Goal: Task Accomplishment & Management: Complete application form

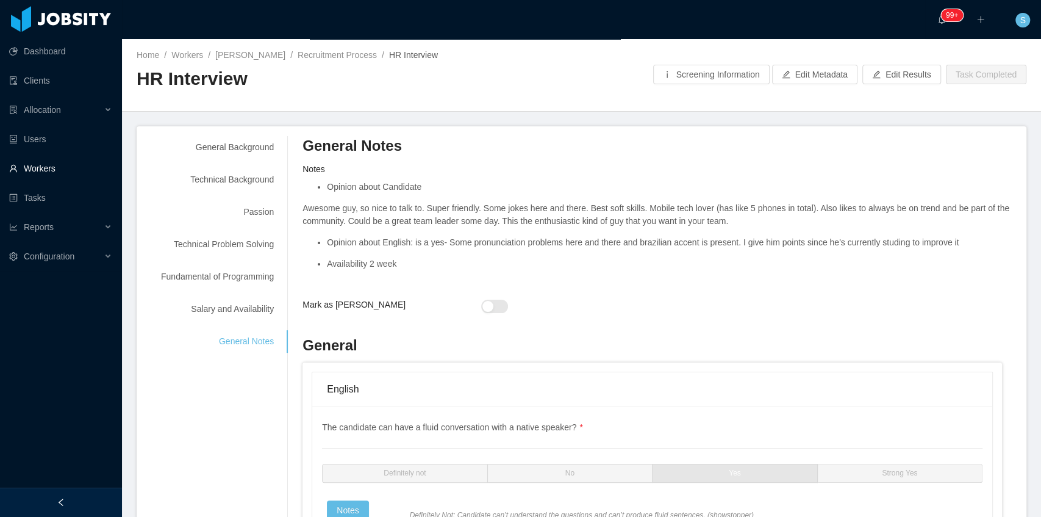
drag, startPoint x: 0, startPoint y: 0, endPoint x: 62, endPoint y: 163, distance: 174.7
click at [62, 163] on link "Workers" at bounding box center [60, 168] width 103 height 24
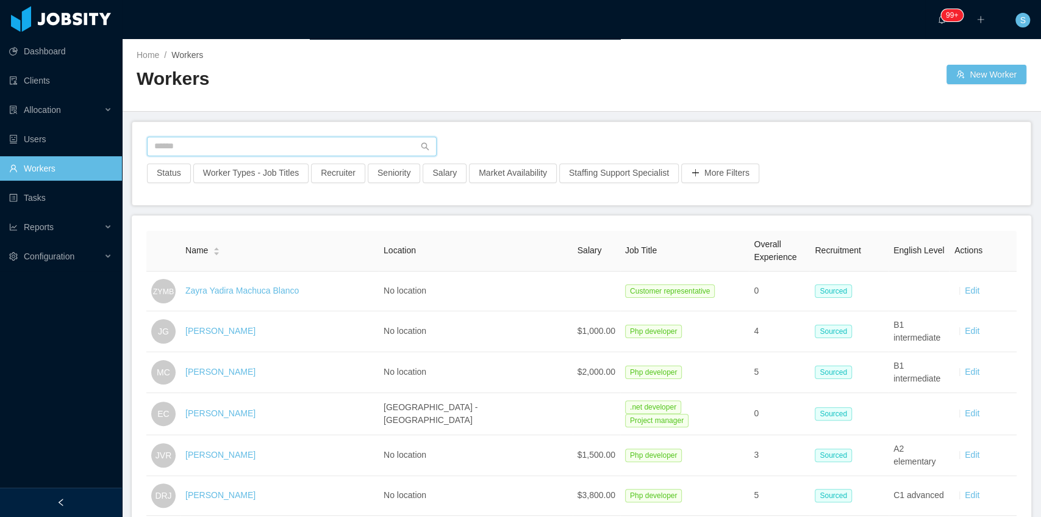
click at [322, 149] on input "text" at bounding box center [292, 147] width 290 height 20
paste input "**********"
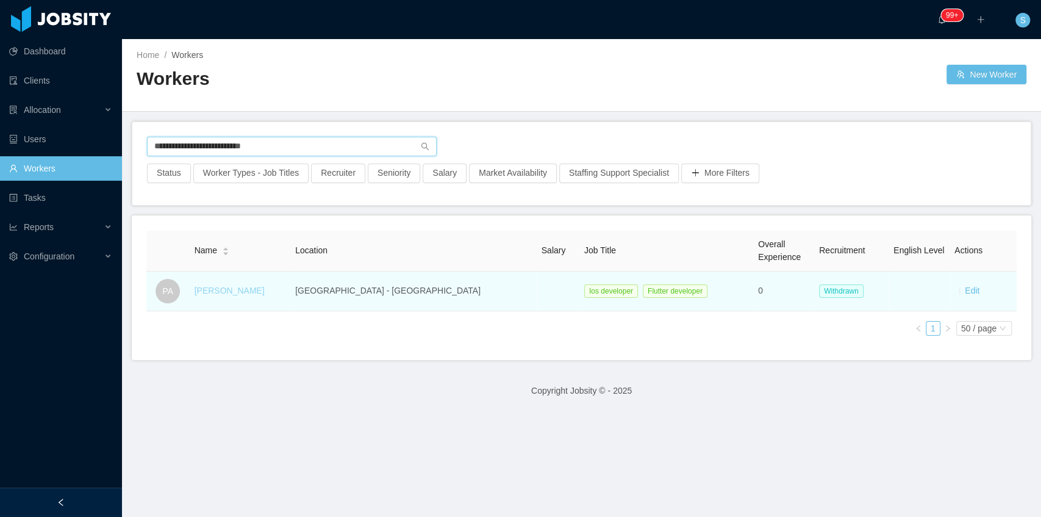
type input "**********"
click at [244, 289] on link "Pedro Almeida" at bounding box center [230, 290] width 70 height 10
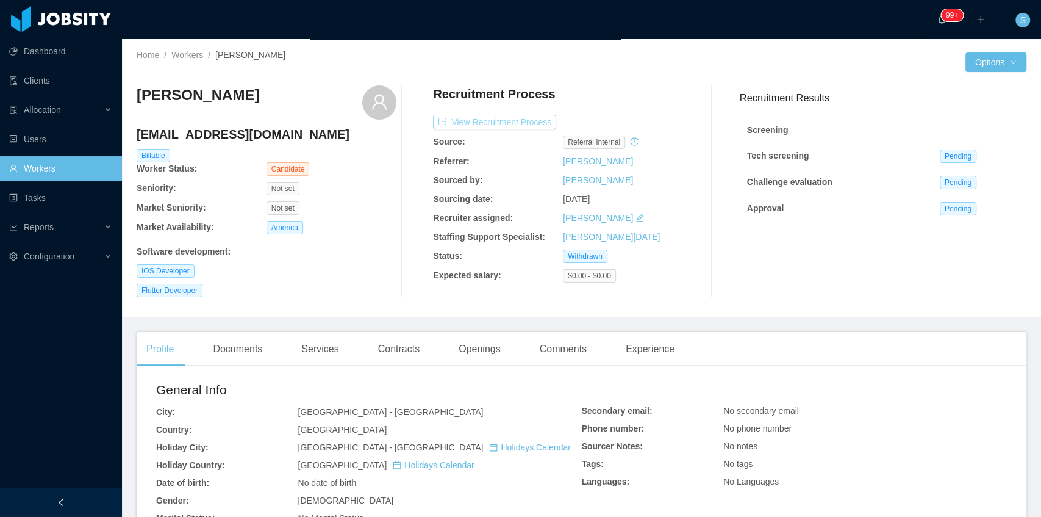
click at [517, 118] on button "View Recruitment Process" at bounding box center [494, 122] width 123 height 15
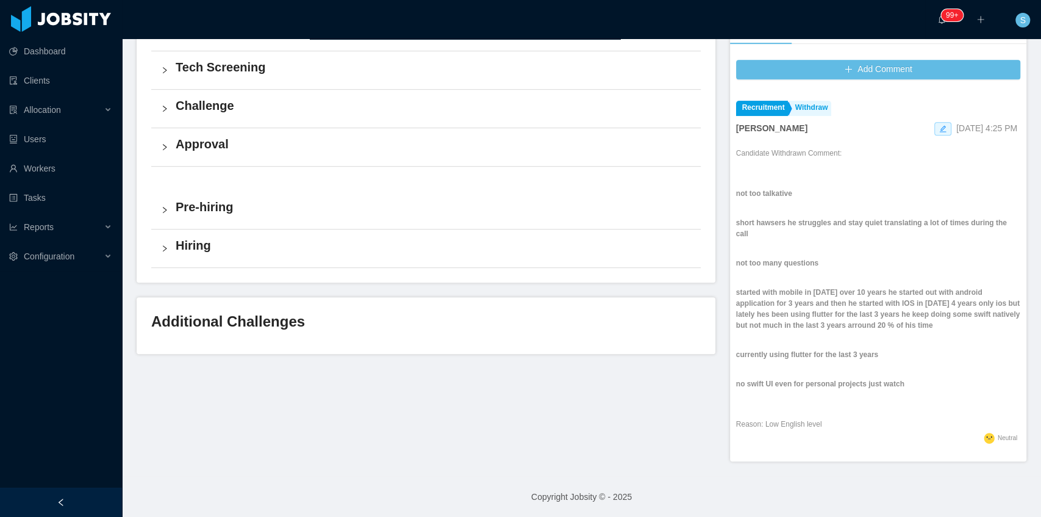
scroll to position [122, 0]
click at [472, 276] on div "Overall Process Move to Fast Track Jobsity Interview Tech Screening Challenge A…" at bounding box center [426, 126] width 579 height 311
click at [55, 162] on link "Workers" at bounding box center [60, 168] width 103 height 24
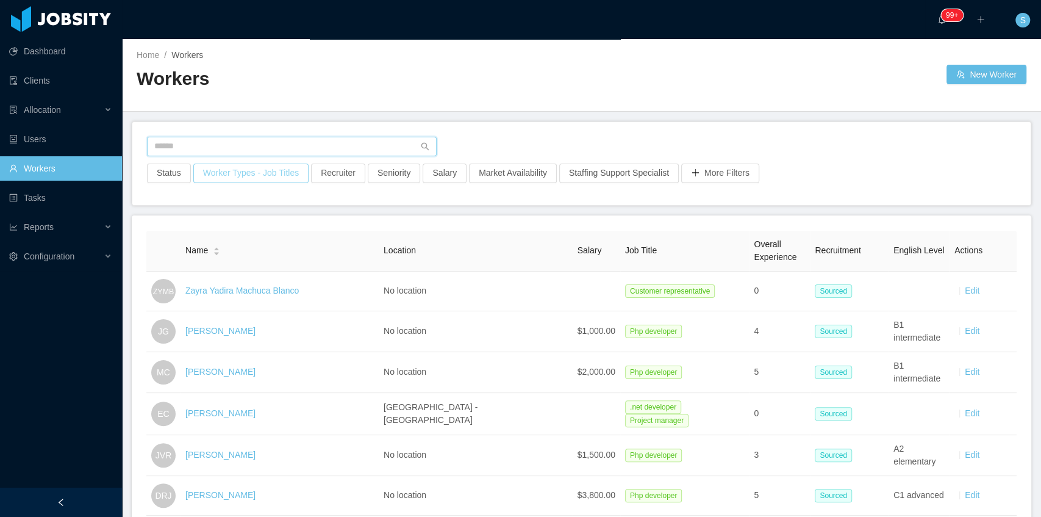
click at [268, 139] on input "text" at bounding box center [292, 147] width 290 height 20
paste input "**********"
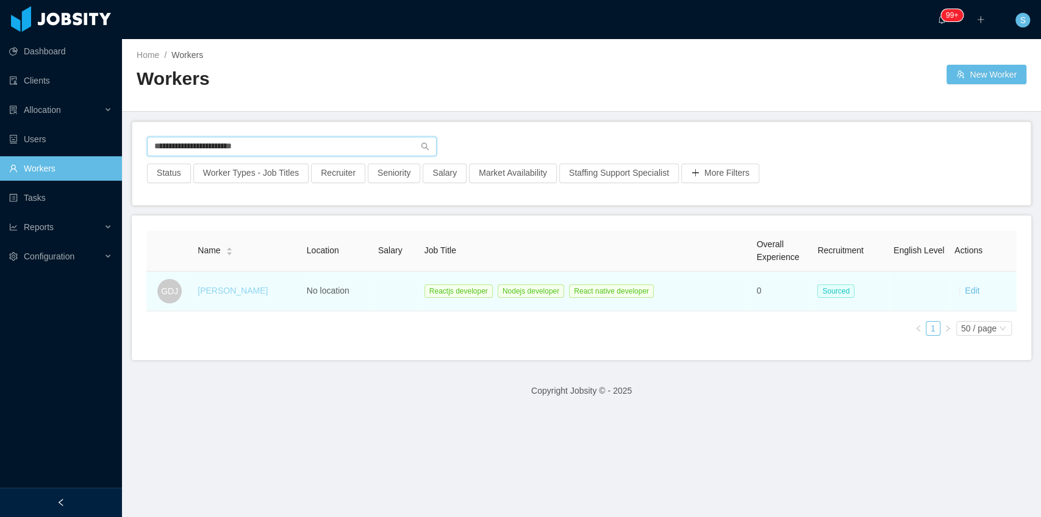
type input "**********"
click at [242, 286] on link "Gabriel Duarte Jr" at bounding box center [233, 290] width 70 height 10
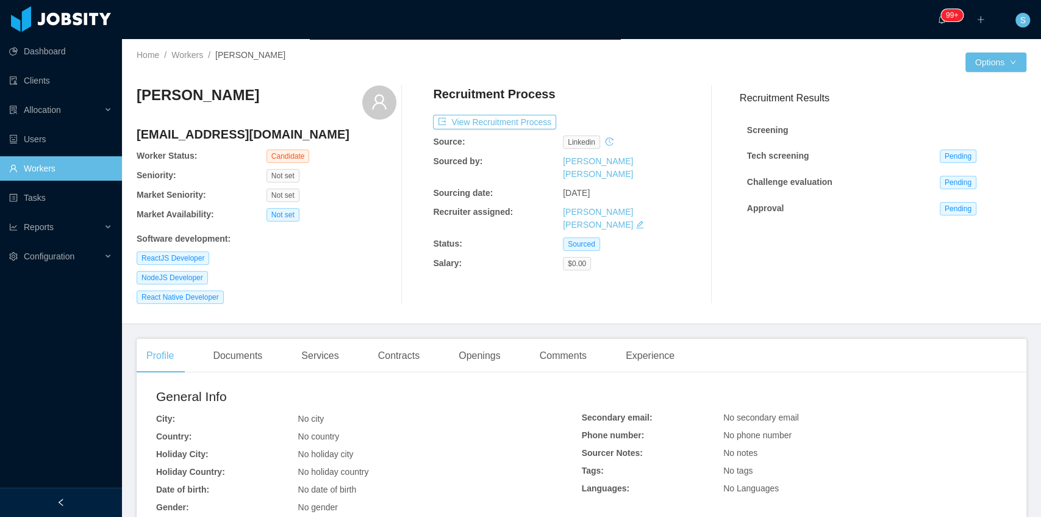
click at [112, 162] on link "Workers" at bounding box center [60, 168] width 103 height 24
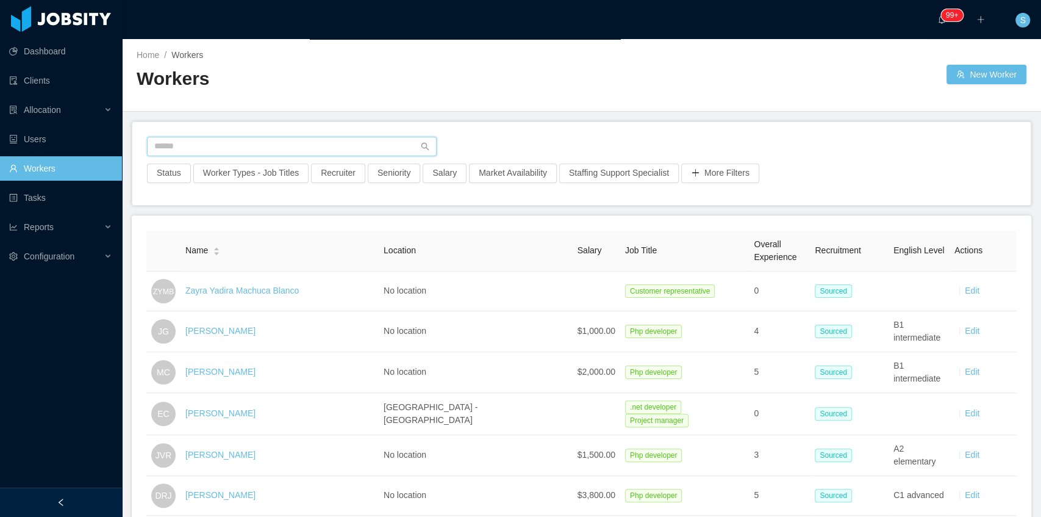
click at [242, 143] on input "text" at bounding box center [292, 147] width 290 height 20
paste input "**********"
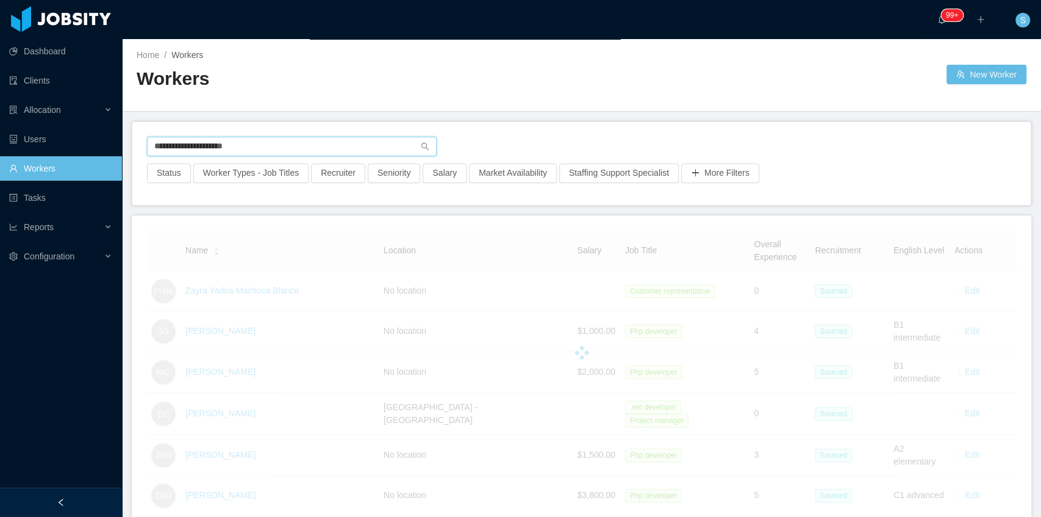
type input "**********"
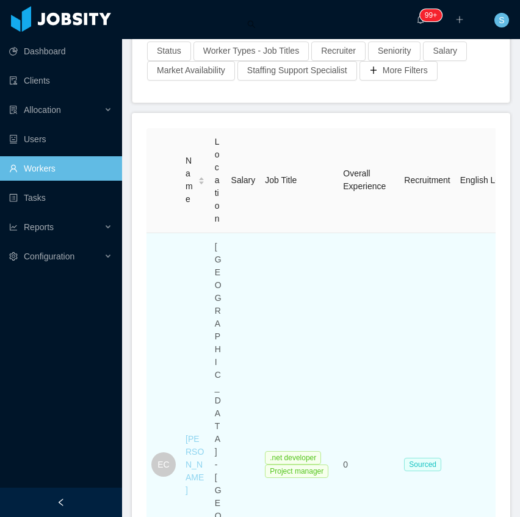
click at [196, 434] on link "Elton Costa" at bounding box center [194, 464] width 18 height 61
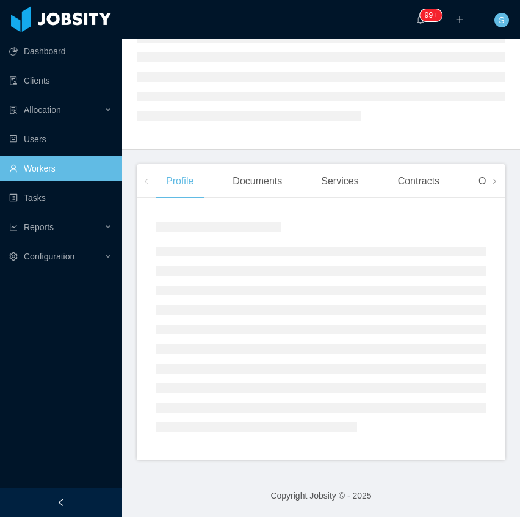
scroll to position [76, 0]
click at [78, 486] on aside "Dashboard Clients Allocation Users Workers Tasks Reports Configuration" at bounding box center [61, 243] width 122 height 487
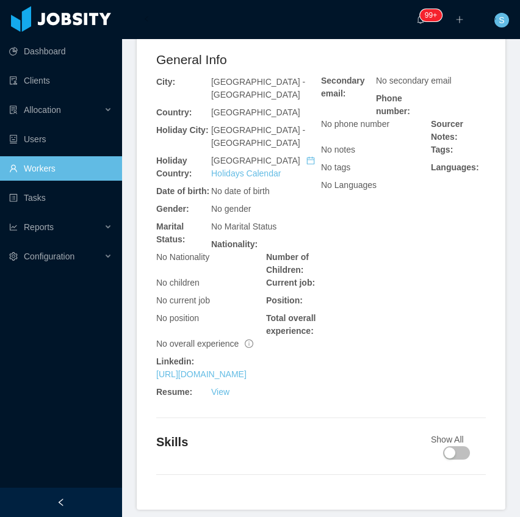
click at [74, 498] on div at bounding box center [61, 501] width 122 height 29
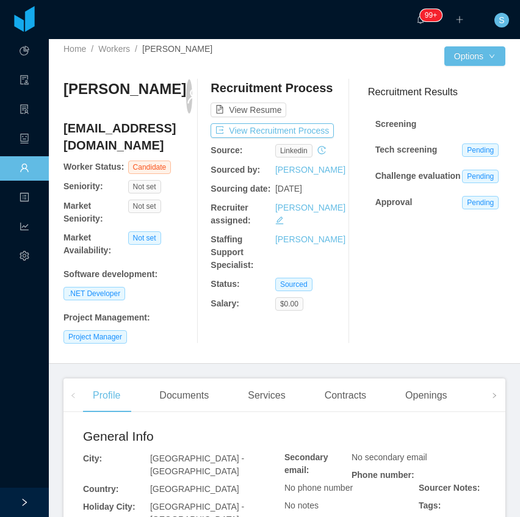
scroll to position [0, 0]
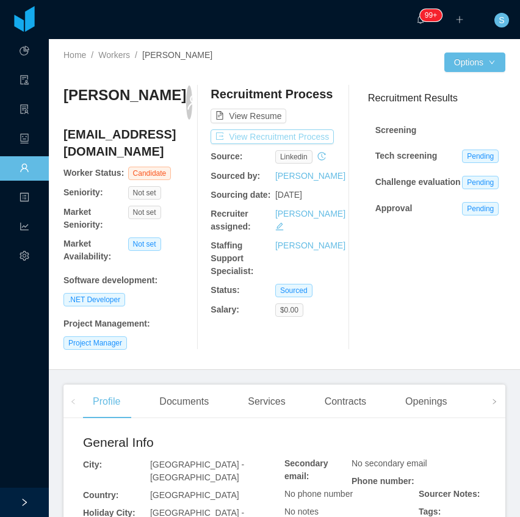
click at [309, 132] on button "View Recruitment Process" at bounding box center [271, 136] width 123 height 15
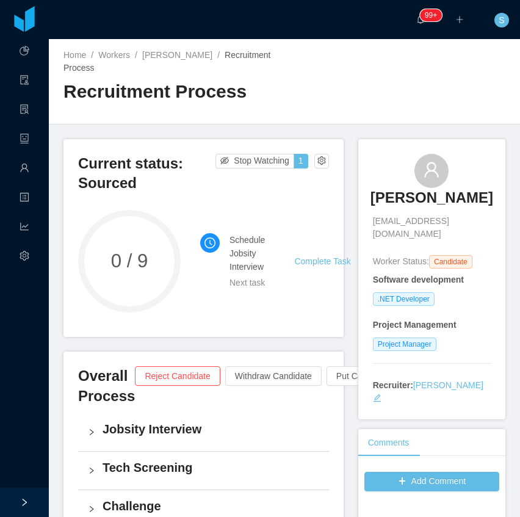
click at [249, 210] on div "Schedule Jobsity Interview Next task Complete Task" at bounding box center [267, 261] width 135 height 102
click at [313, 256] on link "Complete Task" at bounding box center [322, 261] width 56 height 10
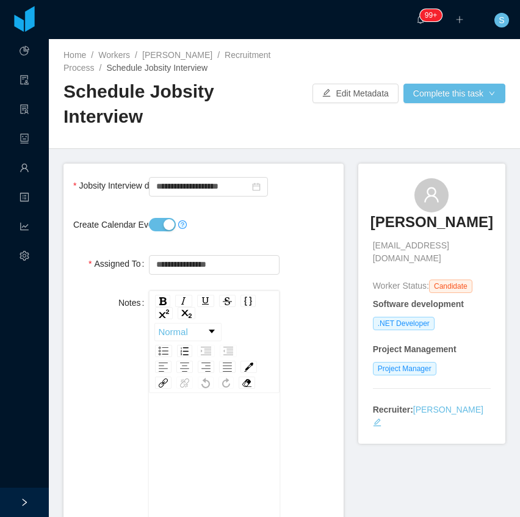
click at [163, 221] on button "Create Calendar Event?" at bounding box center [162, 224] width 27 height 13
click at [198, 182] on input "**********" at bounding box center [208, 187] width 119 height 20
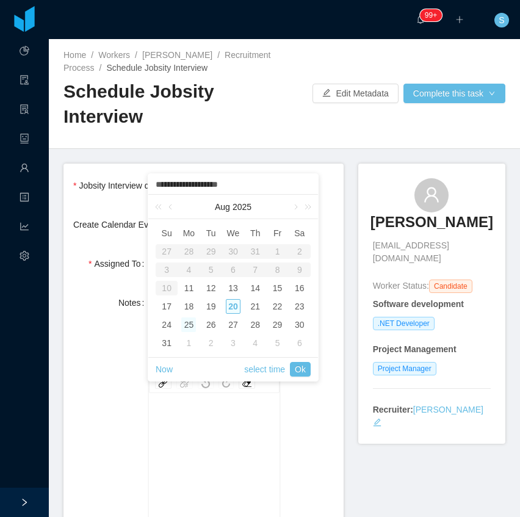
click at [234, 306] on div "20" at bounding box center [233, 306] width 15 height 15
type input "**********"
click at [295, 370] on link "Ok" at bounding box center [300, 369] width 21 height 15
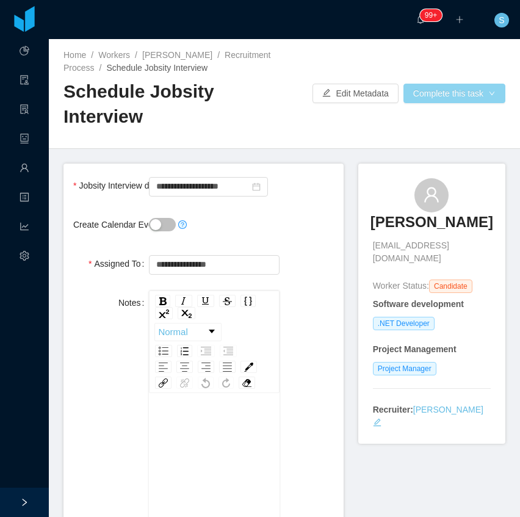
click at [451, 91] on button "Complete this task" at bounding box center [454, 94] width 102 height 20
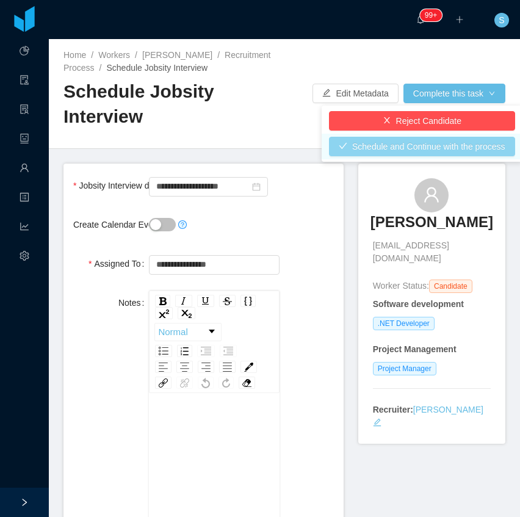
click at [458, 148] on button "Schedule and Continue with the process" at bounding box center [422, 147] width 186 height 20
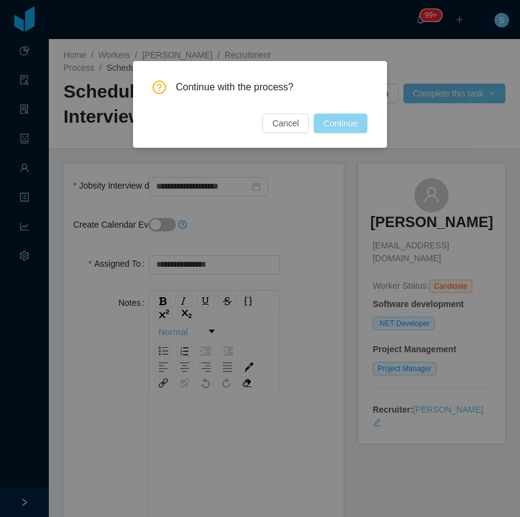
click at [356, 127] on button "Continue" at bounding box center [340, 123] width 54 height 20
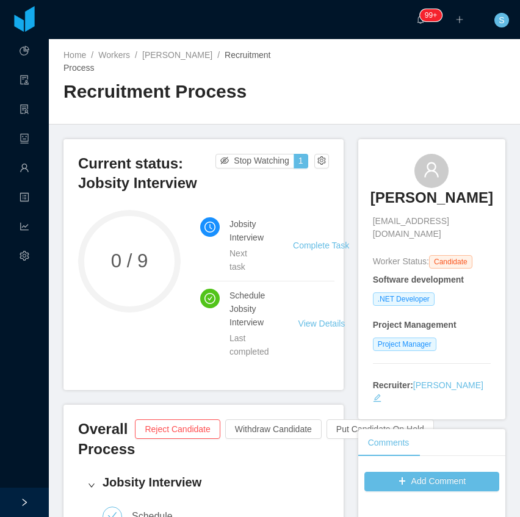
click at [239, 190] on div "Current status: Jobsity Interview Stop Watching 1 0 / 9 Jobsity Interview Next …" at bounding box center [203, 264] width 280 height 251
click at [327, 240] on link "Complete Task" at bounding box center [321, 245] width 56 height 10
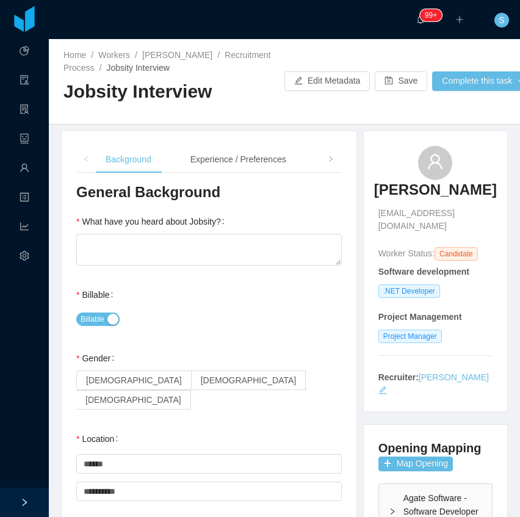
drag, startPoint x: 212, startPoint y: 323, endPoint x: 202, endPoint y: 330, distance: 12.2
click at [212, 323] on div "Billable" at bounding box center [208, 319] width 265 height 24
click at [191, 388] on label "[DEMOGRAPHIC_DATA]" at bounding box center [248, 380] width 115 height 20
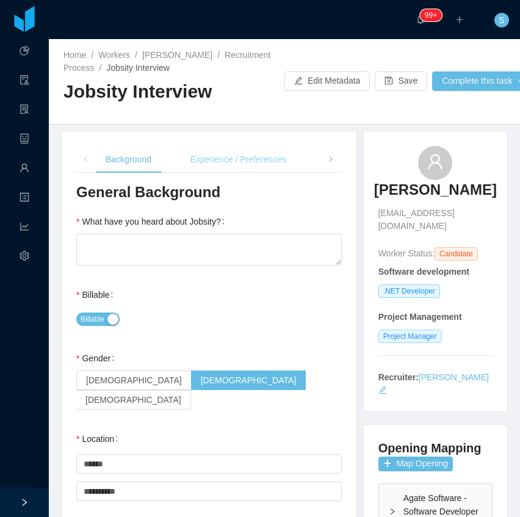
click at [207, 154] on div "Experience / Preferences" at bounding box center [238, 159] width 115 height 27
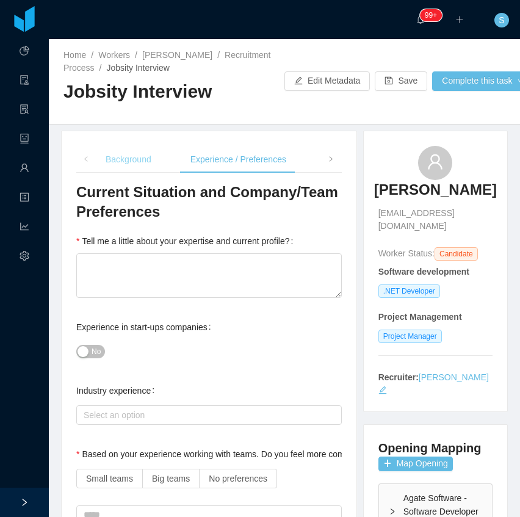
click at [141, 159] on div "Background" at bounding box center [128, 159] width 65 height 27
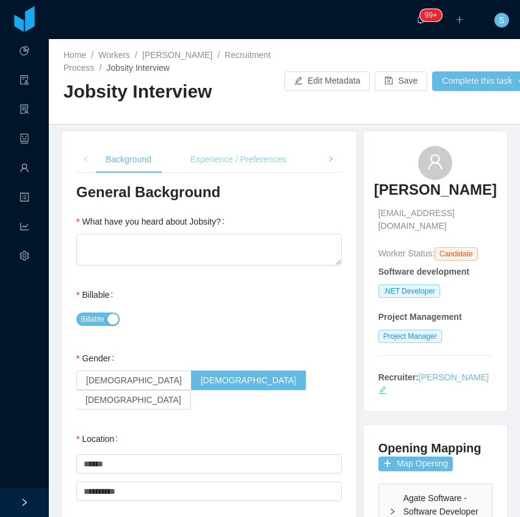
click at [245, 161] on div "Experience / Preferences" at bounding box center [238, 159] width 115 height 27
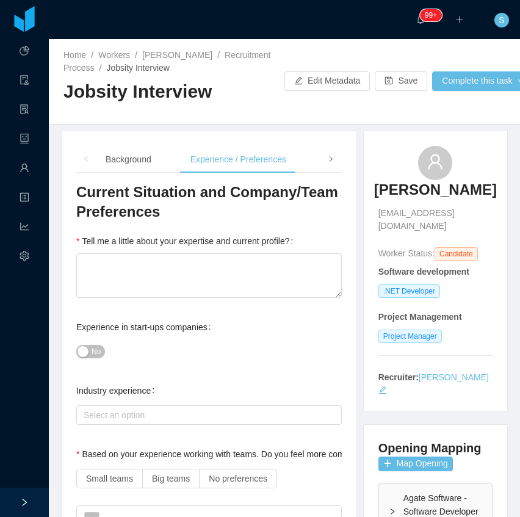
click at [327, 154] on span at bounding box center [330, 158] width 7 height 13
click at [93, 159] on span at bounding box center [86, 159] width 20 height 27
click at [295, 165] on div "Profile" at bounding box center [309, 159] width 44 height 27
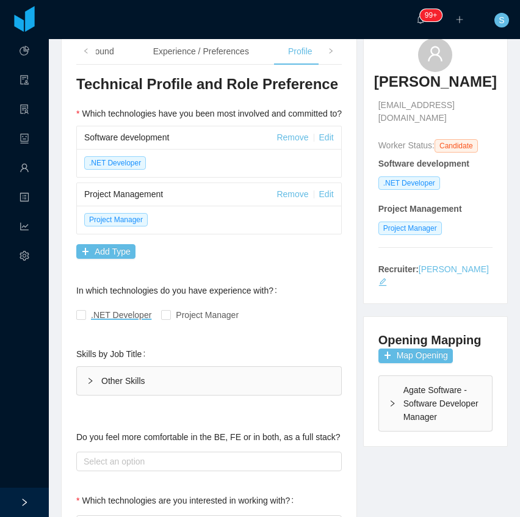
scroll to position [122, 0]
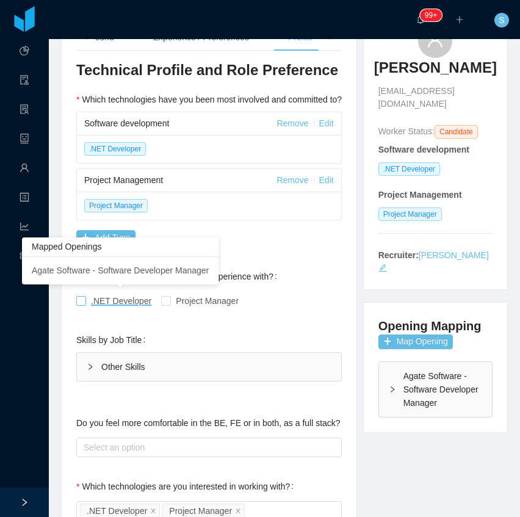
click at [115, 302] on span ".NET Developer" at bounding box center [121, 301] width 60 height 10
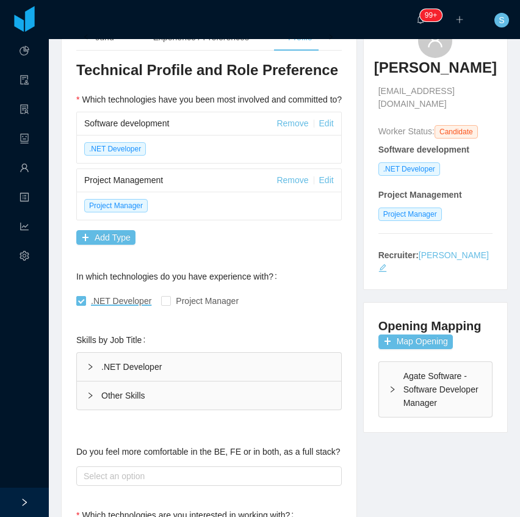
click at [118, 362] on div ".NET Developer" at bounding box center [209, 366] width 264 height 28
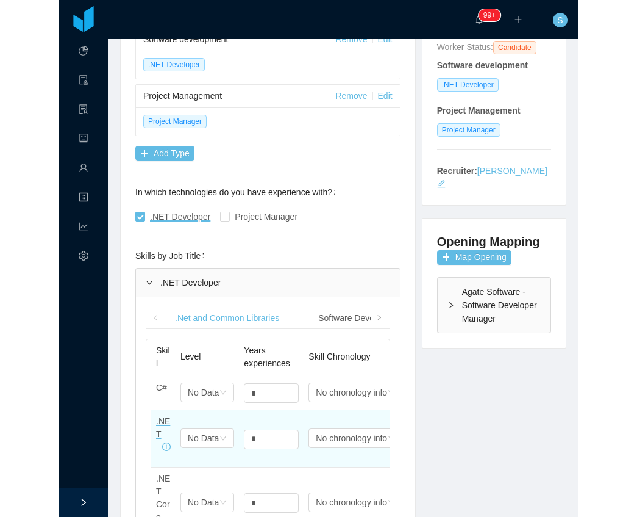
scroll to position [244, 0]
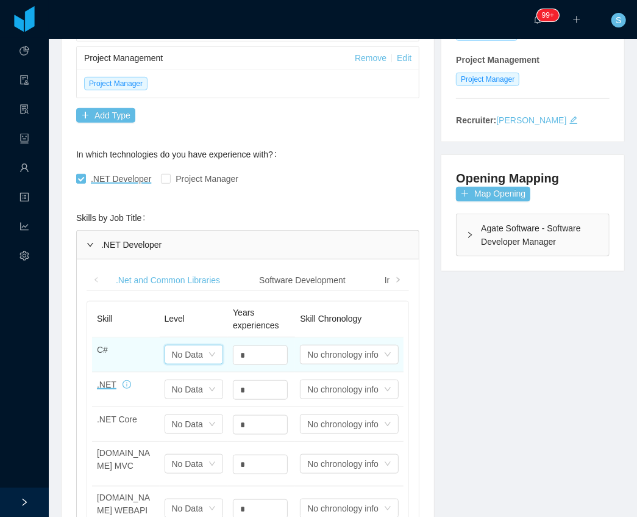
click at [209, 351] on icon "icon: down" at bounding box center [212, 354] width 7 height 7
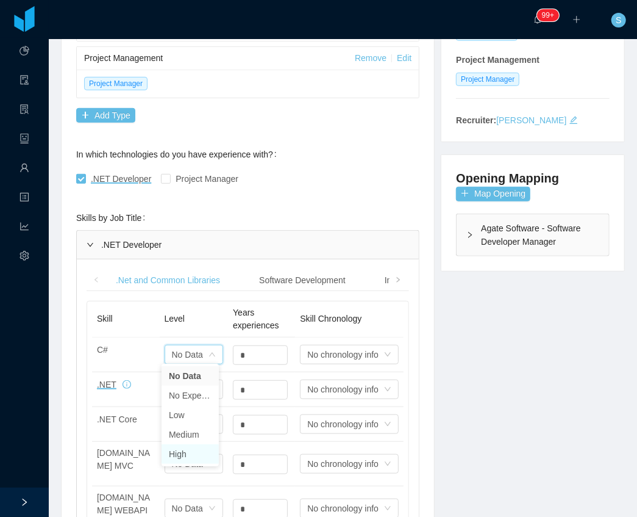
click at [178, 456] on li "High" at bounding box center [190, 454] width 57 height 20
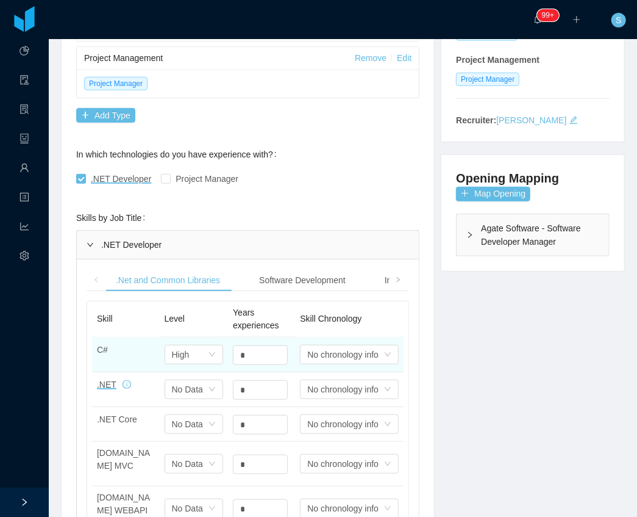
click at [255, 363] on div "*" at bounding box center [261, 354] width 57 height 24
click at [257, 354] on input "*" at bounding box center [261, 355] width 54 height 18
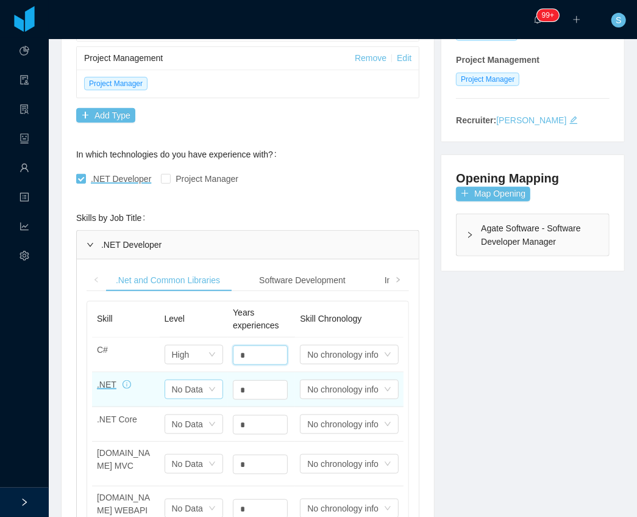
type input "*"
click at [209, 387] on icon "icon: down" at bounding box center [212, 388] width 7 height 7
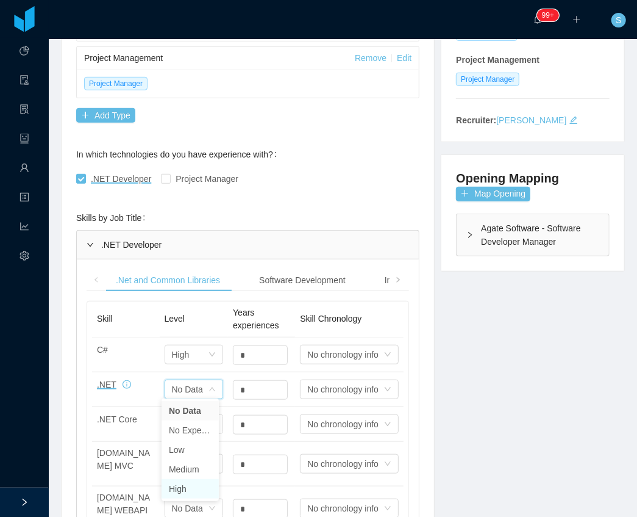
click at [184, 488] on li "High" at bounding box center [190, 489] width 57 height 20
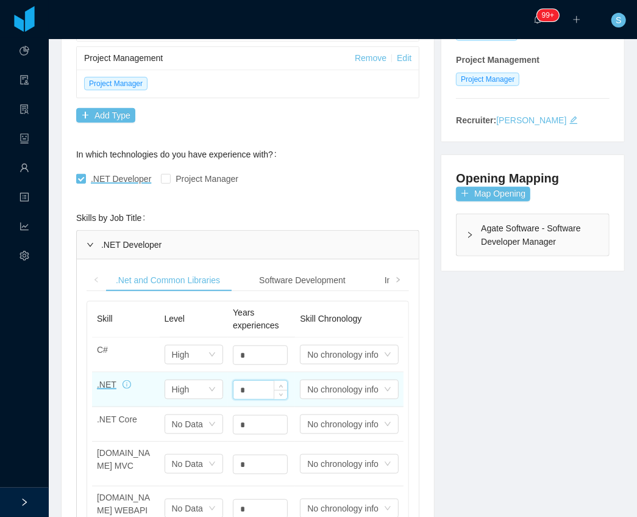
click at [249, 386] on input "*" at bounding box center [261, 390] width 54 height 18
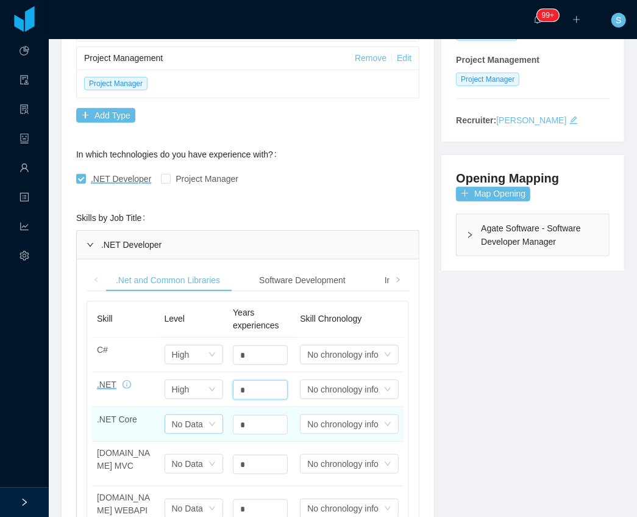
type input "*"
click at [183, 363] on div "No Data" at bounding box center [181, 354] width 18 height 18
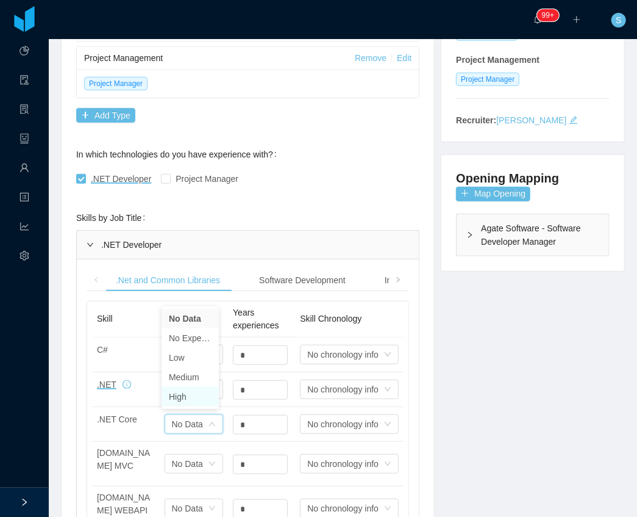
click at [190, 399] on li "High" at bounding box center [190, 397] width 57 height 20
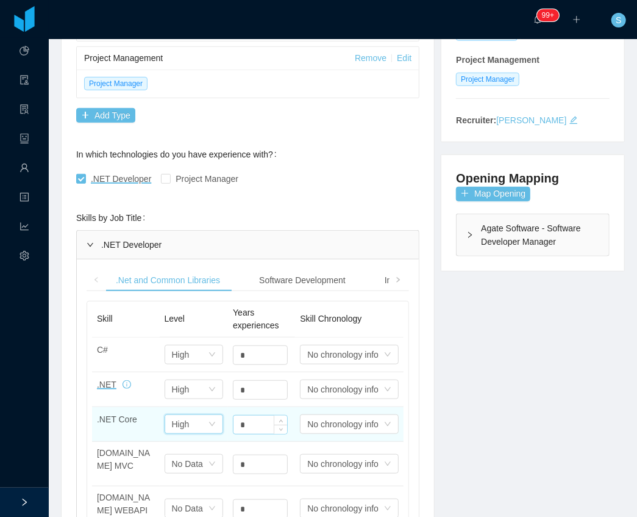
click at [248, 364] on input "*" at bounding box center [261, 355] width 54 height 18
click at [248, 420] on input "*" at bounding box center [261, 424] width 54 height 18
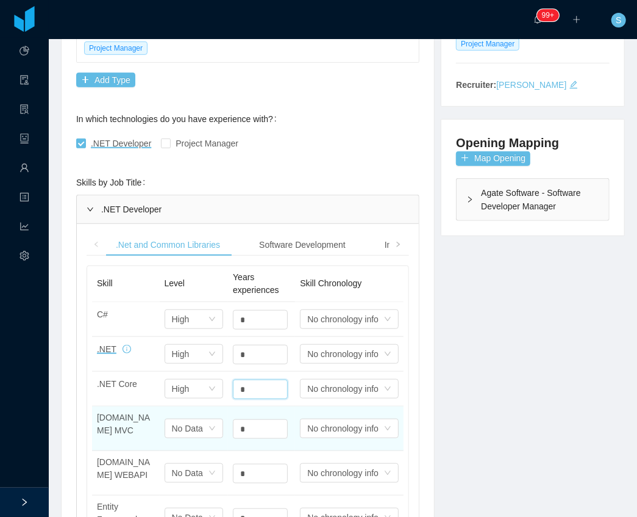
scroll to position [284, 0]
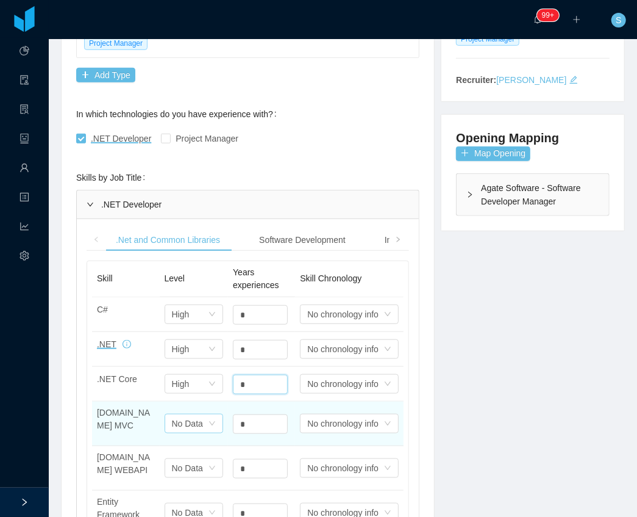
type input "*"
click at [212, 318] on icon "icon: down" at bounding box center [212, 313] width 7 height 7
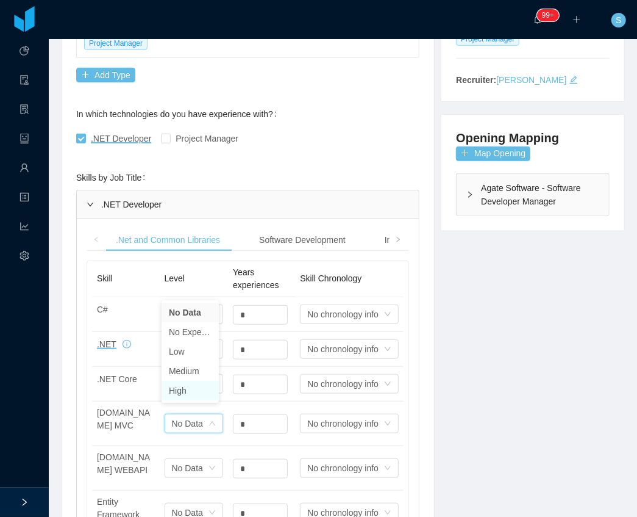
click at [182, 396] on li "High" at bounding box center [190, 391] width 57 height 20
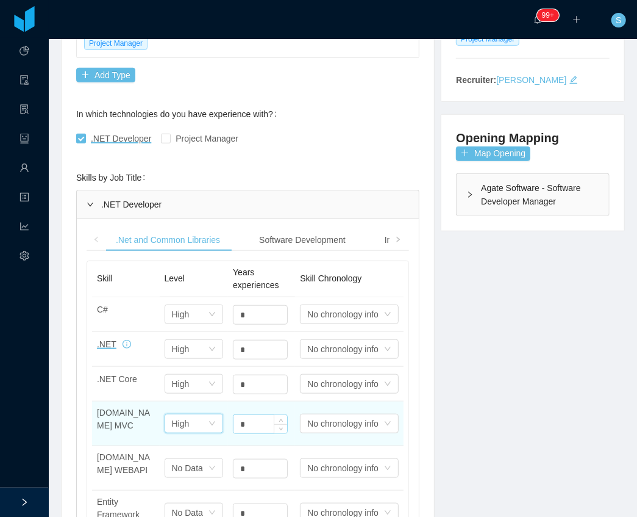
click at [244, 324] on input "*" at bounding box center [261, 315] width 54 height 18
click at [244, 416] on input "*" at bounding box center [261, 424] width 54 height 18
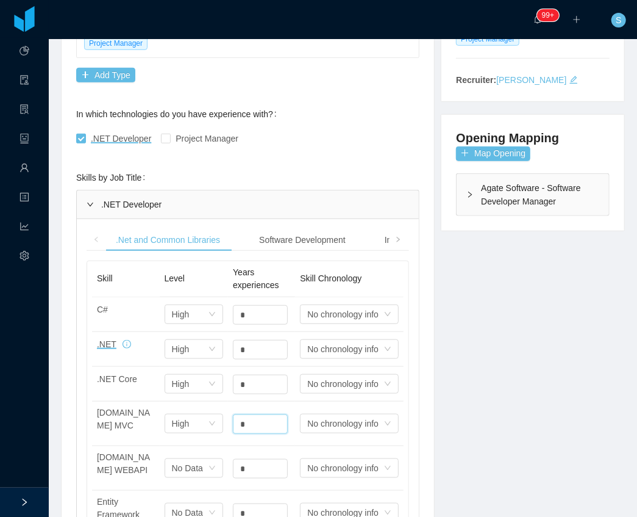
type input "*"
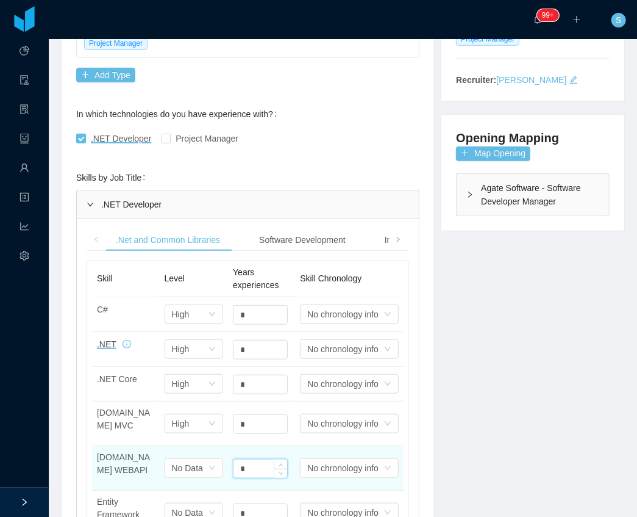
click at [259, 459] on input "*" at bounding box center [261, 468] width 54 height 18
type input "*"
click at [204, 323] on div "Select one No Data" at bounding box center [190, 314] width 37 height 18
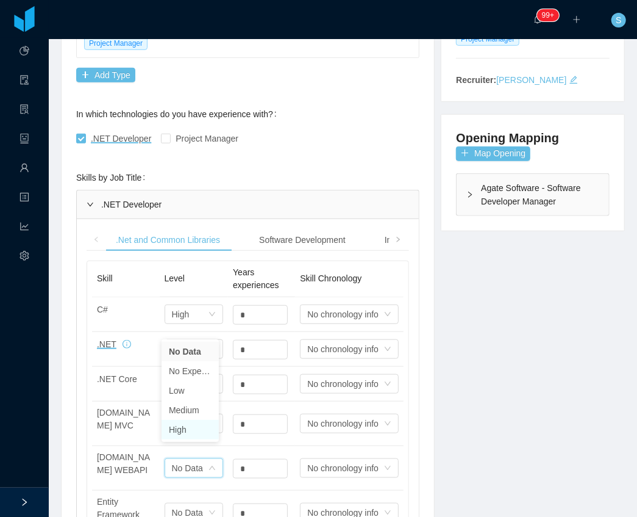
click at [183, 424] on li "High" at bounding box center [190, 430] width 57 height 20
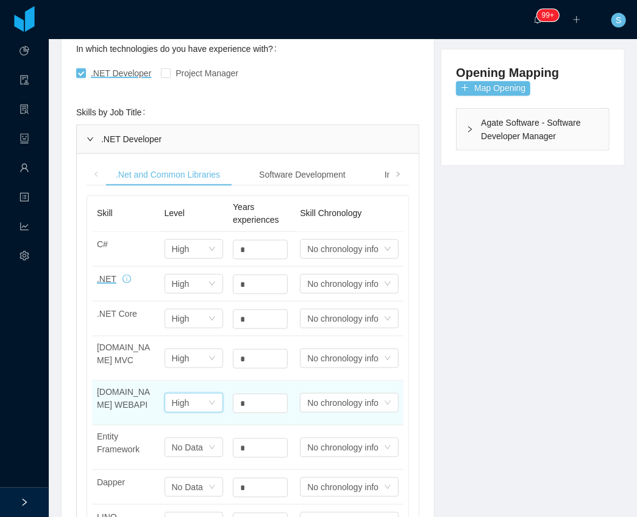
scroll to position [406, 0]
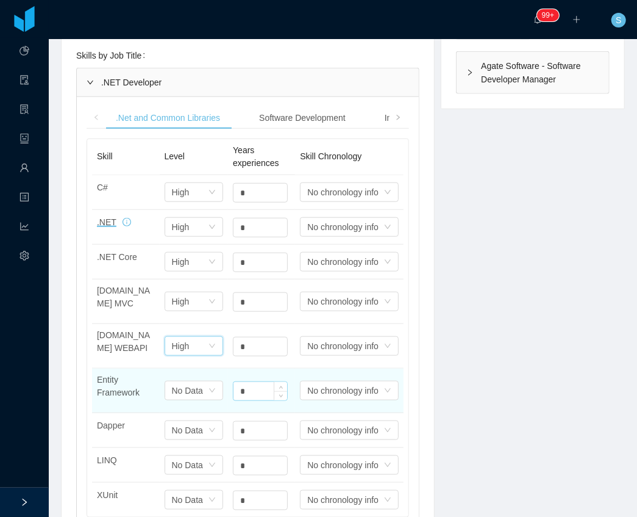
click at [245, 202] on input "*" at bounding box center [261, 193] width 54 height 18
click at [245, 382] on input "*" at bounding box center [261, 391] width 54 height 18
type input "*"
click at [187, 381] on div "No Data" at bounding box center [187, 390] width 31 height 18
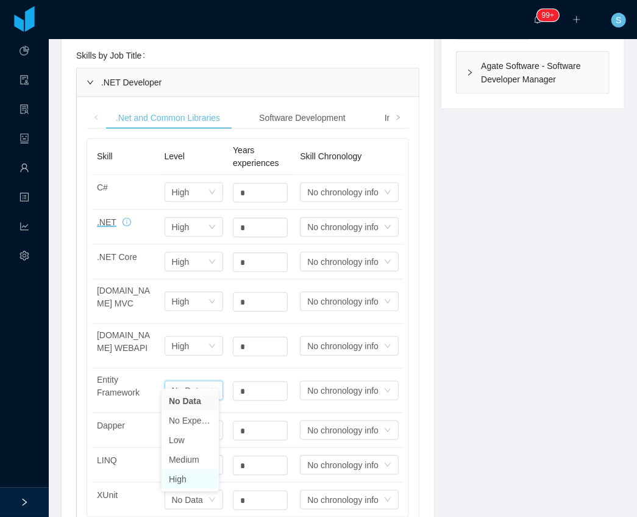
click at [184, 474] on li "High" at bounding box center [190, 479] width 57 height 20
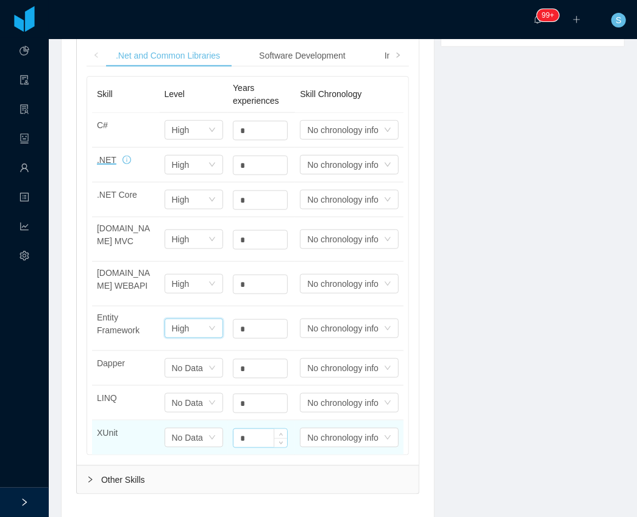
scroll to position [528, 0]
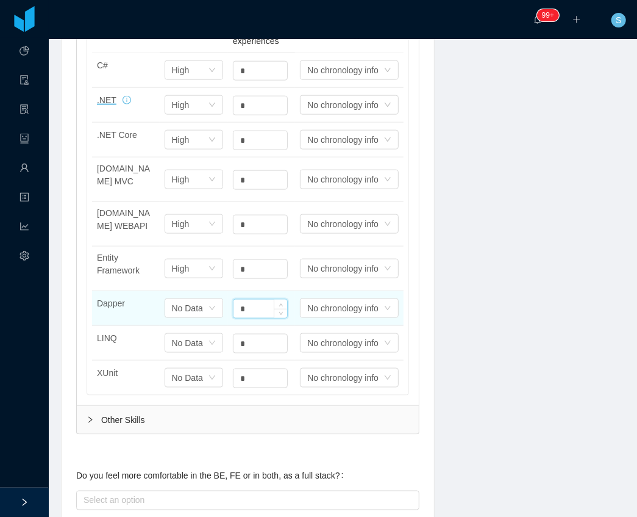
click at [263, 299] on input "*" at bounding box center [261, 308] width 54 height 18
click at [206, 298] on div "Select one No Data" at bounding box center [194, 308] width 59 height 20
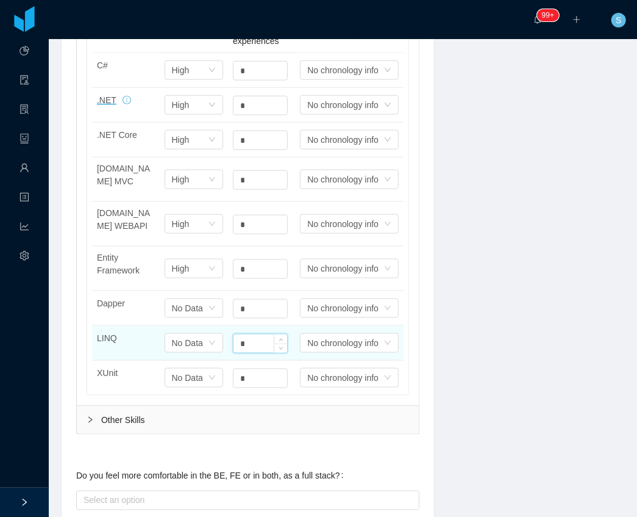
click at [256, 334] on input "*" at bounding box center [261, 343] width 54 height 18
click at [245, 334] on input "*" at bounding box center [261, 343] width 54 height 18
type input "*"
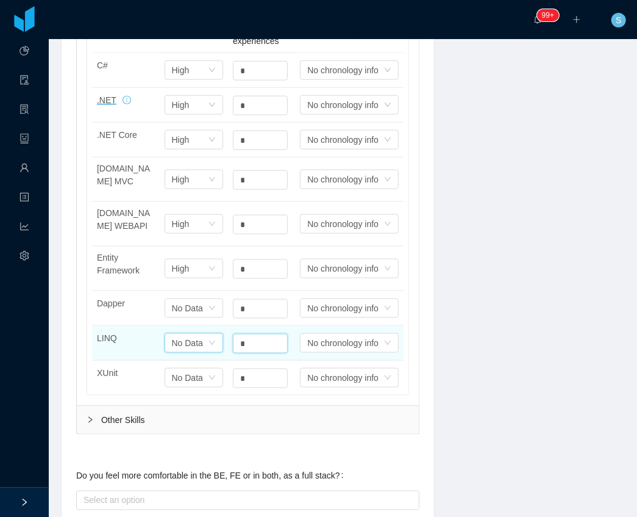
click at [201, 79] on div "Select one No Data" at bounding box center [190, 70] width 37 height 18
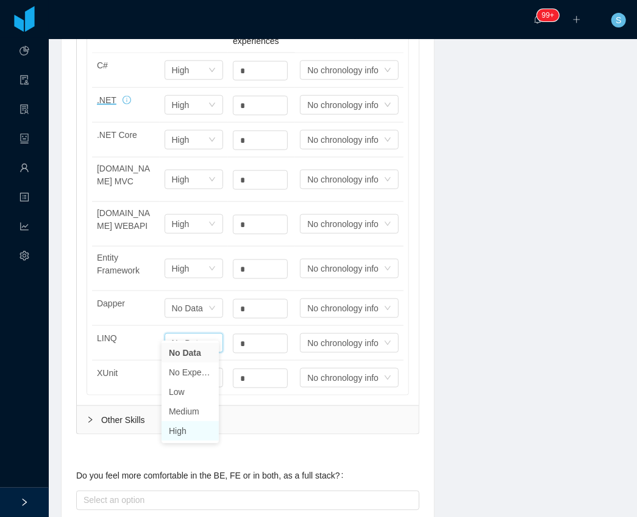
click at [181, 427] on li "High" at bounding box center [190, 431] width 57 height 20
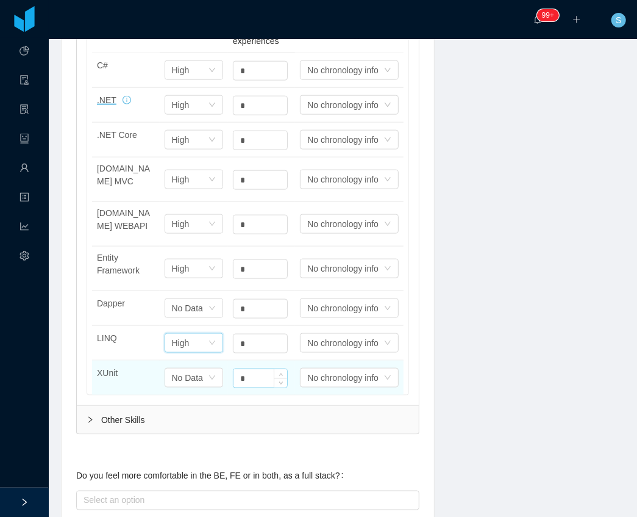
click at [257, 80] on input "*" at bounding box center [261, 71] width 54 height 18
click at [259, 369] on input "*" at bounding box center [261, 378] width 54 height 18
click at [216, 80] on div "Select one No Data" at bounding box center [194, 70] width 59 height 20
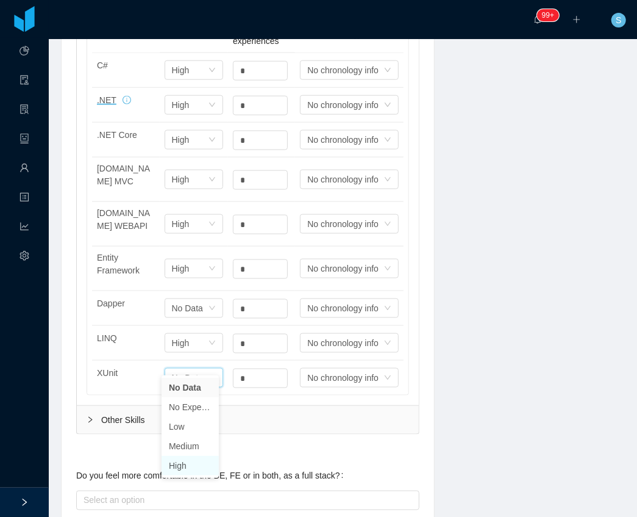
click at [193, 463] on li "High" at bounding box center [190, 466] width 57 height 20
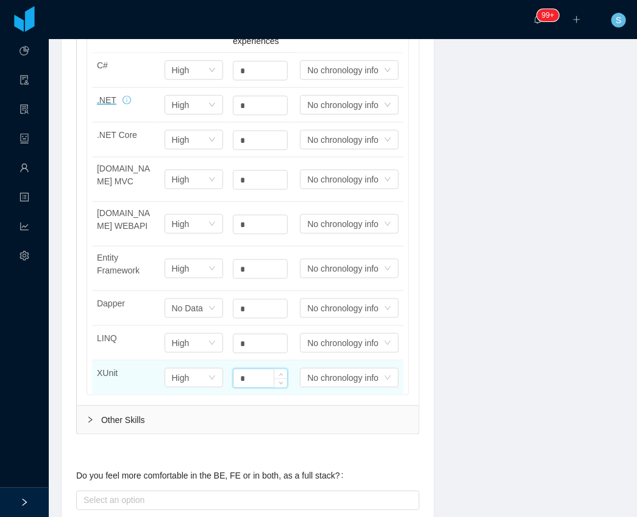
click at [260, 369] on input "*" at bounding box center [261, 378] width 54 height 18
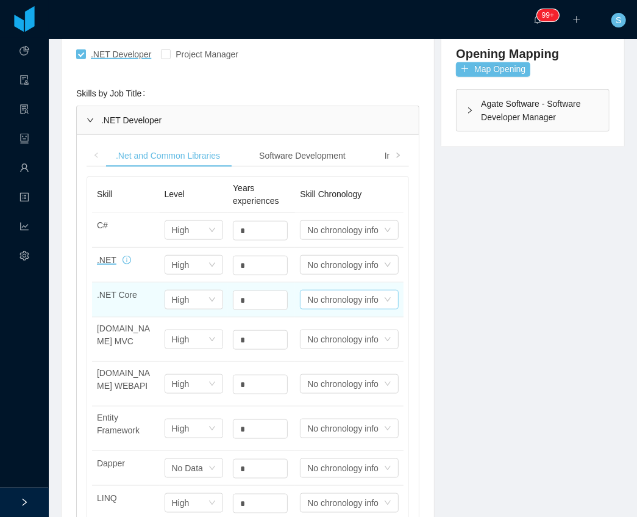
scroll to position [366, 0]
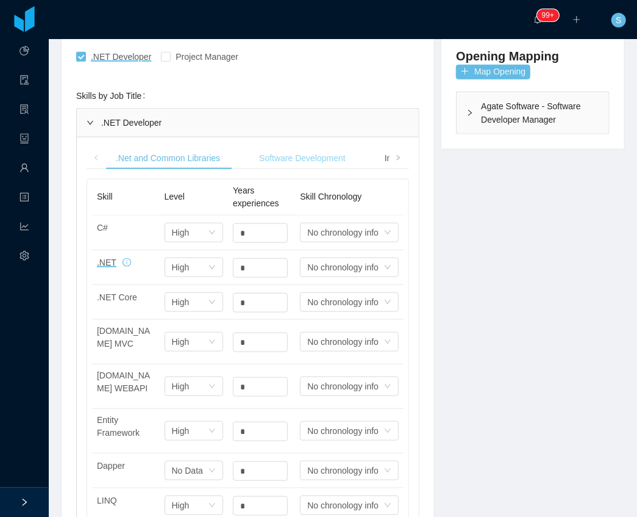
type input "*"
click at [296, 152] on div "Software Development" at bounding box center [302, 158] width 106 height 23
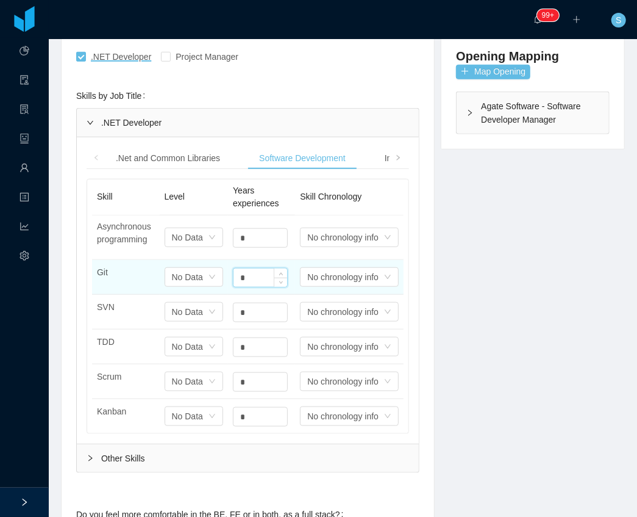
click at [248, 276] on input "*" at bounding box center [261, 277] width 54 height 18
type input "**"
click at [177, 246] on div "No Data" at bounding box center [187, 237] width 31 height 18
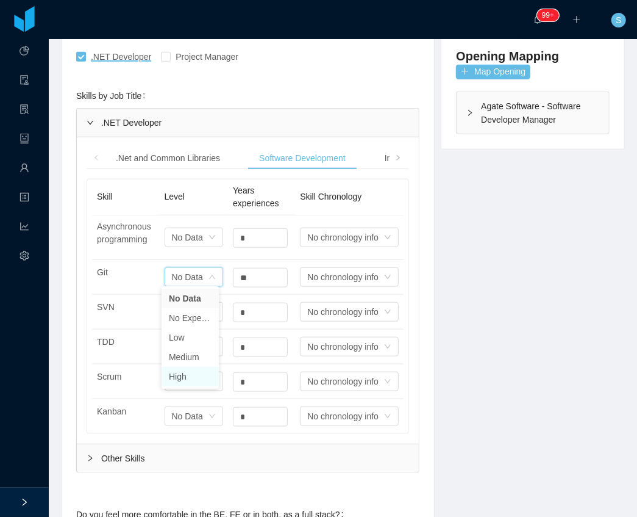
click at [176, 377] on li "High" at bounding box center [190, 377] width 57 height 20
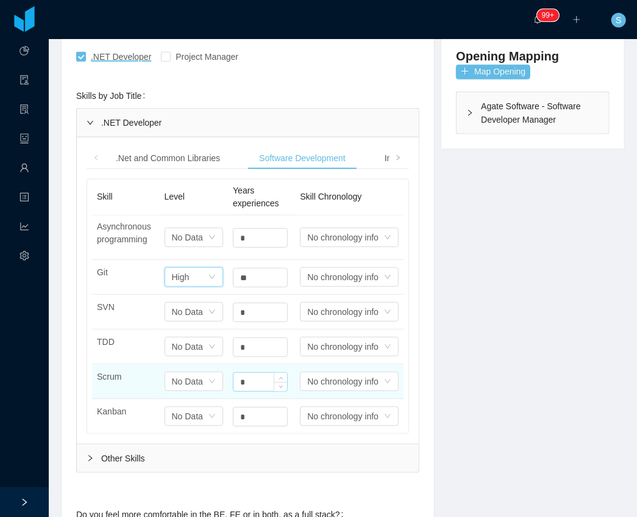
click at [260, 247] on input "*" at bounding box center [261, 238] width 54 height 18
click at [260, 386] on input "*" at bounding box center [261, 382] width 54 height 18
click at [263, 379] on input "*" at bounding box center [261, 382] width 54 height 18
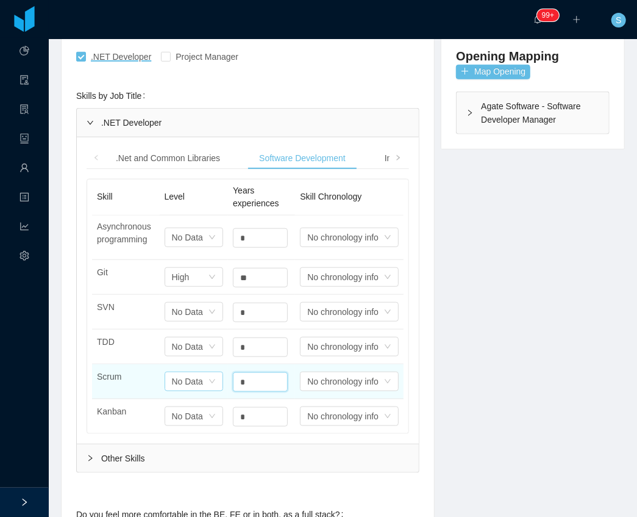
type input "*"
click at [189, 385] on div "No Data" at bounding box center [187, 381] width 31 height 18
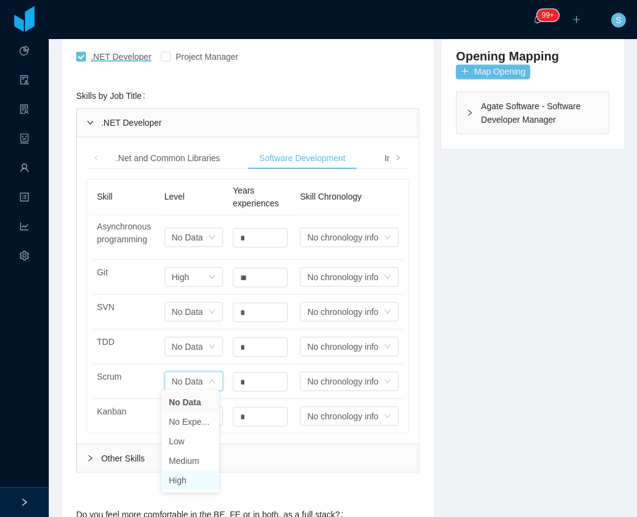
click at [187, 478] on li "High" at bounding box center [190, 480] width 57 height 20
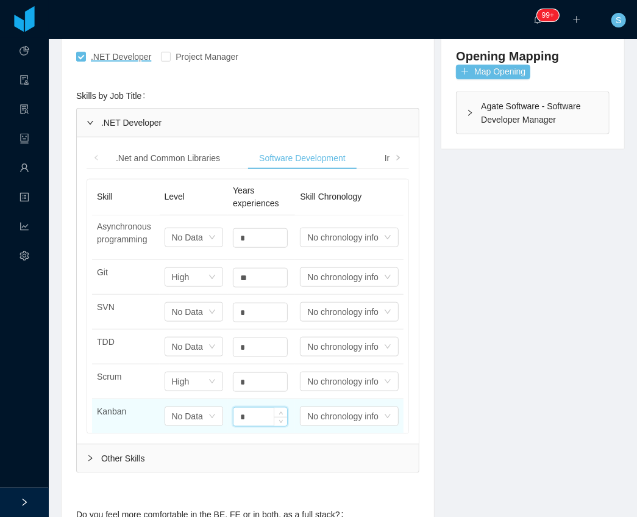
click at [243, 409] on input "*" at bounding box center [261, 416] width 54 height 18
type input "*"
drag, startPoint x: 195, startPoint y: 404, endPoint x: 193, endPoint y: 424, distance: 20.2
click at [195, 246] on div "No Data" at bounding box center [187, 237] width 31 height 18
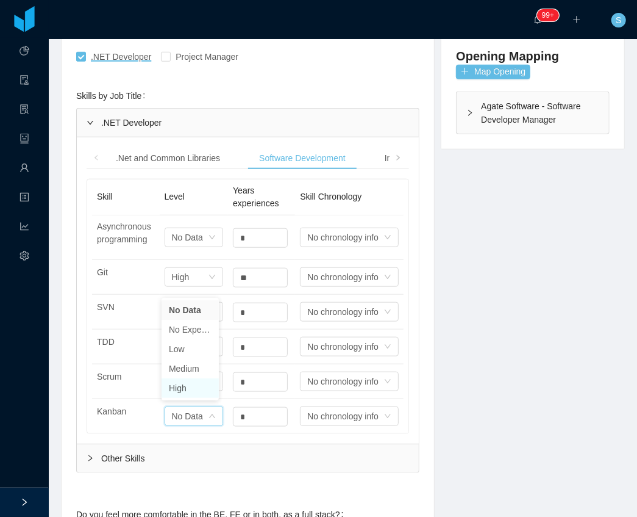
click at [188, 389] on li "High" at bounding box center [190, 388] width 57 height 20
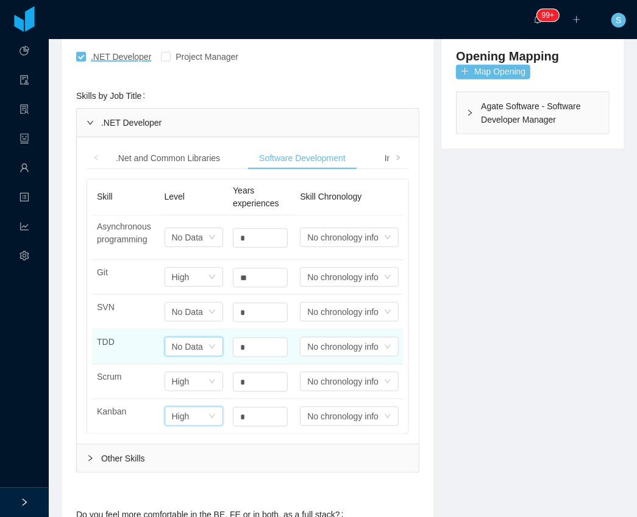
click at [192, 246] on div "No Data" at bounding box center [187, 237] width 31 height 18
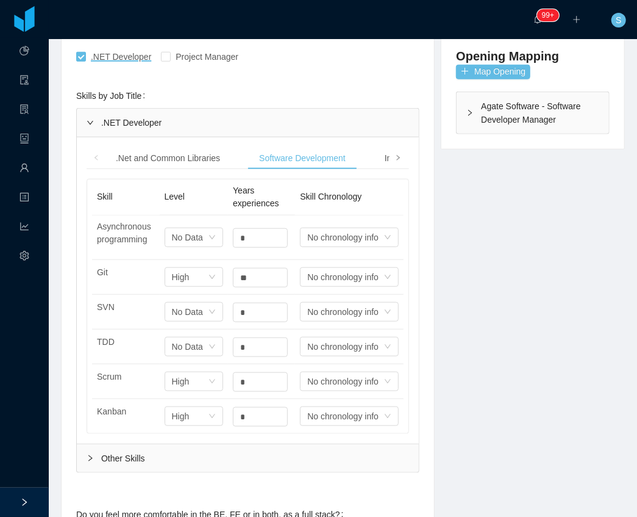
click at [395, 152] on span at bounding box center [398, 157] width 7 height 13
click at [262, 151] on div "Infrastructure" at bounding box center [273, 158] width 70 height 23
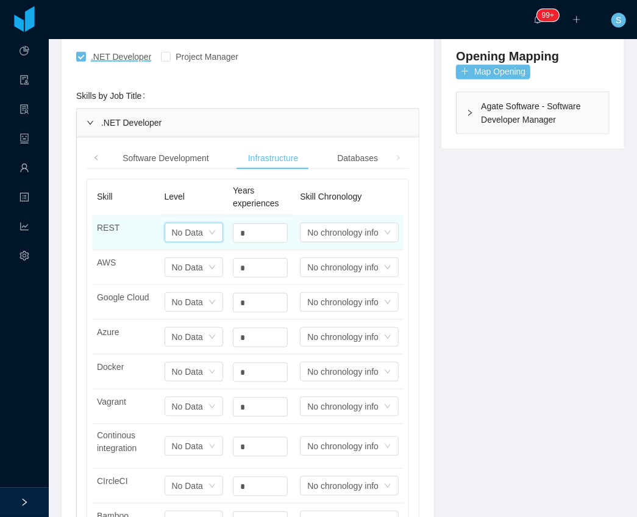
click at [209, 229] on icon "icon: down" at bounding box center [212, 232] width 7 height 7
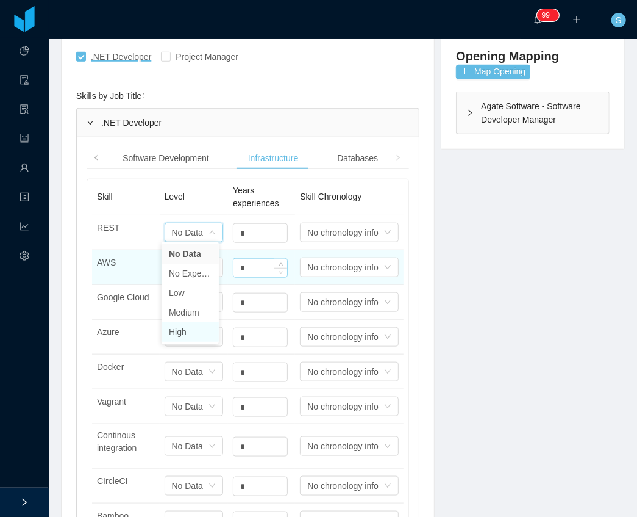
drag, startPoint x: 184, startPoint y: 331, endPoint x: 238, endPoint y: 270, distance: 80.8
click at [187, 325] on li "High" at bounding box center [190, 332] width 57 height 20
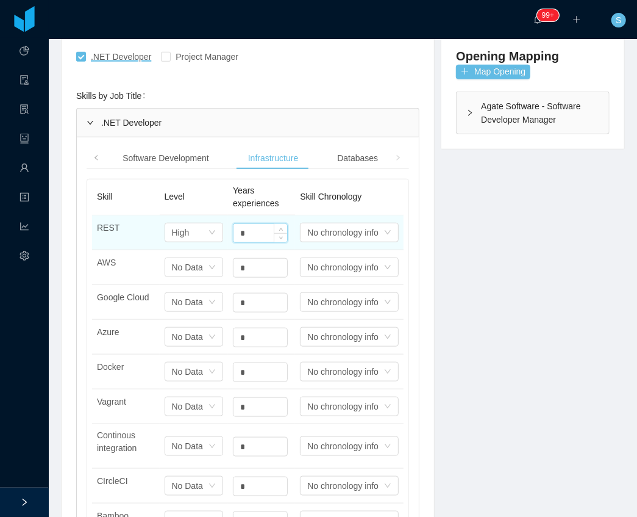
click at [258, 231] on input "*" at bounding box center [261, 233] width 54 height 18
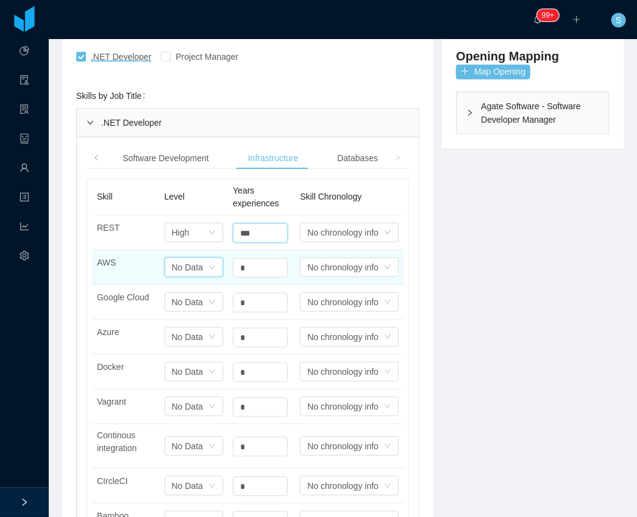
type input "**"
click at [187, 242] on div "No Data" at bounding box center [181, 232] width 18 height 18
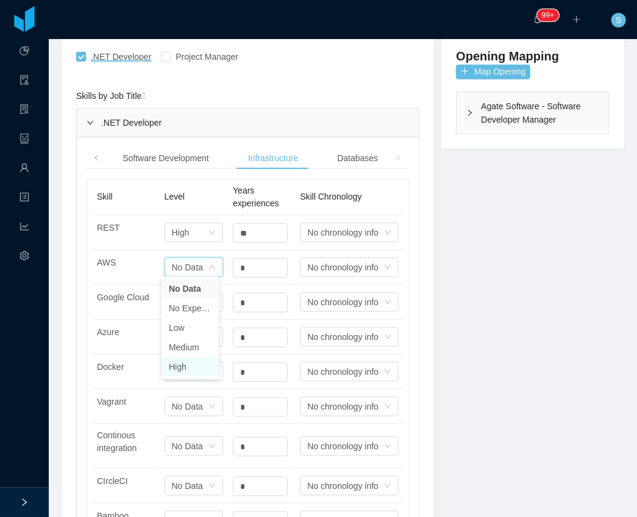
click at [173, 361] on li "High" at bounding box center [190, 367] width 57 height 20
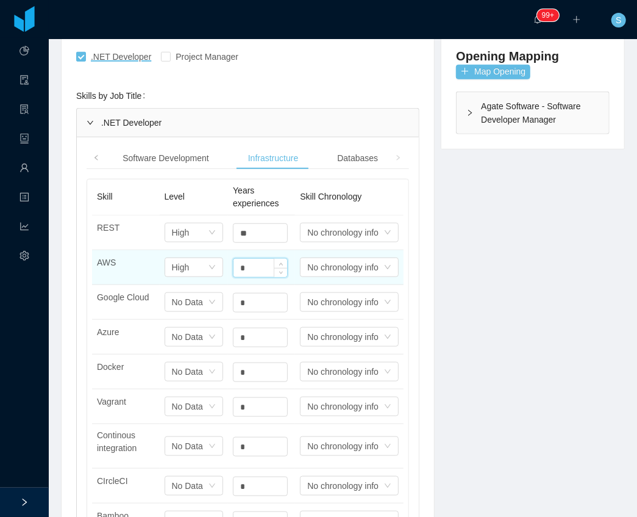
click at [264, 266] on input "*" at bounding box center [261, 268] width 54 height 18
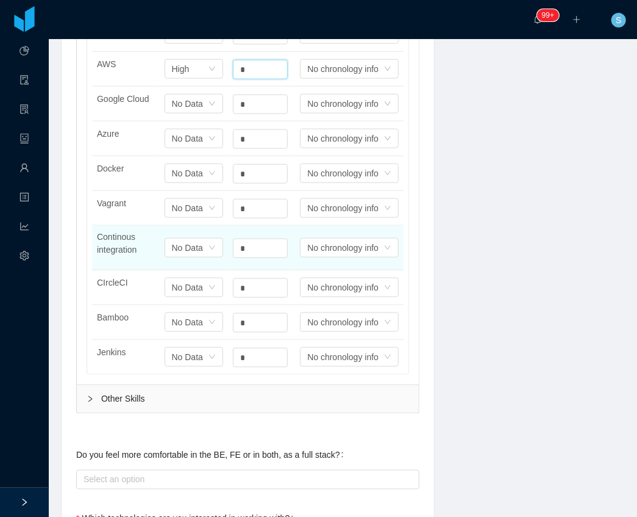
scroll to position [569, 0]
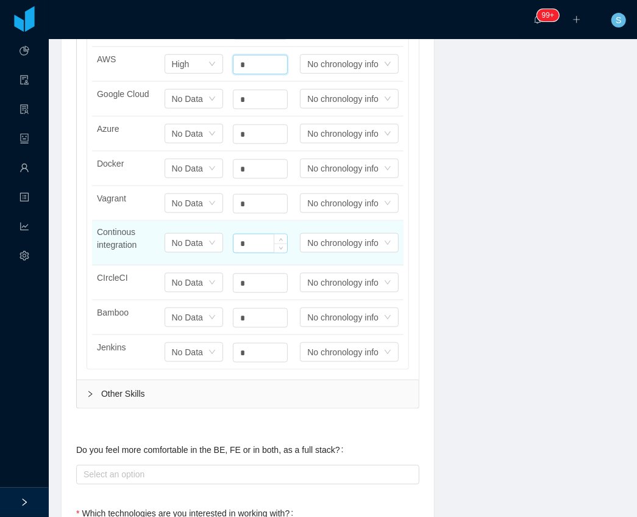
type input "*"
click at [253, 39] on input "*" at bounding box center [261, 30] width 54 height 18
click at [253, 238] on input "*" at bounding box center [261, 243] width 54 height 18
click at [179, 38] on div "No Data" at bounding box center [181, 29] width 18 height 18
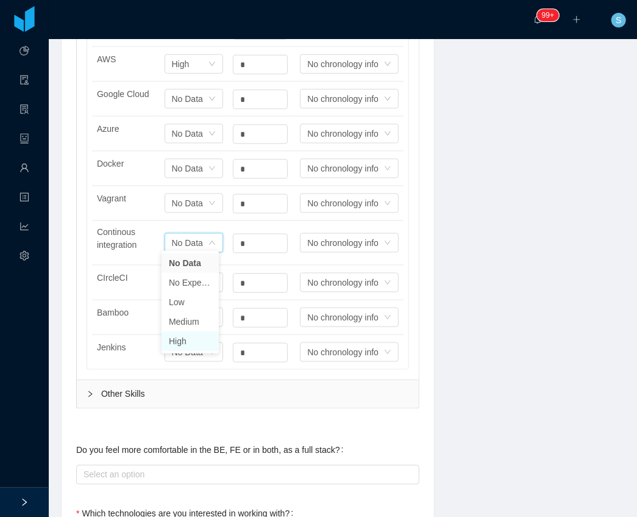
click at [180, 346] on li "High" at bounding box center [190, 341] width 57 height 20
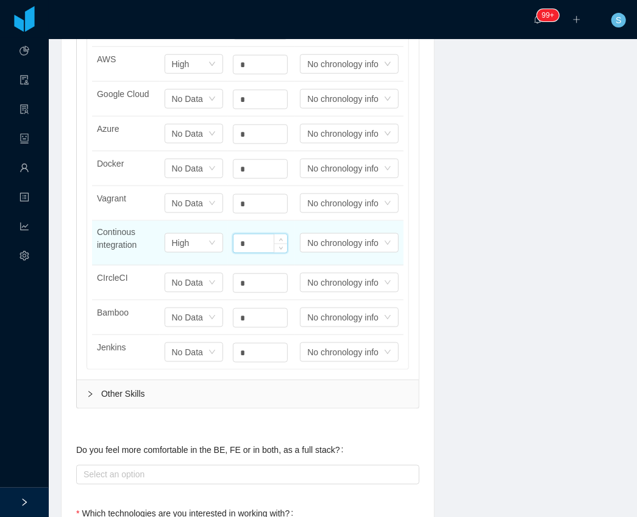
click at [244, 242] on input "*" at bounding box center [261, 243] width 54 height 18
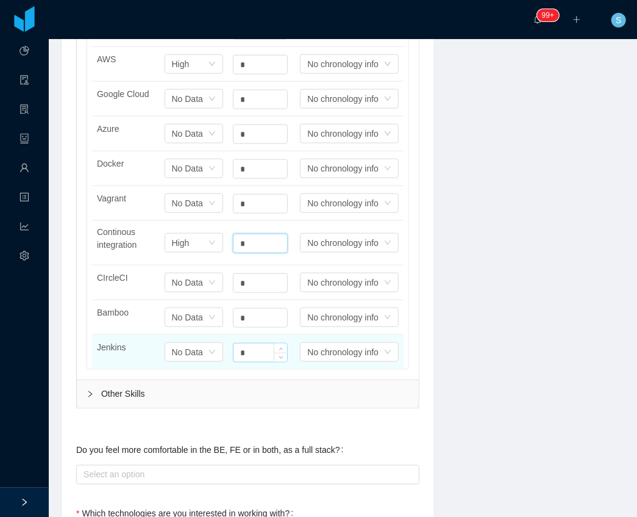
type input "*"
click at [240, 344] on input "*" at bounding box center [261, 352] width 54 height 18
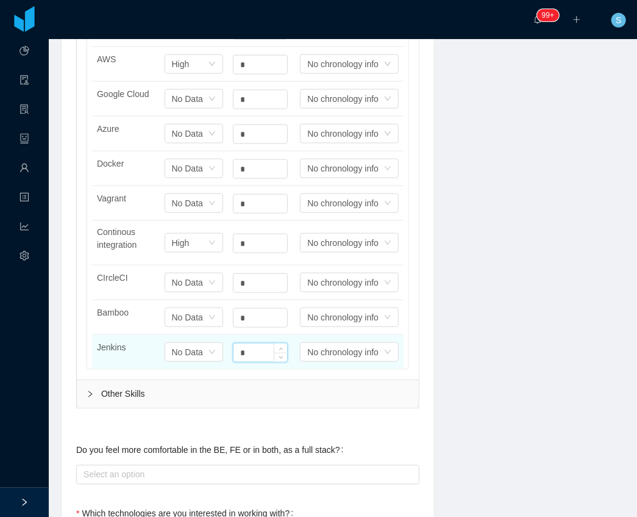
click at [240, 344] on input "*" at bounding box center [261, 352] width 54 height 18
type input "*"
click at [190, 38] on div "No Data" at bounding box center [181, 29] width 18 height 18
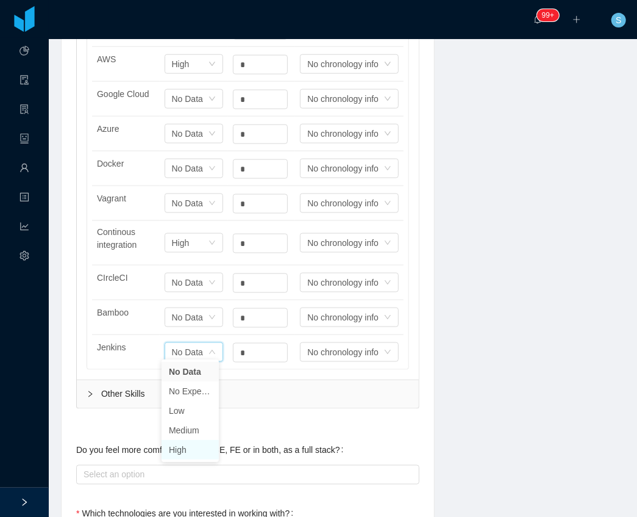
click at [191, 448] on li "High" at bounding box center [190, 450] width 57 height 20
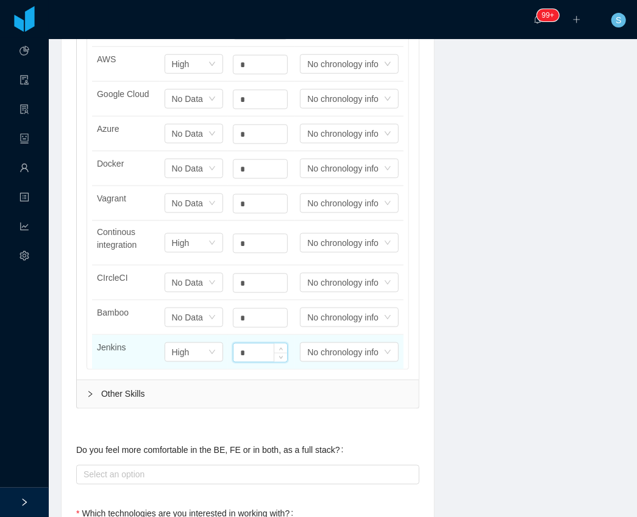
click at [245, 346] on input "*" at bounding box center [261, 352] width 54 height 18
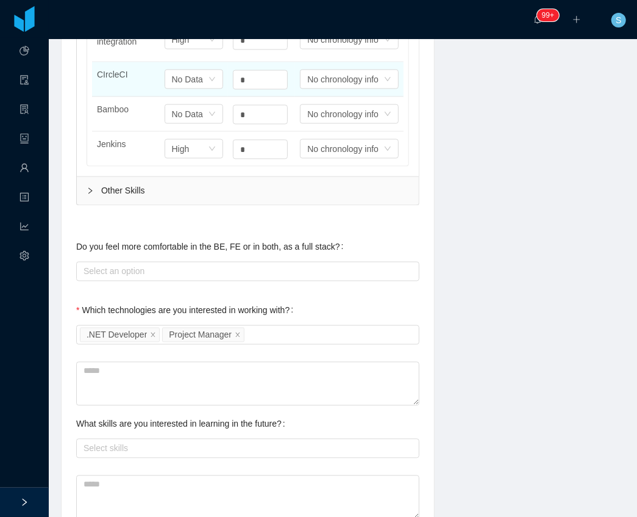
scroll to position [772, 0]
click at [201, 442] on div "Select skills" at bounding box center [245, 448] width 323 height 12
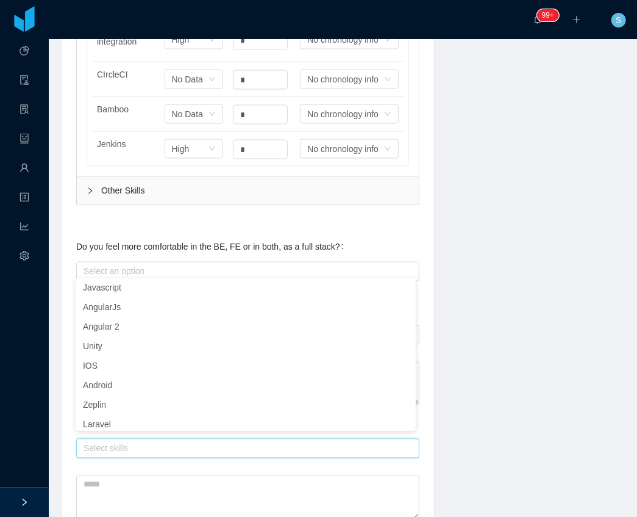
scroll to position [0, 0]
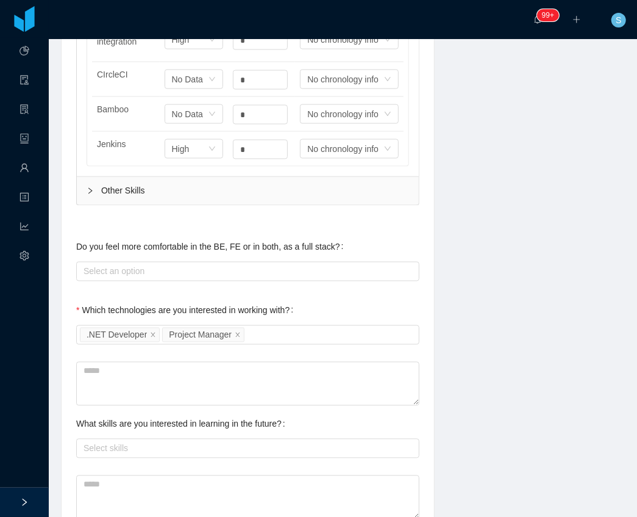
click at [466, 235] on div "**********" at bounding box center [343, 63] width 595 height 1411
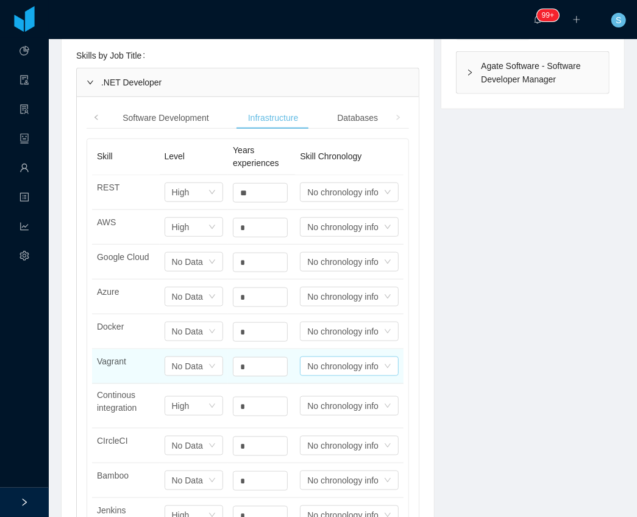
scroll to position [244, 0]
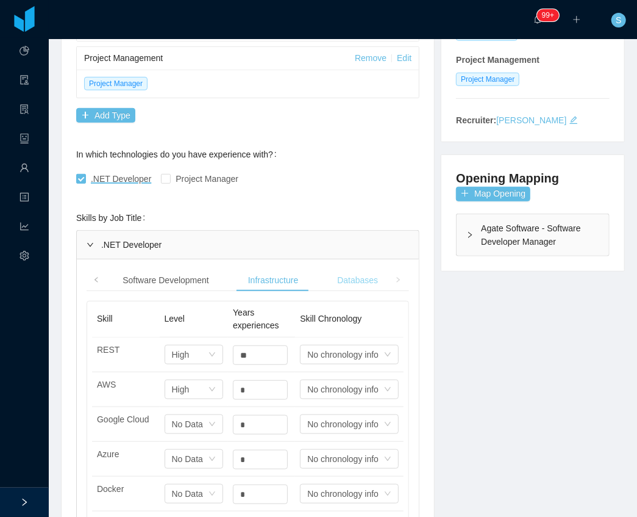
click at [367, 280] on div "Databases" at bounding box center [357, 280] width 60 height 23
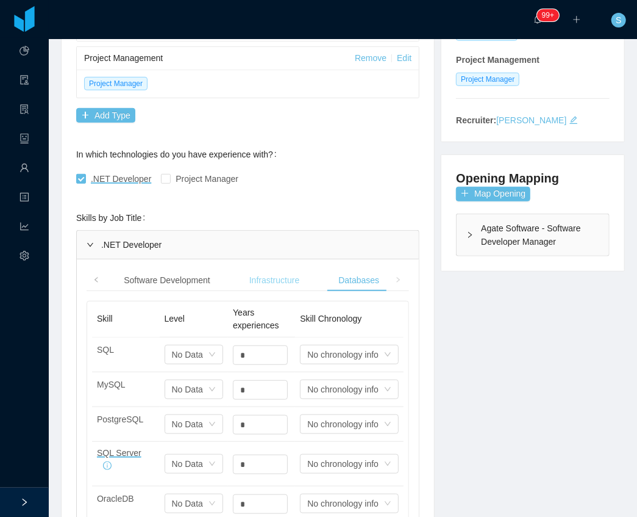
click at [261, 273] on div "Infrastructure" at bounding box center [275, 280] width 70 height 23
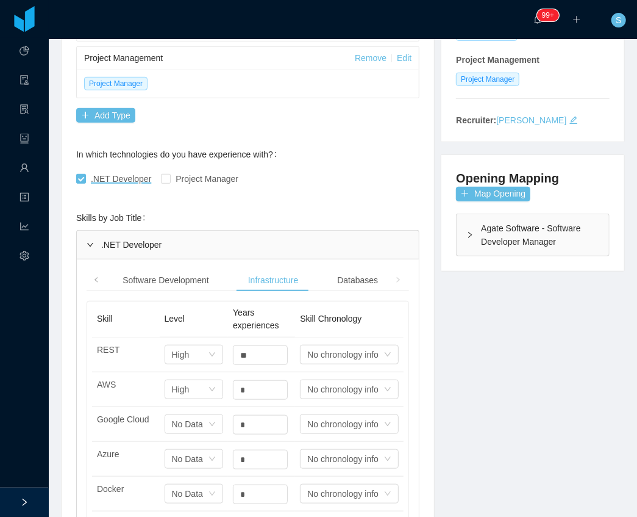
click at [207, 181] on span "Project Manager" at bounding box center [207, 179] width 73 height 10
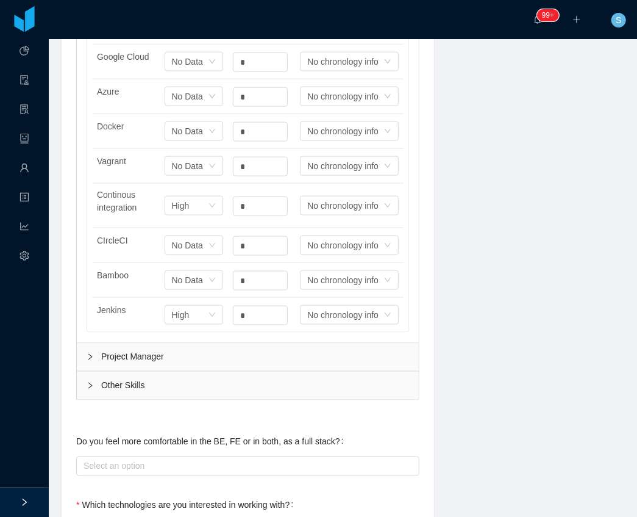
scroll to position [610, 0]
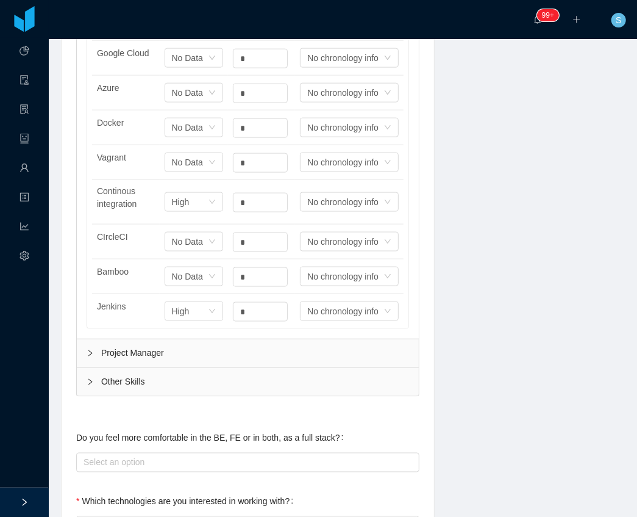
click at [123, 368] on div "Other Skills" at bounding box center [248, 382] width 342 height 28
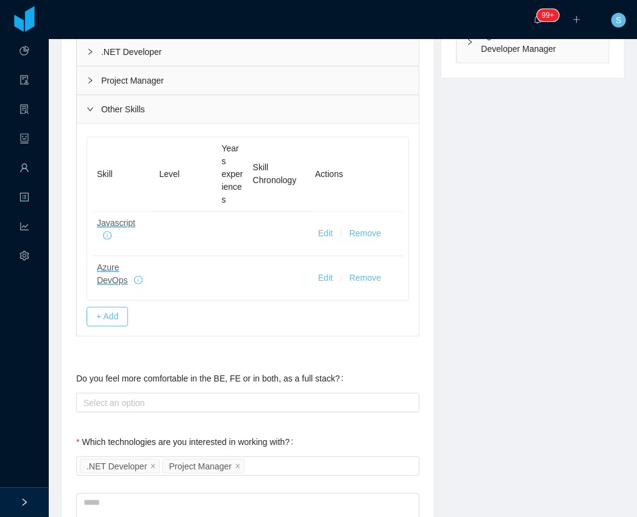
scroll to position [406, 0]
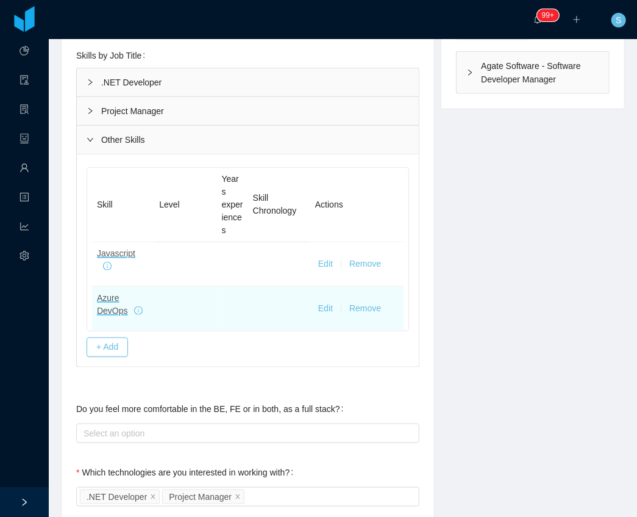
click at [326, 302] on button "Edit" at bounding box center [325, 308] width 15 height 13
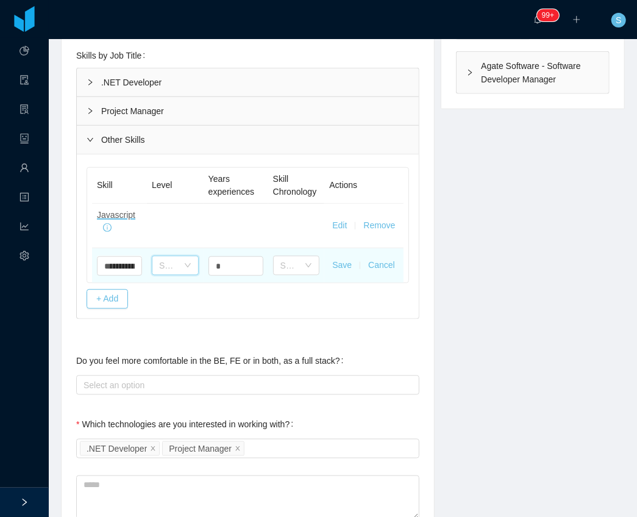
click at [181, 266] on div "Select one" at bounding box center [171, 265] width 24 height 18
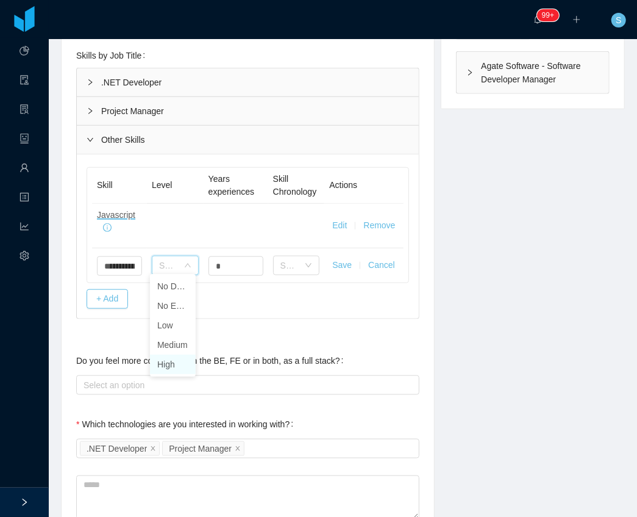
click at [181, 360] on li "High" at bounding box center [173, 364] width 46 height 20
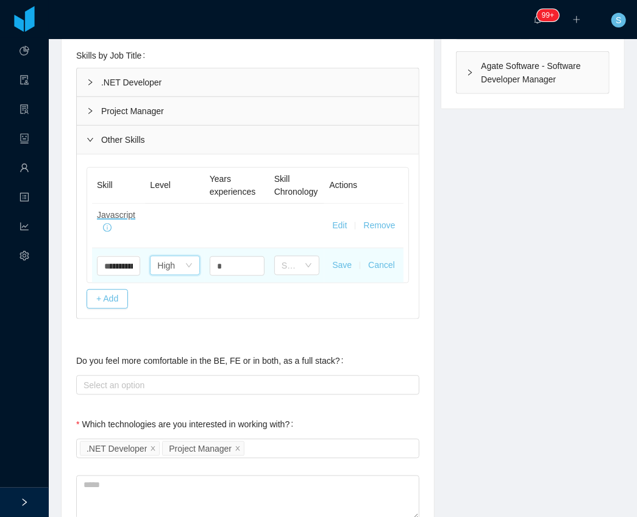
click at [170, 274] on div "High" at bounding box center [166, 265] width 18 height 18
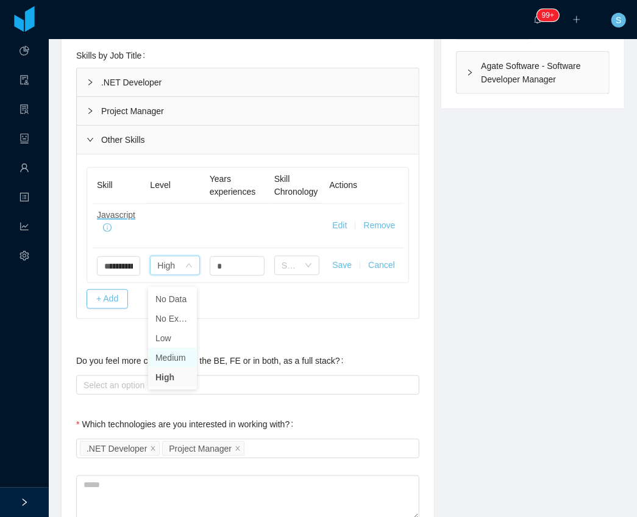
click at [172, 354] on li "Medium" at bounding box center [172, 358] width 49 height 20
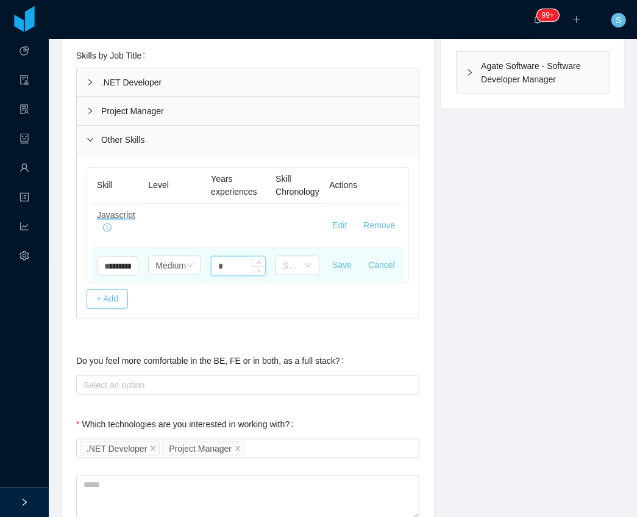
click at [221, 268] on input "*" at bounding box center [239, 266] width 54 height 18
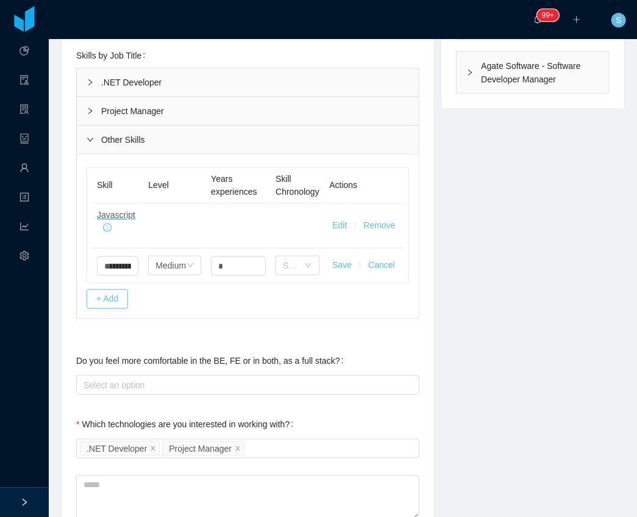
click at [382, 271] on button "Cancel" at bounding box center [381, 265] width 27 height 13
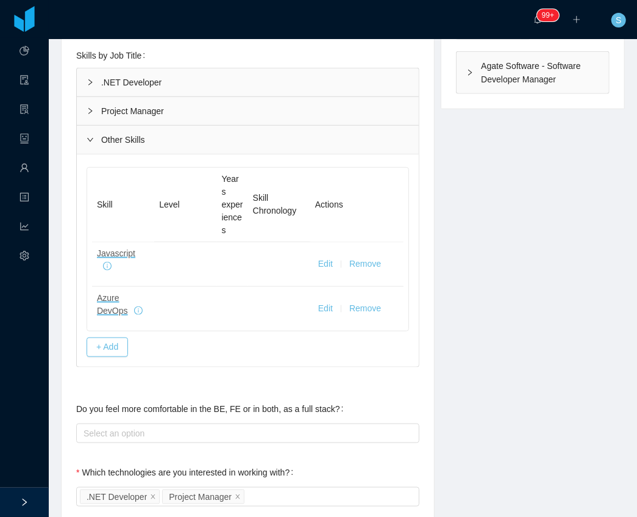
click at [382, 287] on td "Edit Remove" at bounding box center [356, 309] width 93 height 44
click at [326, 302] on button "Edit" at bounding box center [325, 308] width 15 height 13
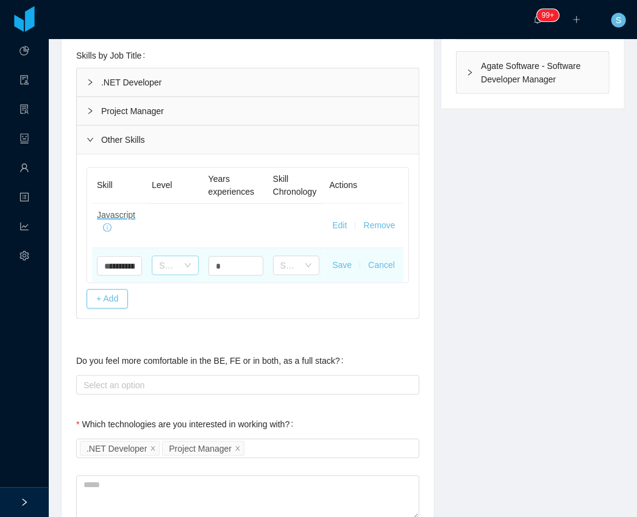
click at [168, 261] on div "Select one" at bounding box center [168, 265] width 19 height 12
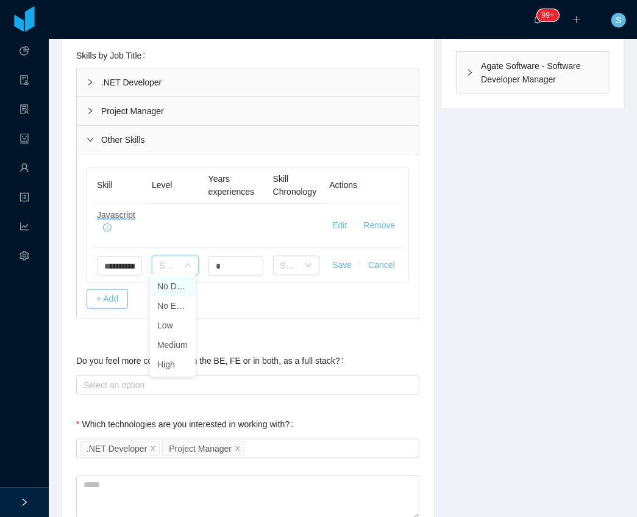
click at [181, 290] on li "No Data" at bounding box center [173, 286] width 46 height 20
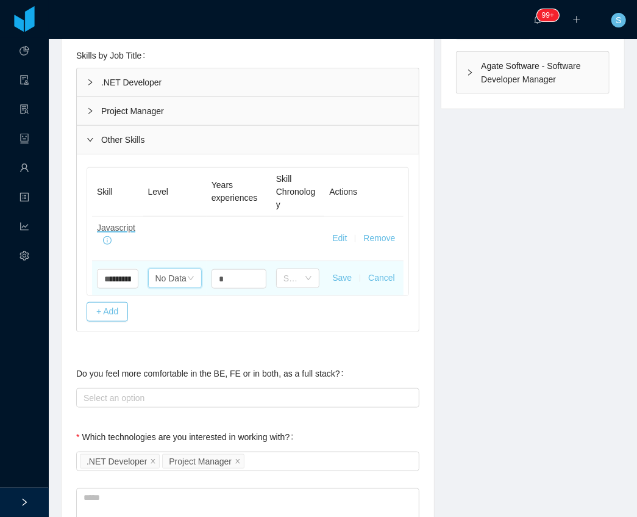
click at [174, 274] on div "No Data" at bounding box center [171, 278] width 31 height 18
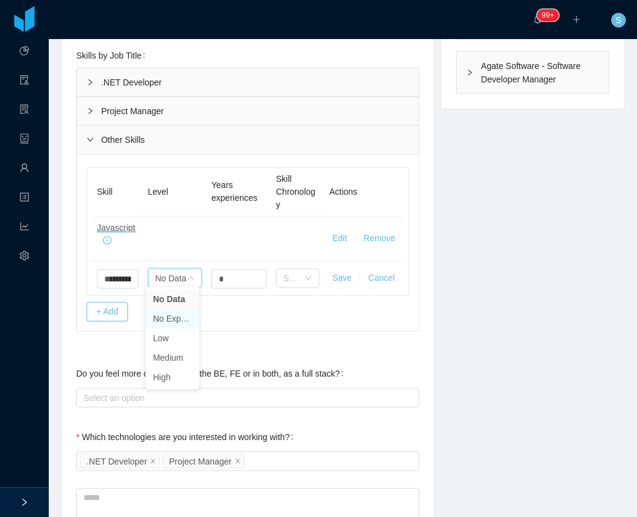
click at [178, 318] on li "No Experience" at bounding box center [173, 319] width 54 height 20
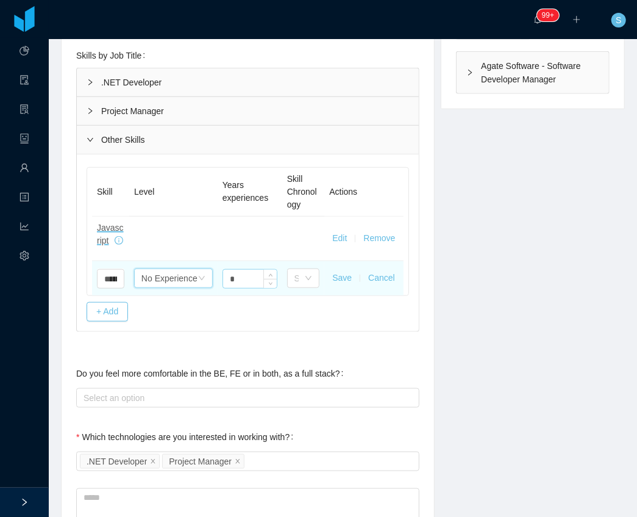
click at [232, 277] on input "*" at bounding box center [250, 279] width 54 height 18
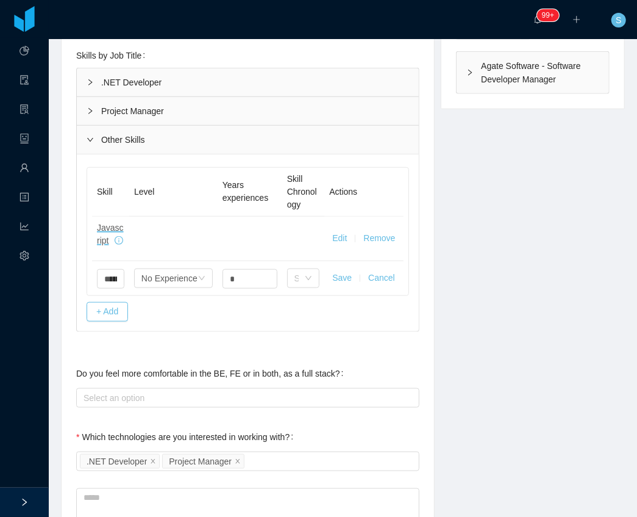
click at [342, 271] on button "Save" at bounding box center [342, 277] width 20 height 13
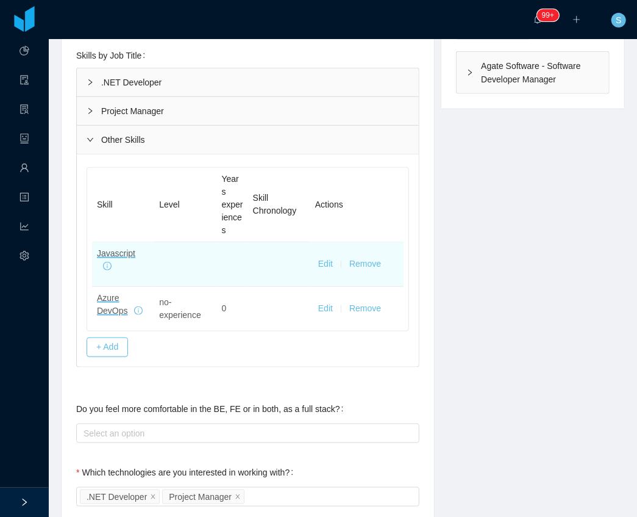
click at [321, 257] on button "Edit" at bounding box center [325, 263] width 15 height 13
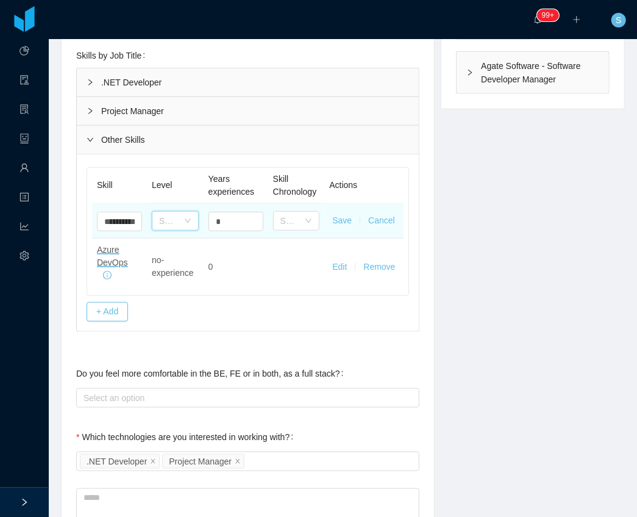
click at [180, 221] on div "Select one" at bounding box center [171, 221] width 24 height 18
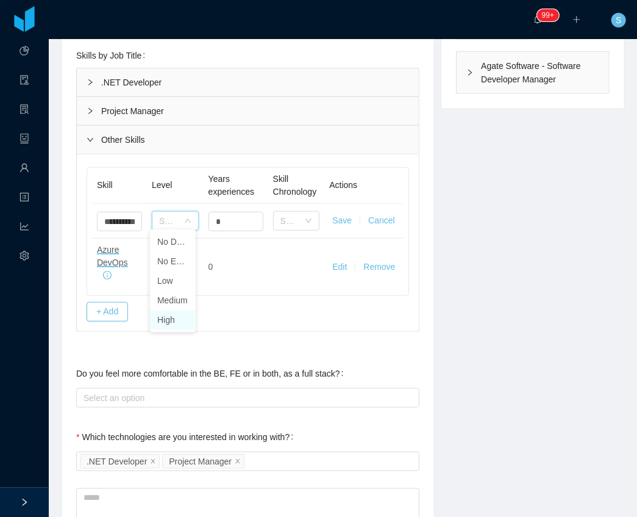
click at [171, 316] on li "High" at bounding box center [173, 320] width 46 height 20
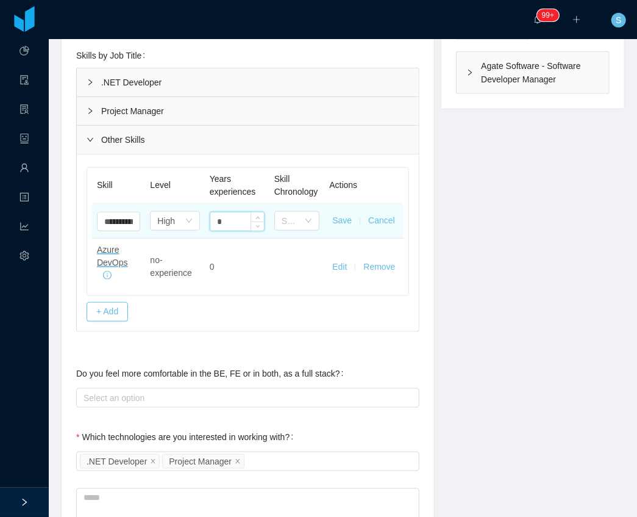
click at [216, 231] on input "*" at bounding box center [237, 221] width 54 height 18
click at [227, 231] on input "**" at bounding box center [237, 221] width 54 height 18
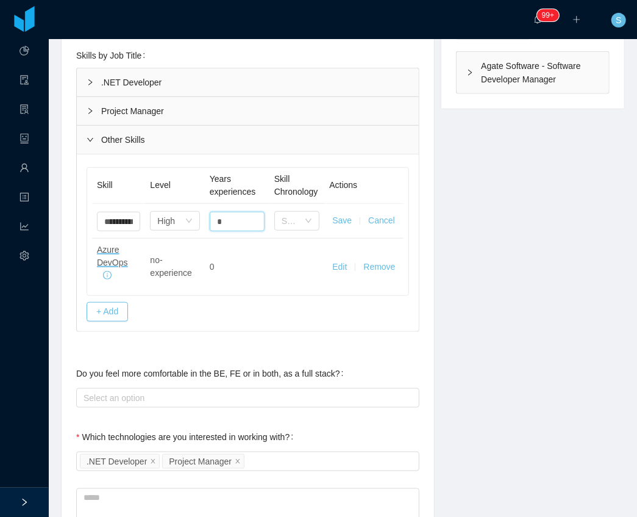
type input "*"
click at [339, 227] on button "Save" at bounding box center [342, 220] width 20 height 13
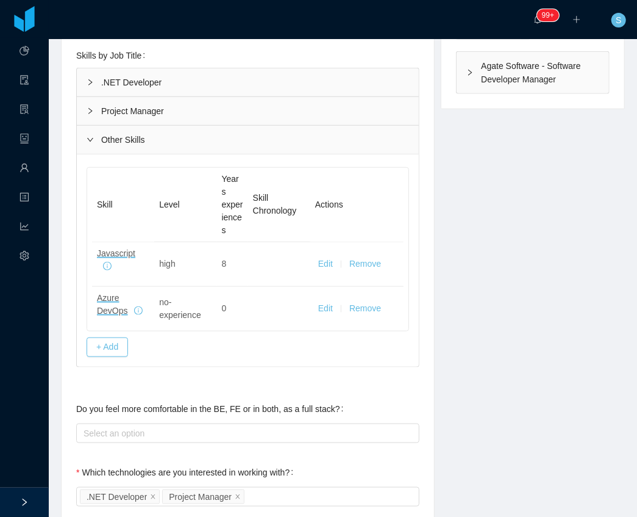
click at [160, 82] on div ".NET Developer" at bounding box center [248, 82] width 342 height 28
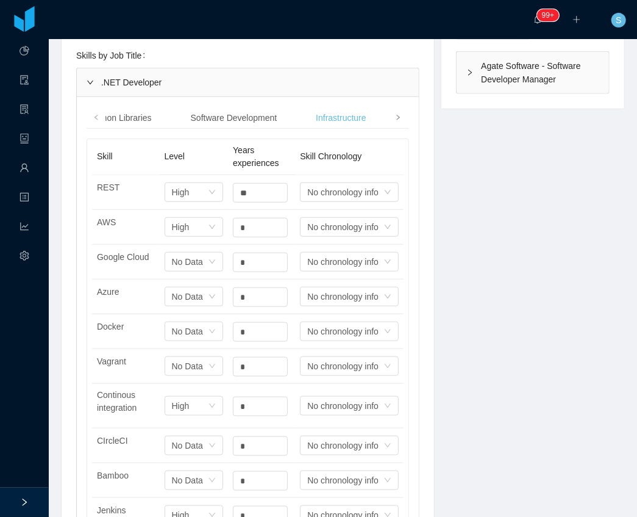
click at [400, 115] on span at bounding box center [398, 118] width 20 height 22
click at [346, 118] on div "Databases" at bounding box center [357, 118] width 60 height 23
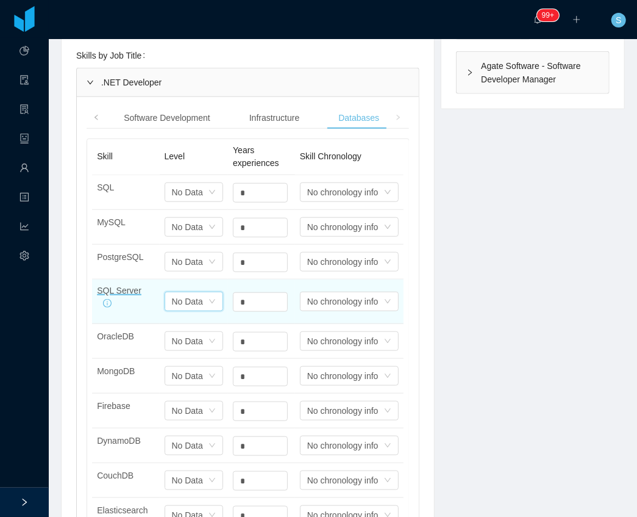
click at [211, 196] on icon "icon: down" at bounding box center [212, 191] width 7 height 7
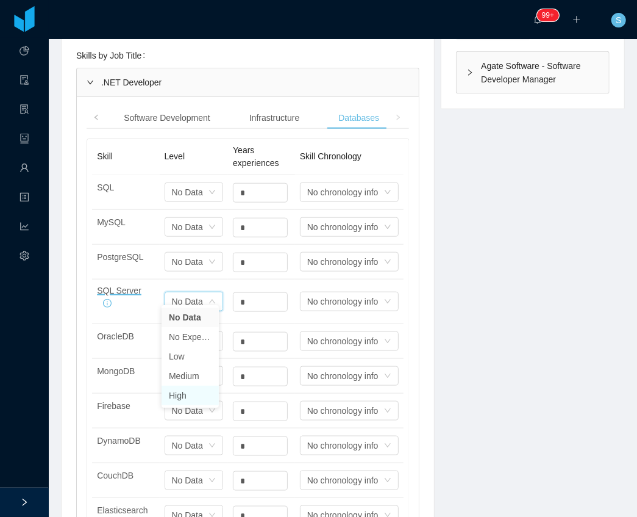
click at [194, 399] on li "High" at bounding box center [190, 395] width 57 height 20
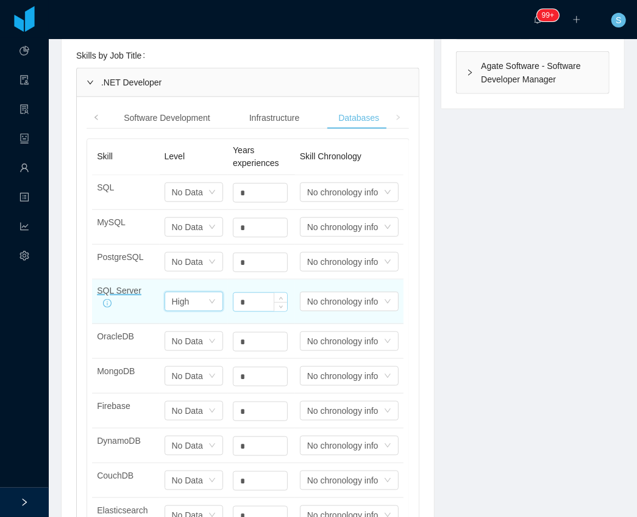
click at [260, 202] on input "*" at bounding box center [261, 193] width 54 height 18
click at [260, 295] on input "*" at bounding box center [261, 302] width 54 height 18
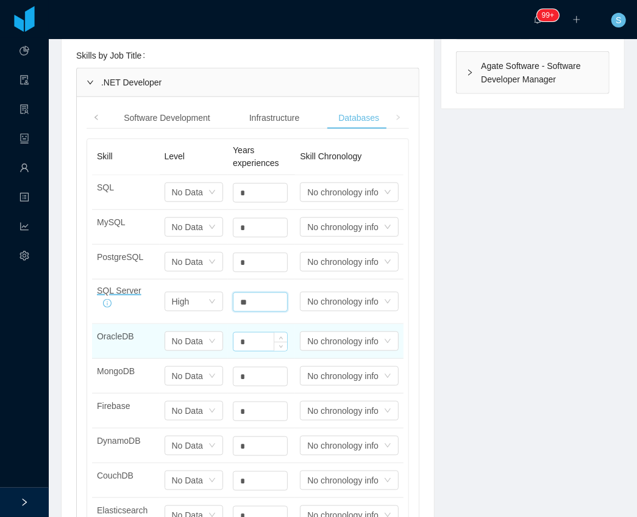
type input "**"
click at [239, 202] on input "*" at bounding box center [261, 193] width 54 height 18
click at [239, 332] on input "*" at bounding box center [261, 341] width 54 height 18
type input "*"
click at [201, 332] on div "Select one No Data" at bounding box center [190, 341] width 37 height 18
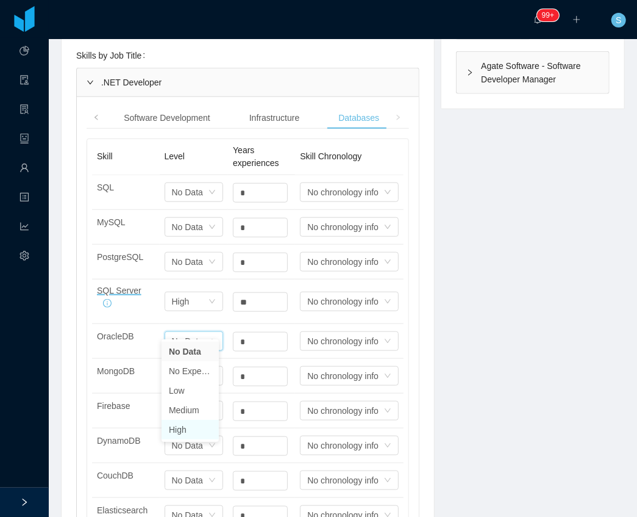
click at [187, 437] on li "High" at bounding box center [190, 430] width 57 height 20
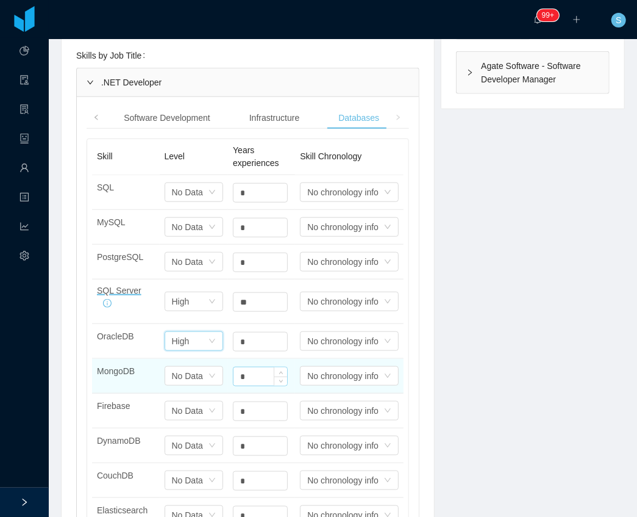
click at [254, 202] on input "*" at bounding box center [261, 193] width 54 height 18
drag, startPoint x: 254, startPoint y: 362, endPoint x: 250, endPoint y: 390, distance: 29.0
click at [254, 367] on input "*" at bounding box center [261, 376] width 54 height 18
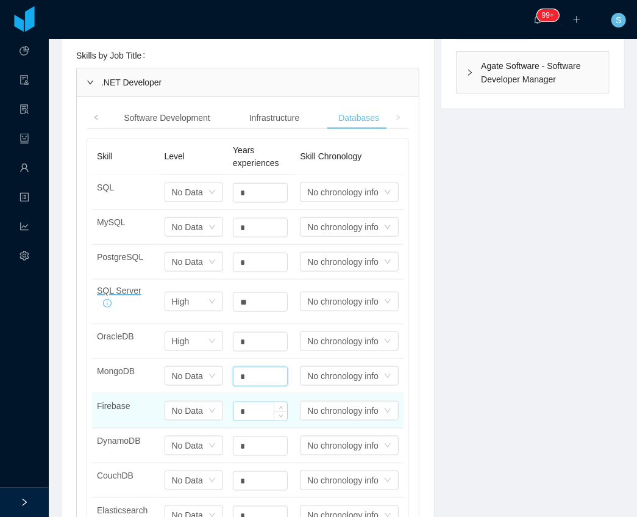
click at [249, 202] on input "*" at bounding box center [261, 193] width 54 height 18
click at [249, 402] on input "*" at bounding box center [261, 411] width 54 height 18
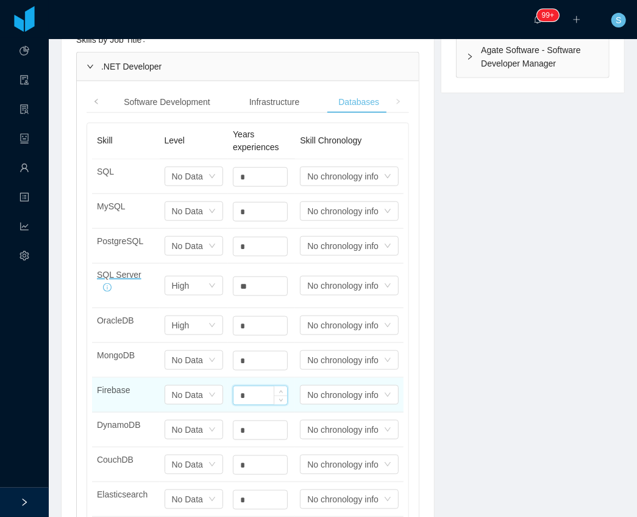
scroll to position [447, 0]
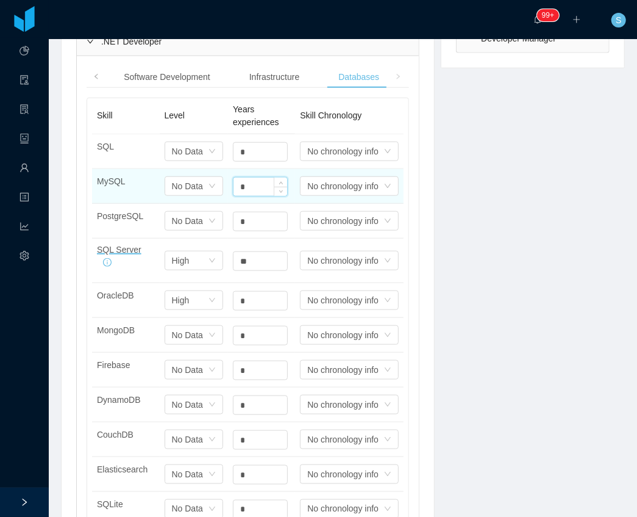
click at [248, 178] on input "*" at bounding box center [261, 186] width 54 height 18
type input "*"
click at [199, 160] on div "No Data" at bounding box center [187, 151] width 31 height 18
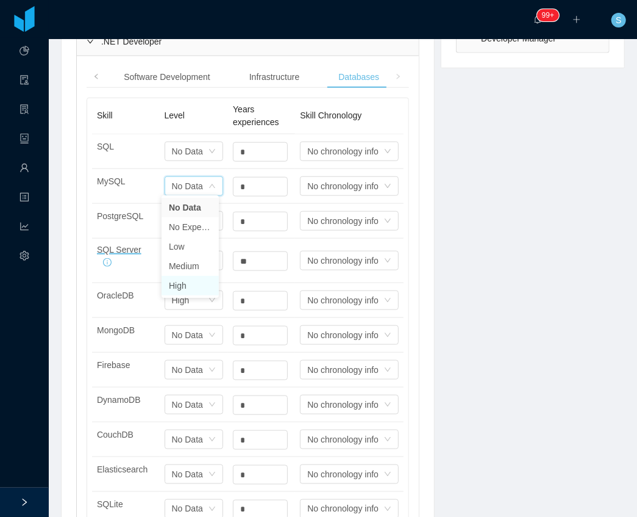
click at [195, 293] on li "High" at bounding box center [190, 286] width 57 height 20
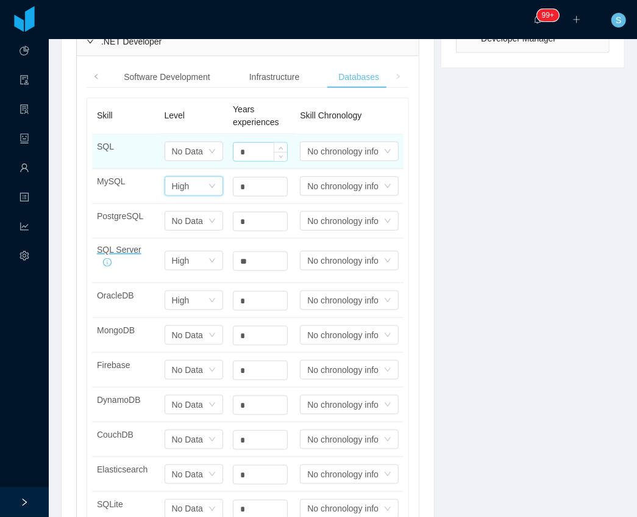
click at [260, 155] on input "*" at bounding box center [261, 152] width 54 height 18
type input "**"
click at [209, 149] on icon "icon: down" at bounding box center [212, 151] width 7 height 7
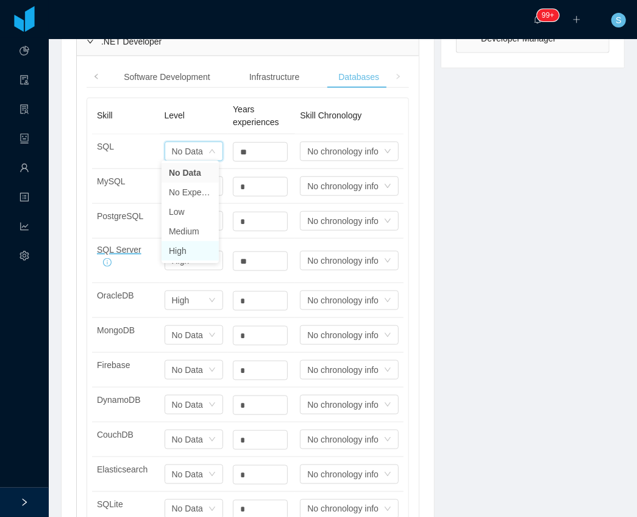
click at [190, 250] on li "High" at bounding box center [190, 251] width 57 height 20
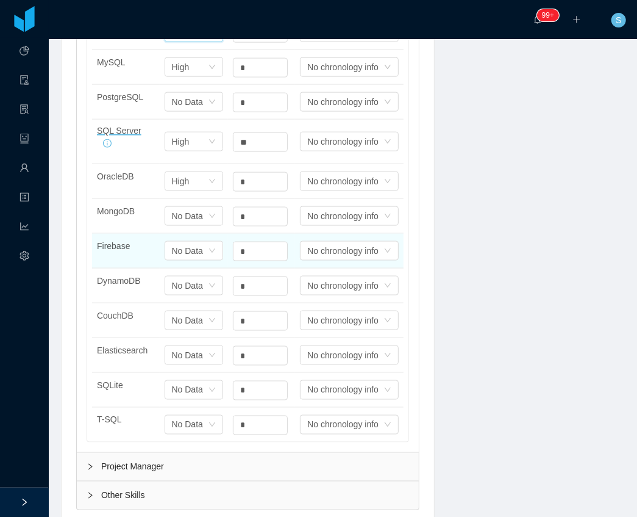
scroll to position [569, 0]
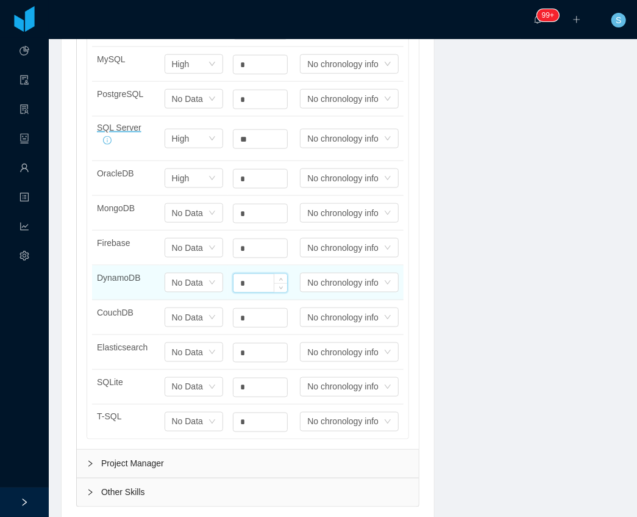
click at [254, 274] on input "*" at bounding box center [261, 283] width 54 height 18
click at [213, 273] on div "Select one No Data" at bounding box center [194, 283] width 59 height 20
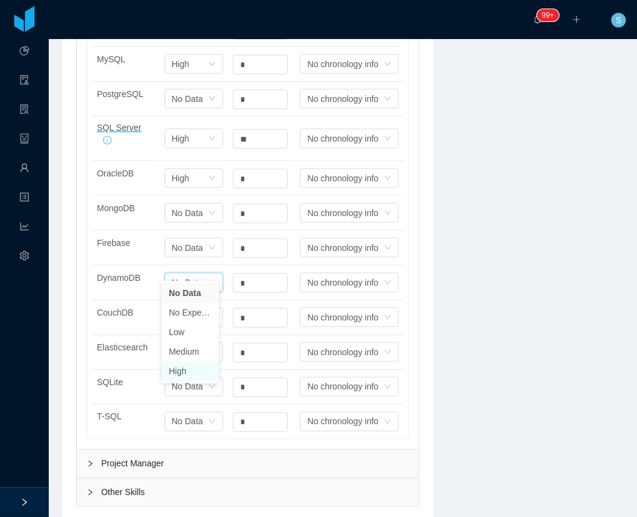
click at [195, 370] on li "High" at bounding box center [190, 371] width 57 height 20
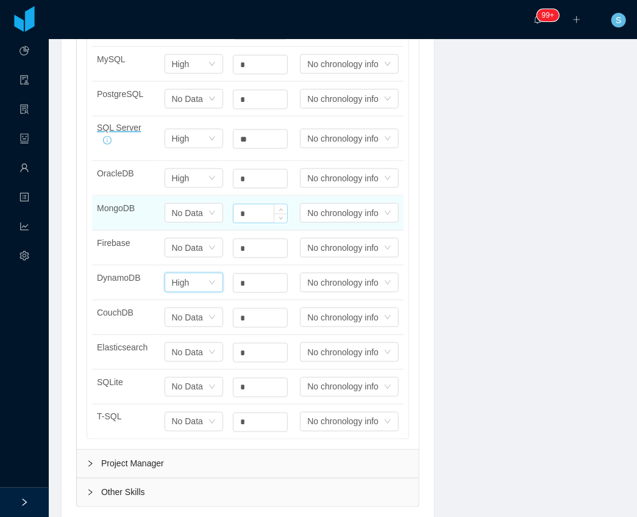
click at [246, 39] on input "*" at bounding box center [261, 30] width 54 height 18
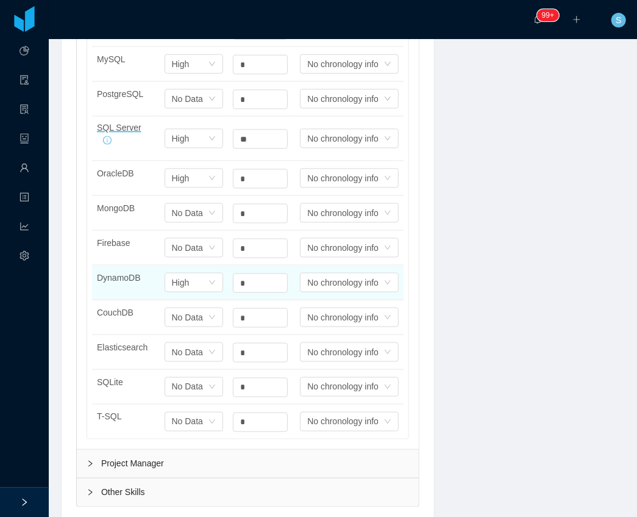
click at [233, 277] on div "*" at bounding box center [261, 282] width 57 height 24
click at [235, 39] on input "*" at bounding box center [261, 30] width 54 height 18
click at [235, 274] on input "*" at bounding box center [261, 283] width 54 height 18
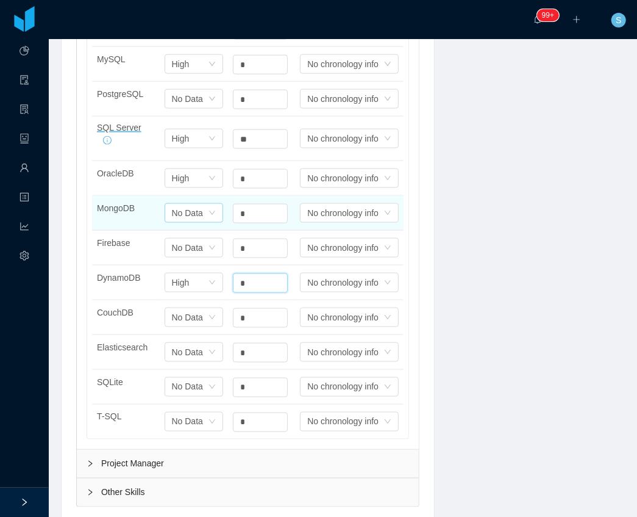
type input "*"
click at [195, 204] on div "No Data" at bounding box center [187, 213] width 31 height 18
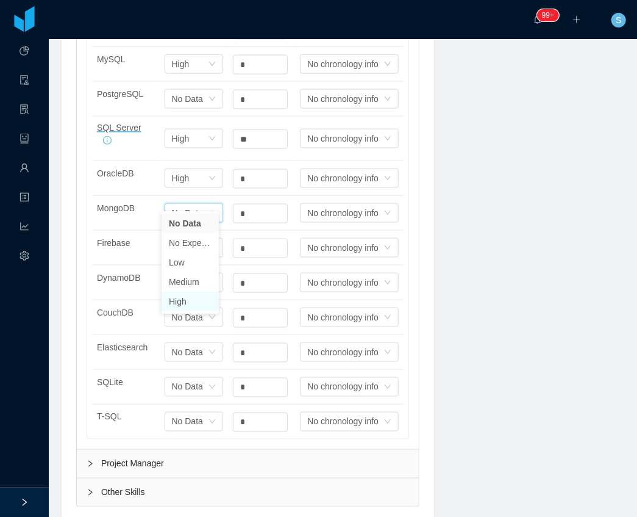
click at [182, 305] on li "High" at bounding box center [190, 302] width 57 height 20
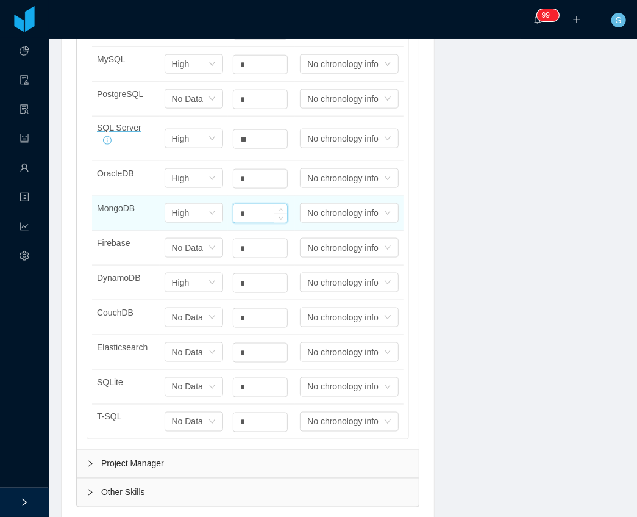
click at [261, 204] on input "*" at bounding box center [261, 213] width 54 height 18
click at [248, 204] on input "*" at bounding box center [261, 213] width 54 height 18
click at [206, 203] on div "Select one High" at bounding box center [194, 213] width 59 height 20
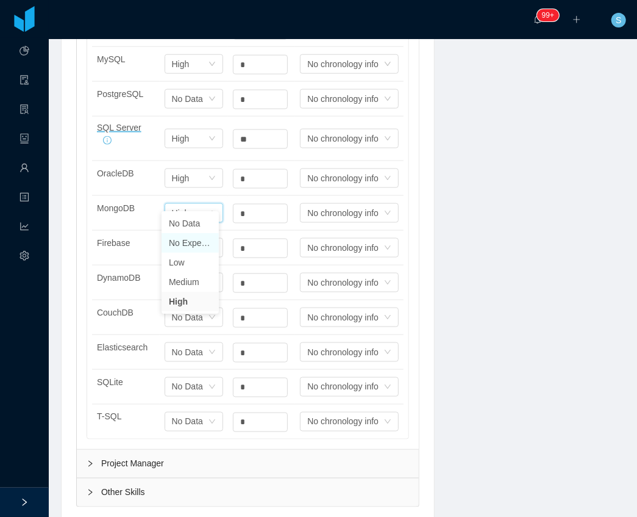
click at [199, 246] on li "No Experience" at bounding box center [190, 243] width 57 height 20
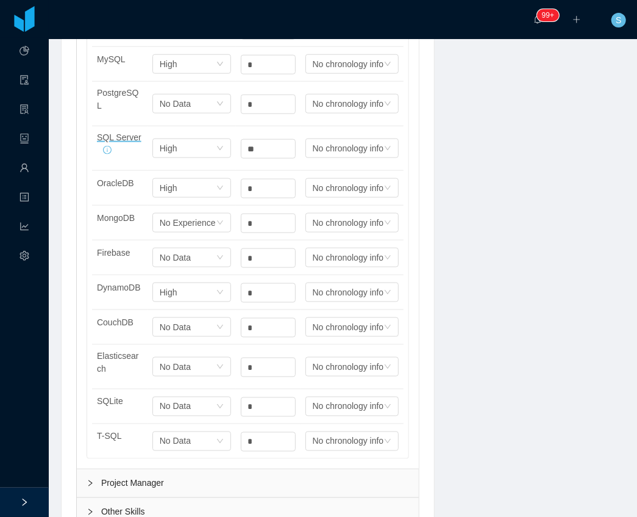
click at [445, 206] on div "**********" at bounding box center [343, 326] width 595 height 1528
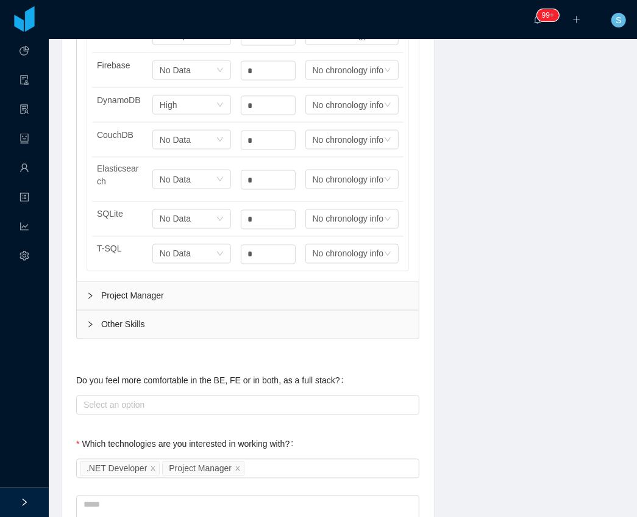
scroll to position [1178, 0]
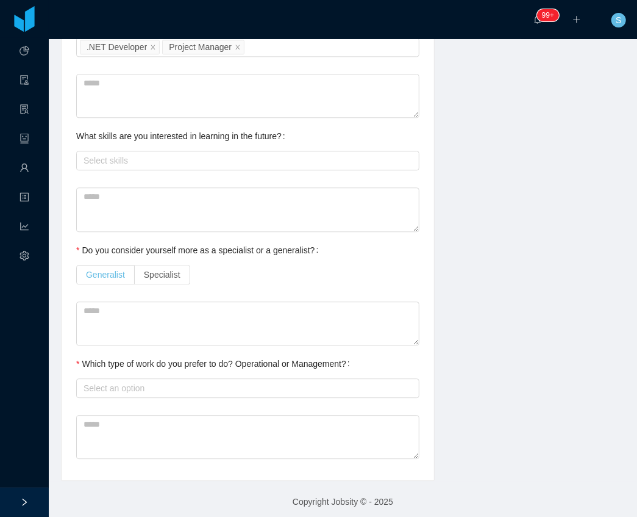
click at [118, 273] on label "Generalist" at bounding box center [105, 275] width 59 height 20
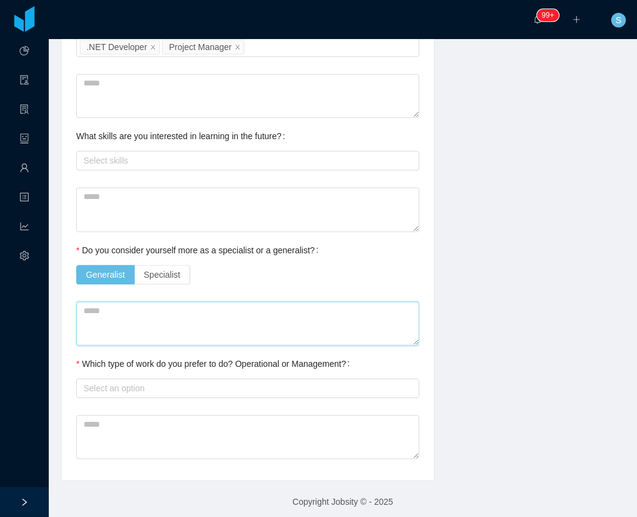
click at [155, 327] on textarea at bounding box center [247, 323] width 343 height 44
click at [160, 384] on div "Select an option" at bounding box center [245, 388] width 323 height 12
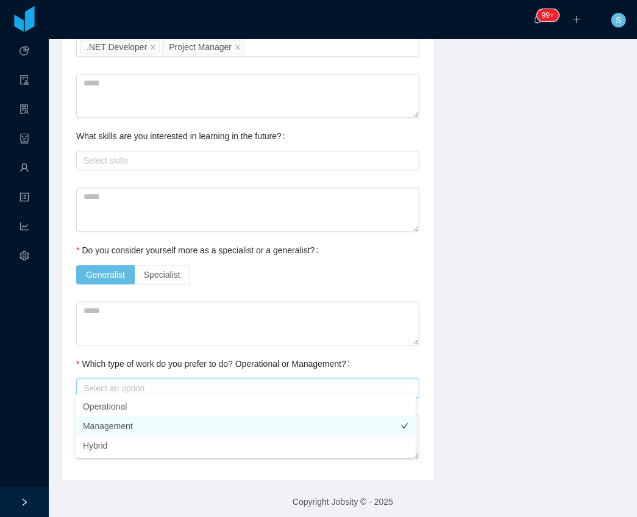
click at [131, 427] on li "Management" at bounding box center [246, 426] width 340 height 20
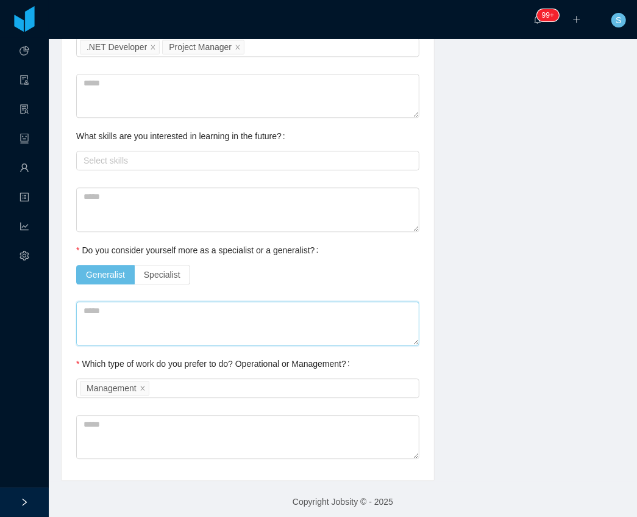
click at [311, 311] on textarea at bounding box center [247, 323] width 343 height 44
click at [209, 157] on div "Select skills" at bounding box center [245, 160] width 323 height 12
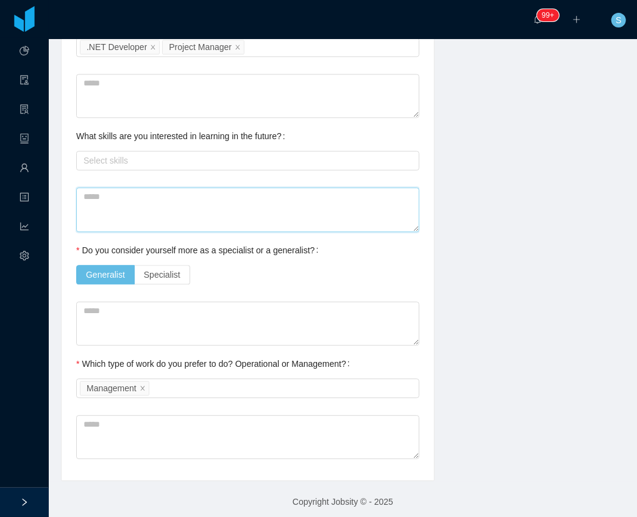
click at [141, 199] on textarea at bounding box center [247, 209] width 343 height 44
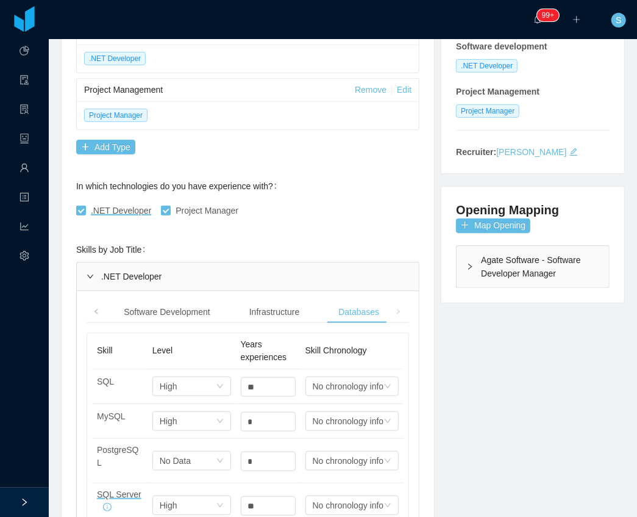
scroll to position [0, 0]
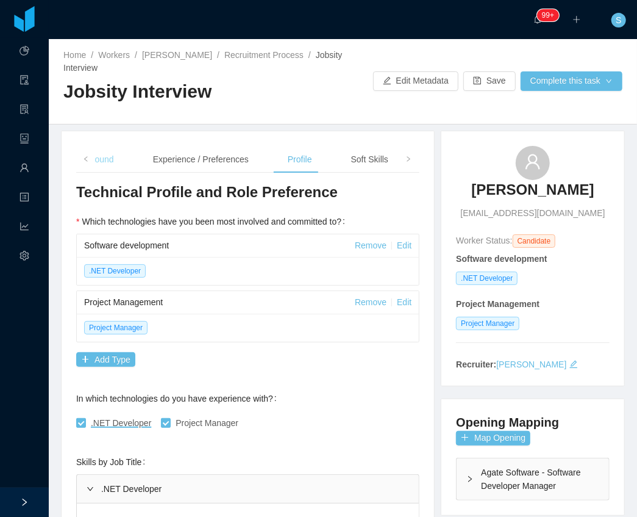
click at [105, 162] on div "Background" at bounding box center [91, 159] width 65 height 27
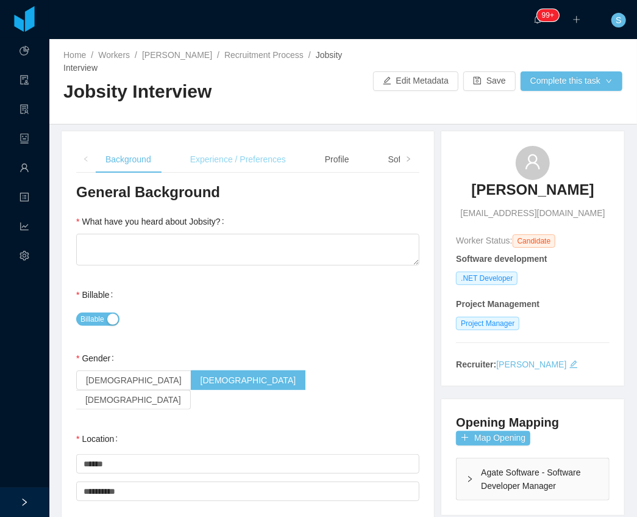
click at [209, 165] on div "Experience / Preferences" at bounding box center [238, 159] width 115 height 27
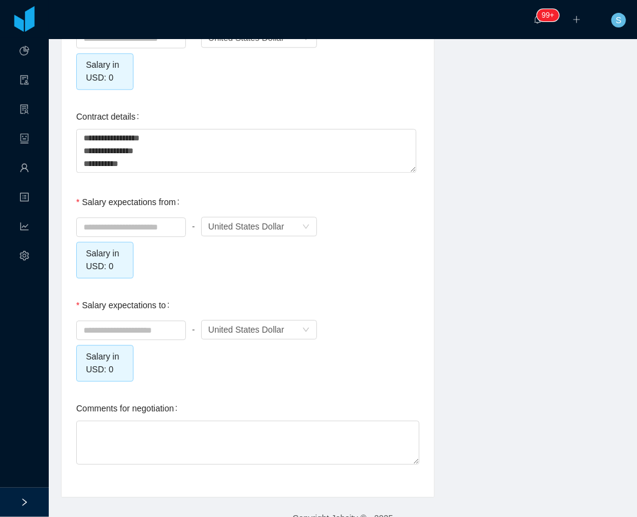
scroll to position [1258, 0]
click at [121, 216] on input at bounding box center [131, 225] width 109 height 18
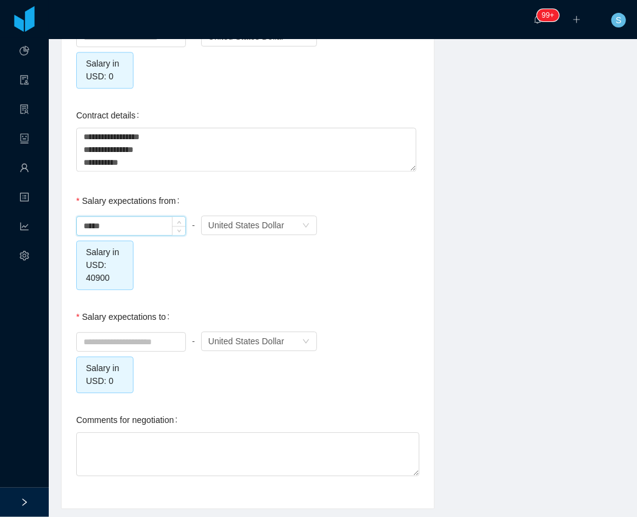
drag, startPoint x: 124, startPoint y: 204, endPoint x: 80, endPoint y: 205, distance: 43.9
click at [80, 216] on input "*****" at bounding box center [131, 225] width 109 height 18
type input "*******"
click at [124, 332] on input at bounding box center [131, 341] width 109 height 18
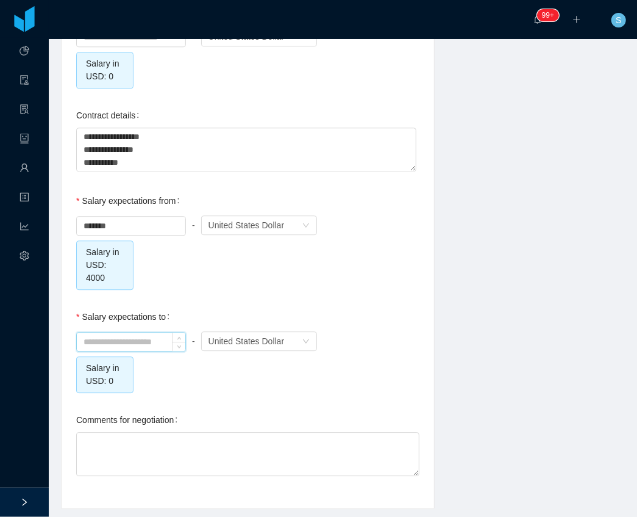
click at [124, 332] on input at bounding box center [131, 341] width 109 height 18
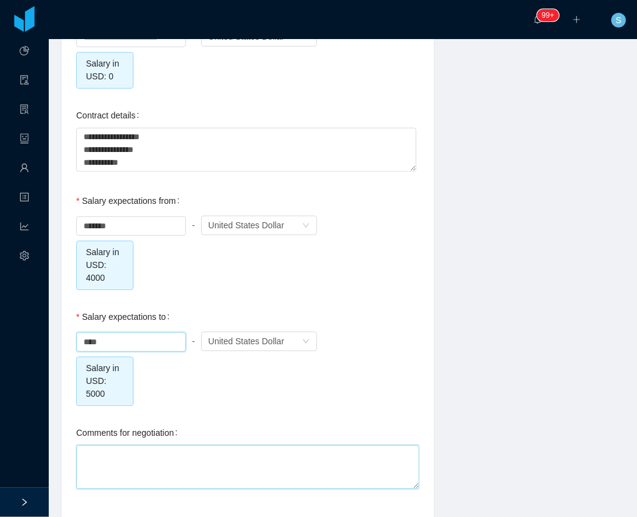
type input "*******"
click at [136, 445] on textarea "Comments for negotiation" at bounding box center [247, 467] width 343 height 44
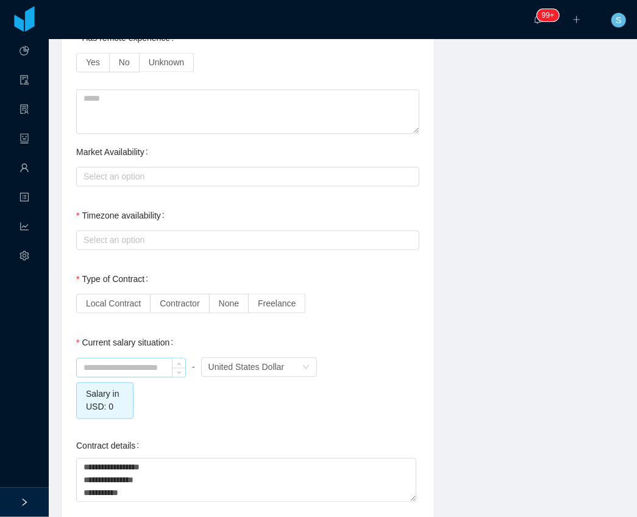
scroll to position [973, 0]
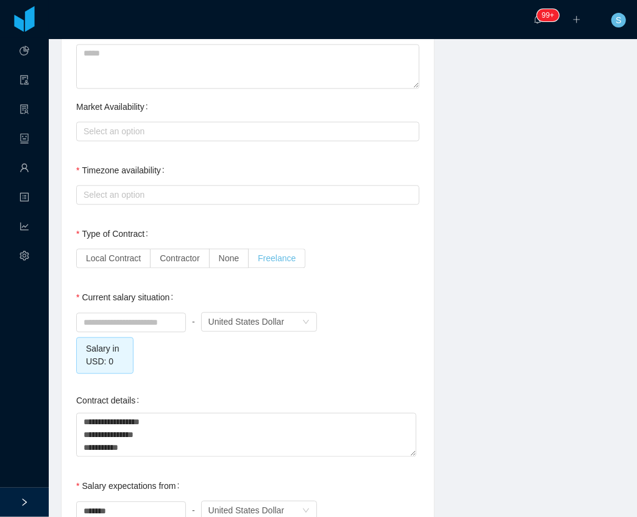
click at [274, 253] on span "Freelance" at bounding box center [277, 258] width 38 height 10
click at [237, 312] on div "United States Dollar" at bounding box center [247, 321] width 76 height 18
click at [176, 335] on div "- Currency United States Dollar Salary in USD: 0" at bounding box center [247, 341] width 343 height 64
drag, startPoint x: 140, startPoint y: 428, endPoint x: 38, endPoint y: 383, distance: 111.2
click at [38, 383] on section "**********" at bounding box center [318, 258] width 637 height 517
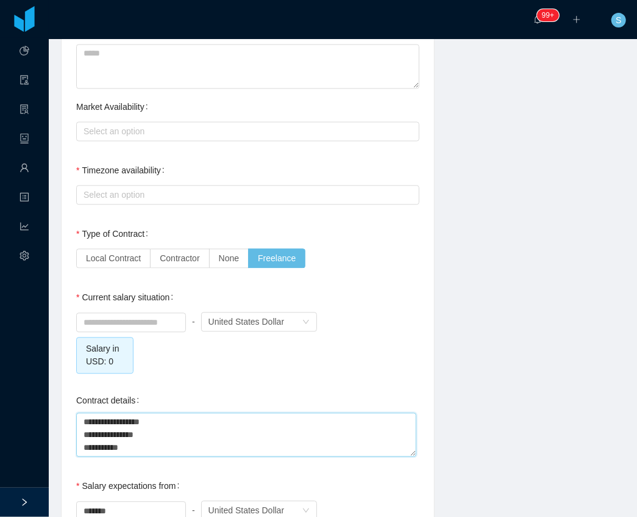
type textarea "*"
type textarea "**"
type textarea "****"
type textarea "*****"
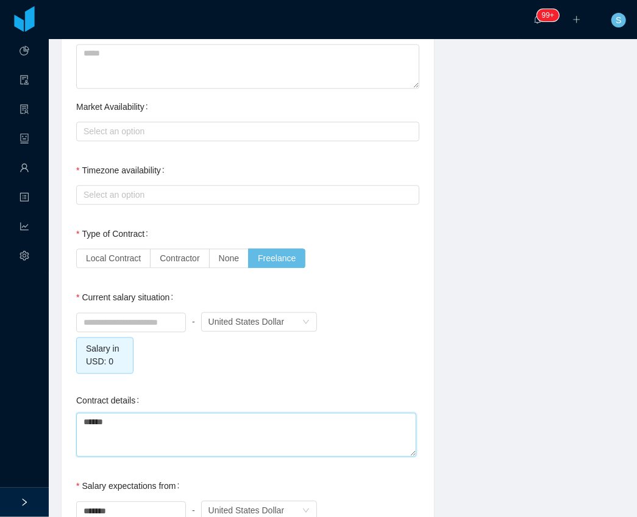
type textarea "*******"
type textarea "********"
type textarea "*********"
type textarea "**********"
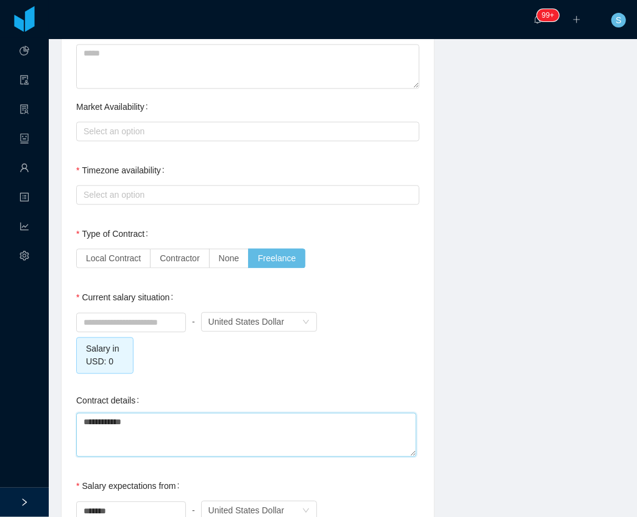
type textarea "**********"
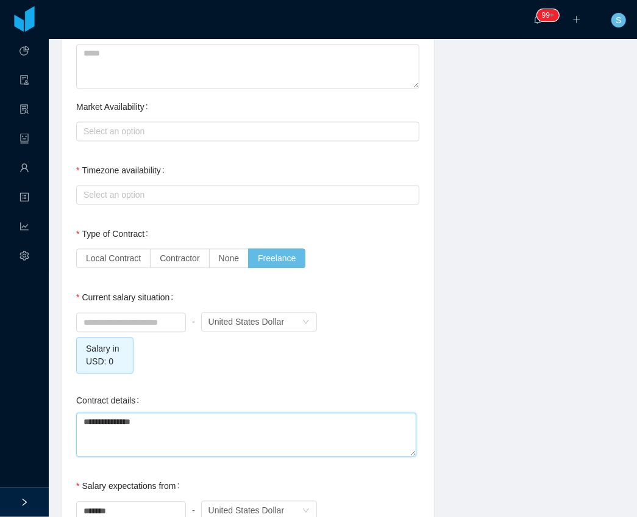
type textarea "**********"
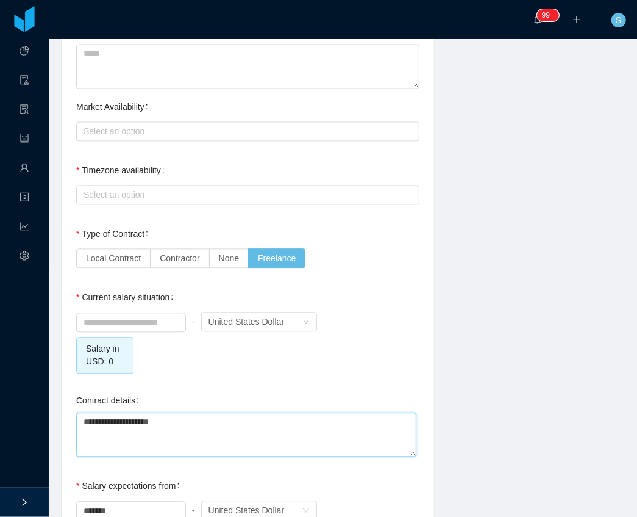
type textarea "**********"
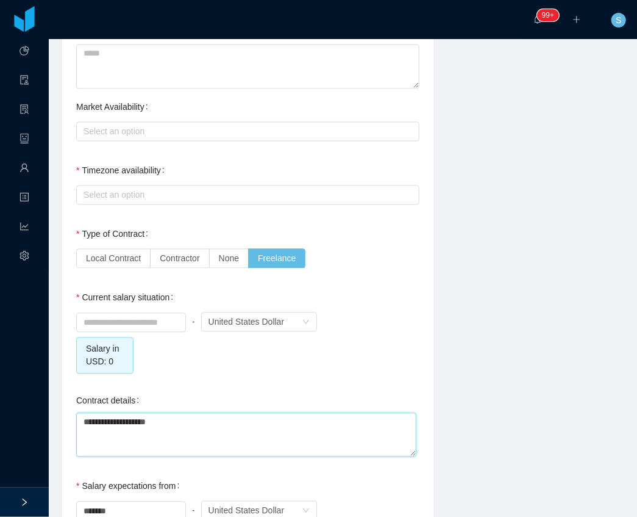
type textarea "**********"
click at [151, 313] on input at bounding box center [131, 322] width 109 height 18
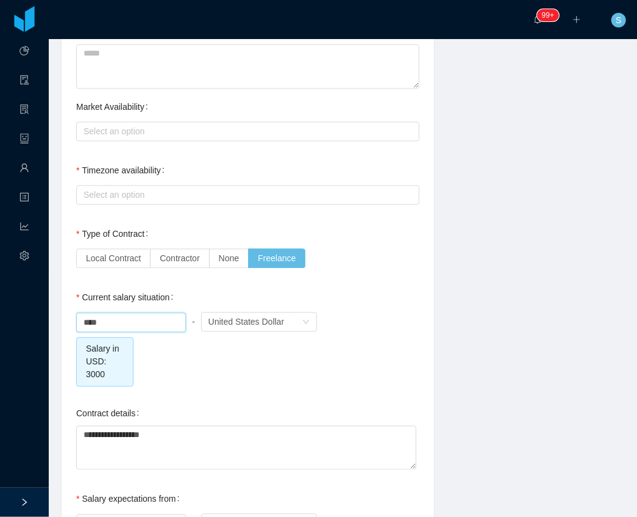
type input "*******"
drag, startPoint x: 284, startPoint y: 356, endPoint x: 286, endPoint y: 368, distance: 12.9
click at [284, 359] on div "******* - Currency United States Dollar Salary in USD: 3000" at bounding box center [247, 347] width 343 height 77
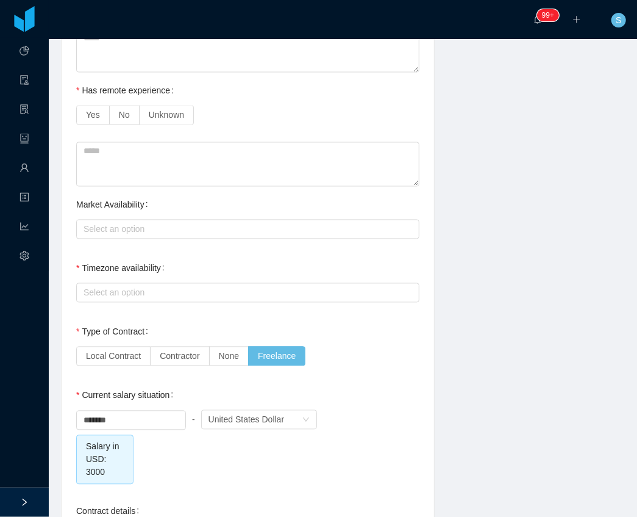
scroll to position [851, 0]
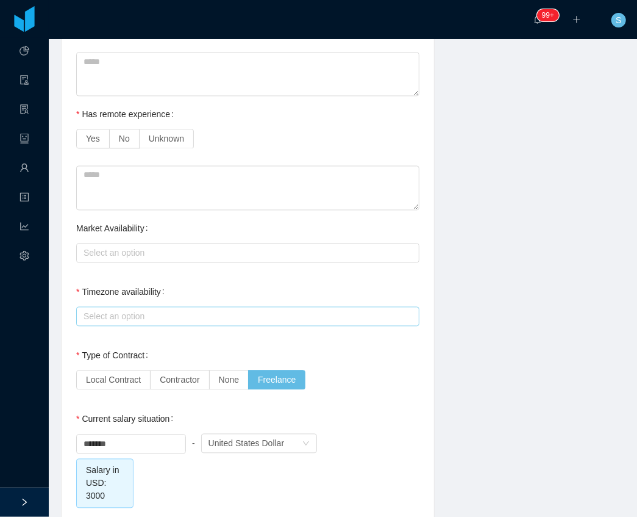
click at [139, 310] on div "Select an option" at bounding box center [245, 316] width 323 height 12
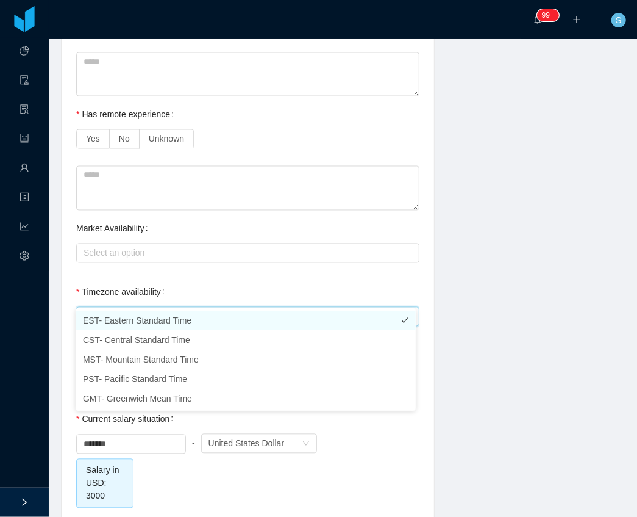
click at [148, 319] on li "EST- Eastern Standard Time" at bounding box center [246, 320] width 340 height 20
click at [514, 182] on div "**********" at bounding box center [343, 111] width 595 height 1662
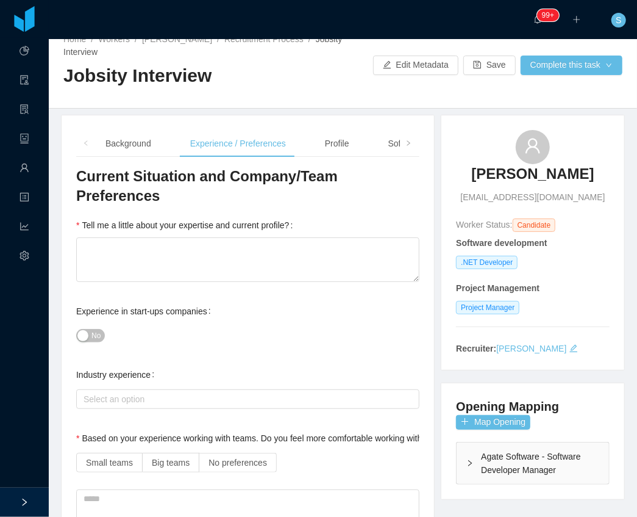
scroll to position [0, 0]
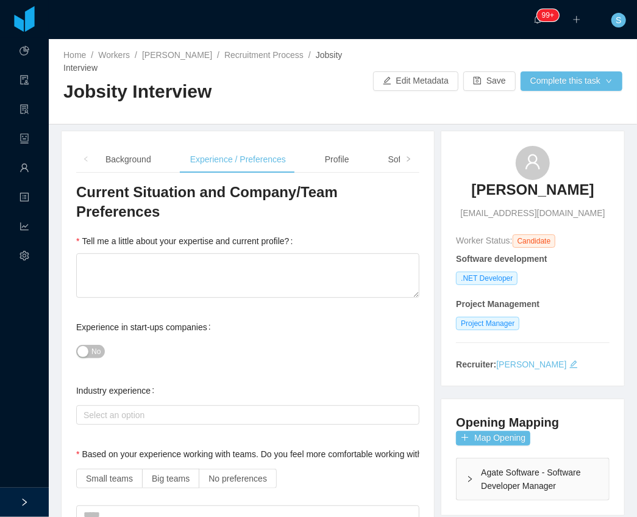
click at [495, 154] on div "Elton Costa eltoncostabr@gmail.com" at bounding box center [533, 183] width 154 height 74
click at [135, 162] on div "Background" at bounding box center [128, 159] width 65 height 27
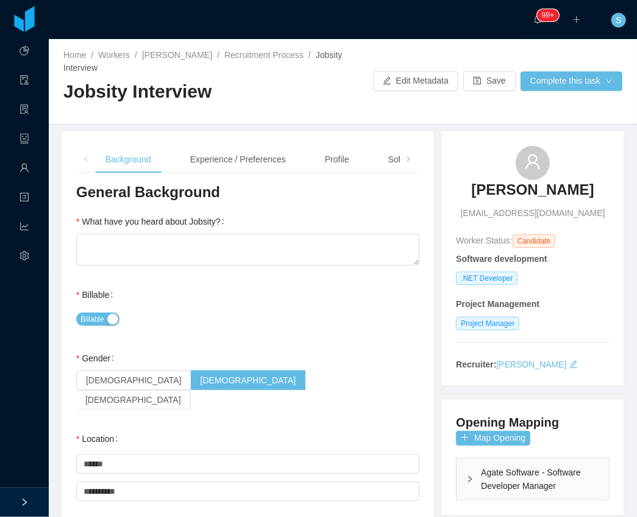
click at [88, 156] on icon "icon: left" at bounding box center [86, 159] width 6 height 6
click at [399, 160] on span at bounding box center [409, 159] width 20 height 27
click at [407, 160] on icon "icon: right" at bounding box center [408, 158] width 3 height 5
click at [385, 165] on div "Notes" at bounding box center [381, 159] width 42 height 27
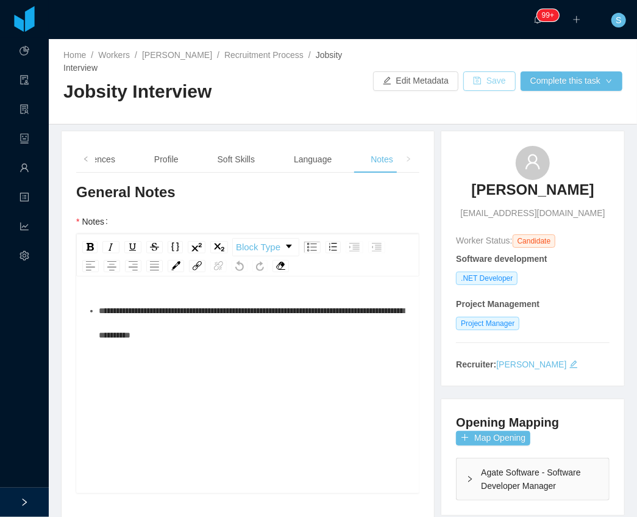
click at [478, 87] on button "Save" at bounding box center [489, 81] width 52 height 20
click at [106, 162] on div "Experience / Preferences" at bounding box center [67, 159] width 115 height 27
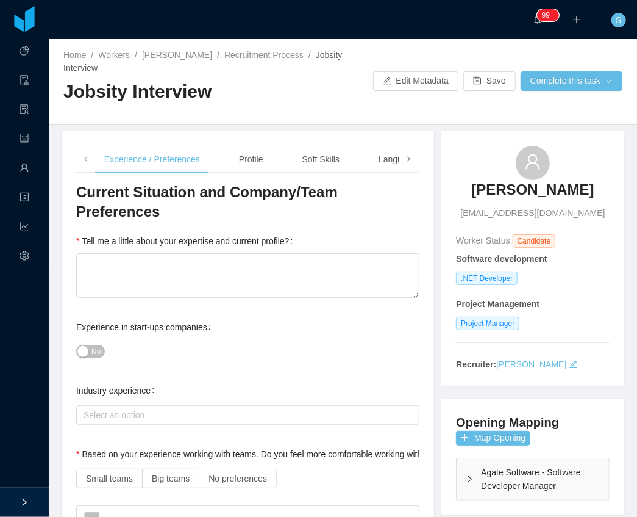
click at [407, 159] on icon "icon: right" at bounding box center [409, 159] width 6 height 6
click at [370, 156] on div "Notes" at bounding box center [380, 159] width 42 height 27
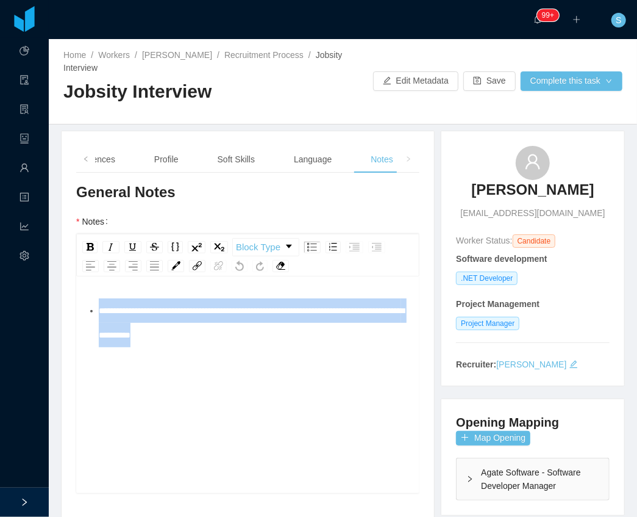
drag, startPoint x: 280, startPoint y: 338, endPoint x: 46, endPoint y: 285, distance: 240.0
click at [46, 284] on section "**********" at bounding box center [318, 258] width 637 height 517
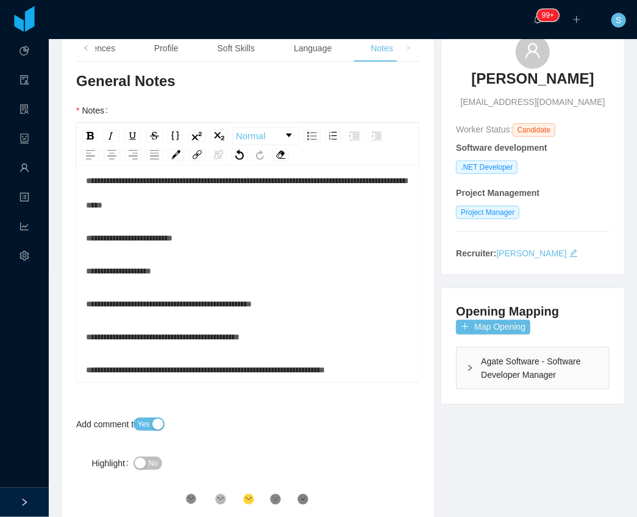
scroll to position [122, 0]
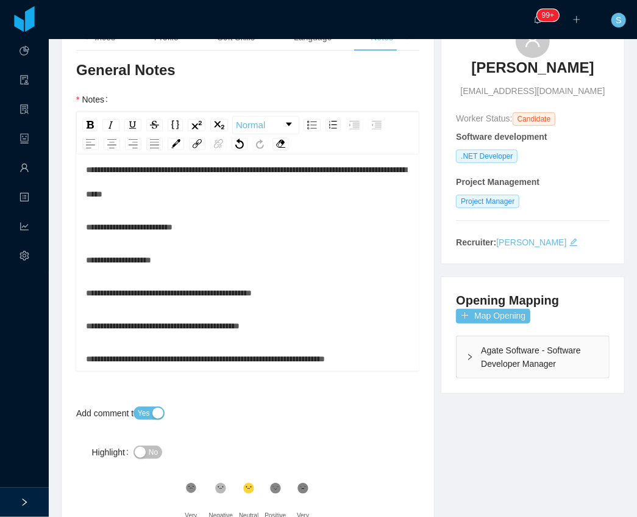
click at [210, 227] on div "**********" at bounding box center [248, 227] width 324 height 24
click at [227, 229] on span "**********" at bounding box center [156, 227] width 141 height 9
click at [227, 228] on span "**********" at bounding box center [156, 227] width 141 height 9
click at [287, 231] on div "**********" at bounding box center [248, 227] width 324 height 24
drag, startPoint x: 274, startPoint y: 226, endPoint x: 235, endPoint y: 224, distance: 39.7
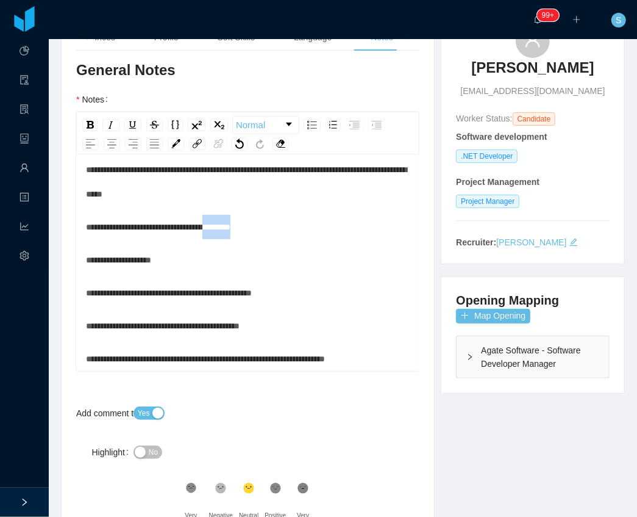
click at [235, 224] on div "**********" at bounding box center [248, 227] width 324 height 24
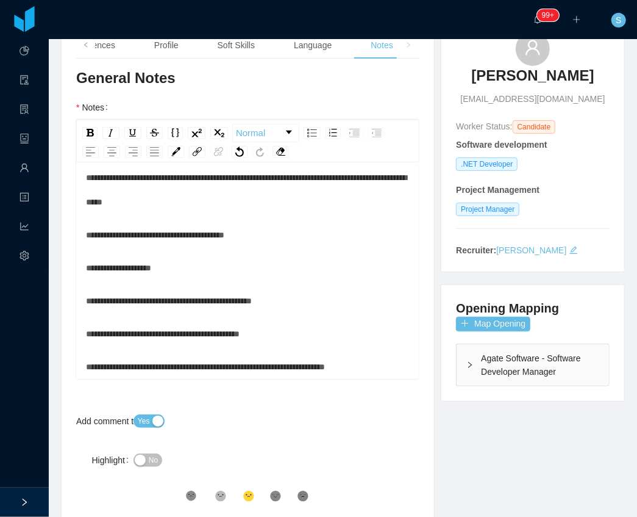
scroll to position [0, 0]
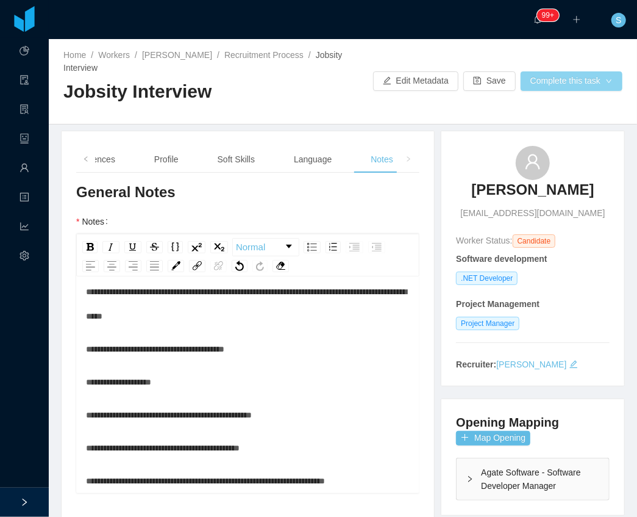
click at [557, 81] on button "Complete this task" at bounding box center [572, 81] width 102 height 20
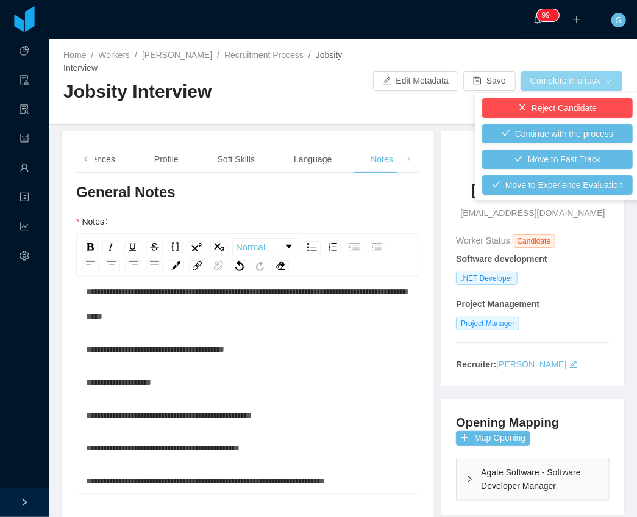
click at [557, 77] on button "Complete this task" at bounding box center [572, 81] width 102 height 20
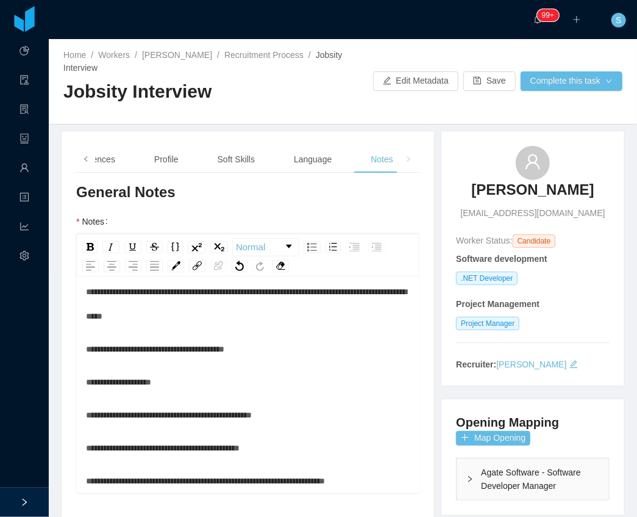
click at [88, 159] on icon "icon: left" at bounding box center [86, 159] width 6 height 6
click at [149, 163] on div "Background" at bounding box center [128, 159] width 65 height 27
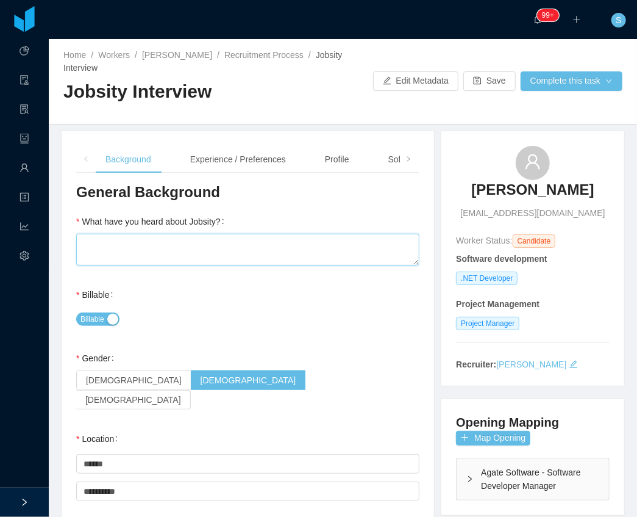
click at [140, 243] on textarea "What have you heard about Jobsity?" at bounding box center [247, 250] width 343 height 32
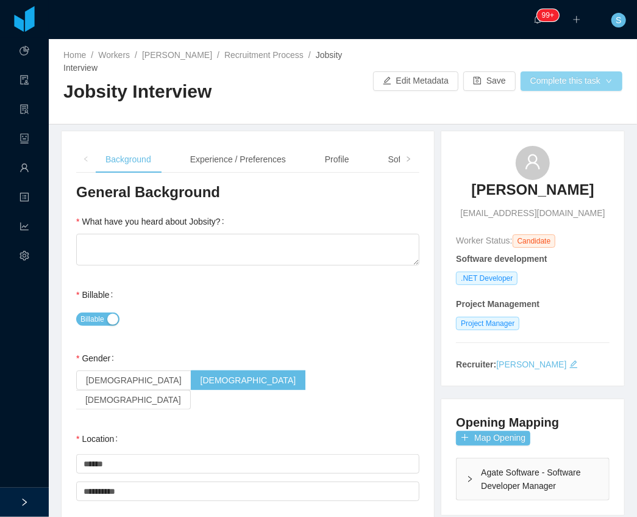
click at [562, 68] on div "Home / Workers / Elton Costa / Recruitment Process / Jobsity Interview / Jobsit…" at bounding box center [343, 81] width 589 height 85
click at [566, 73] on button "Complete this task" at bounding box center [572, 81] width 102 height 20
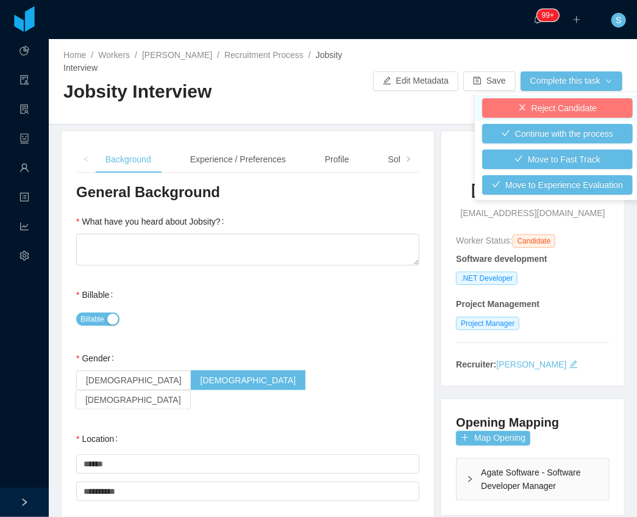
click at [560, 107] on button "Reject Candidate" at bounding box center [557, 108] width 151 height 20
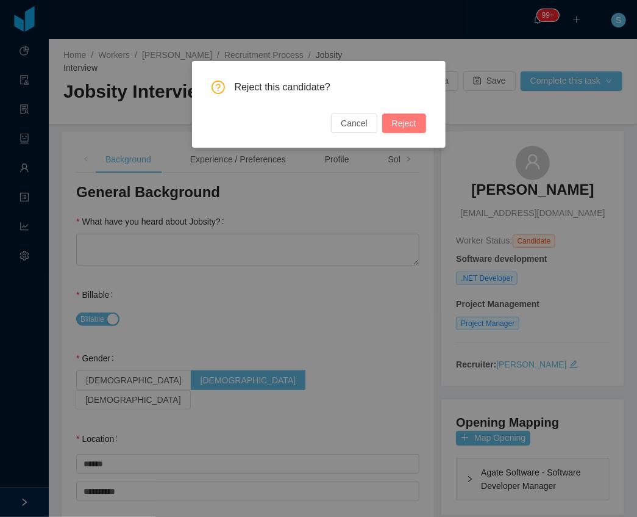
click at [409, 122] on button "Reject" at bounding box center [404, 123] width 44 height 20
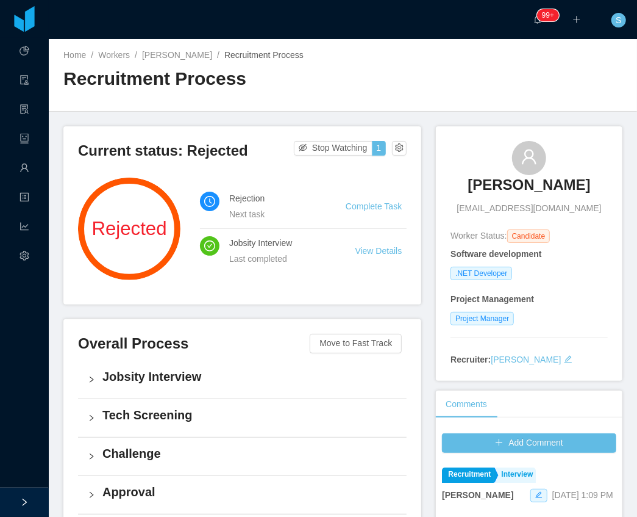
click at [143, 377] on h4 "Jobsity Interview" at bounding box center [249, 376] width 295 height 17
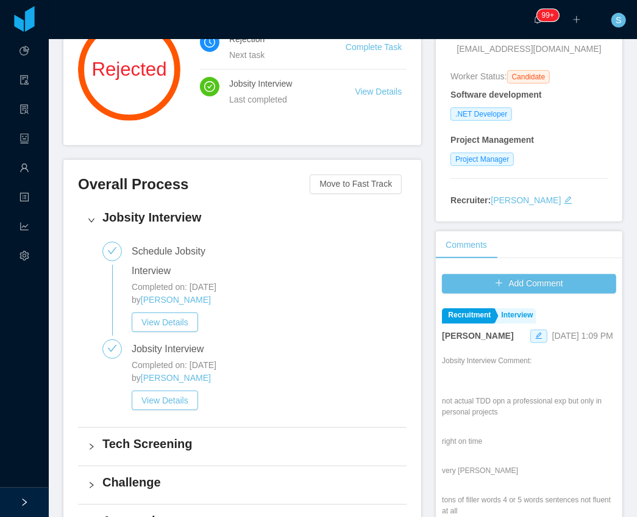
scroll to position [203, 0]
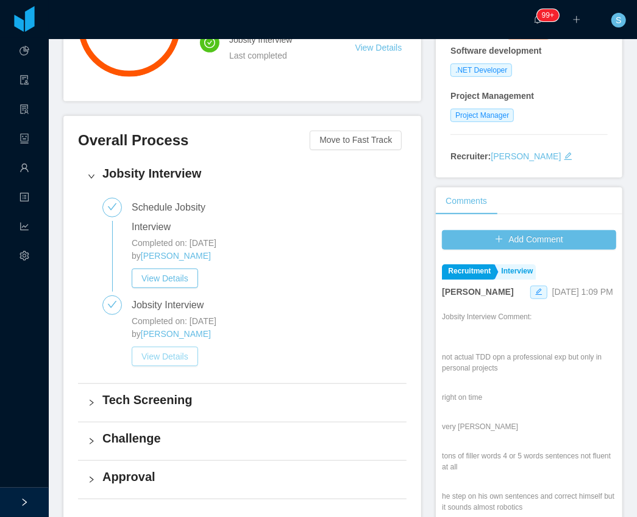
click at [179, 359] on button "View Details" at bounding box center [165, 356] width 66 height 20
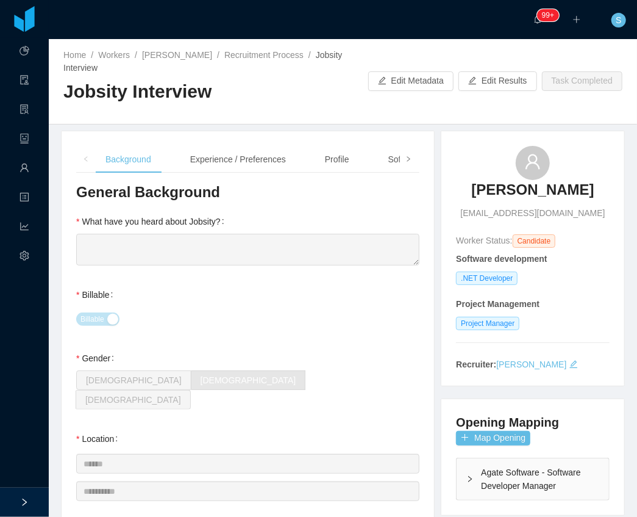
click at [406, 160] on icon "icon: right" at bounding box center [409, 159] width 6 height 6
click at [387, 160] on div "Notes" at bounding box center [381, 159] width 42 height 27
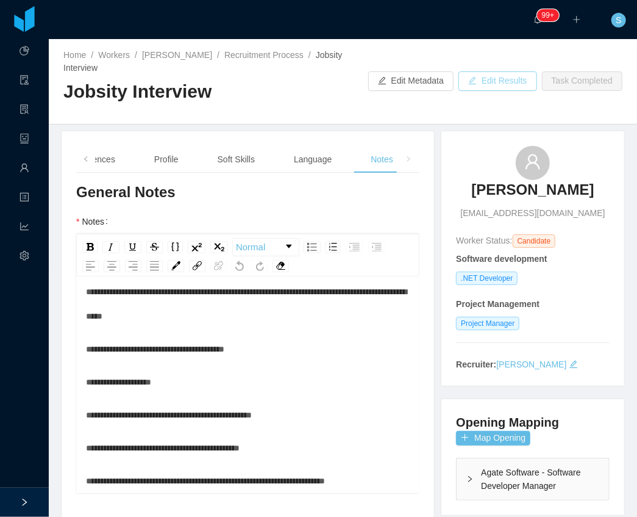
click at [506, 81] on button "Edit Results" at bounding box center [498, 81] width 79 height 20
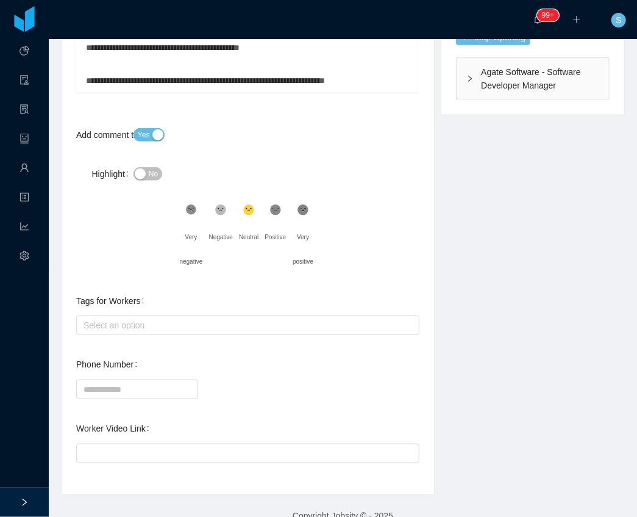
scroll to position [419, 0]
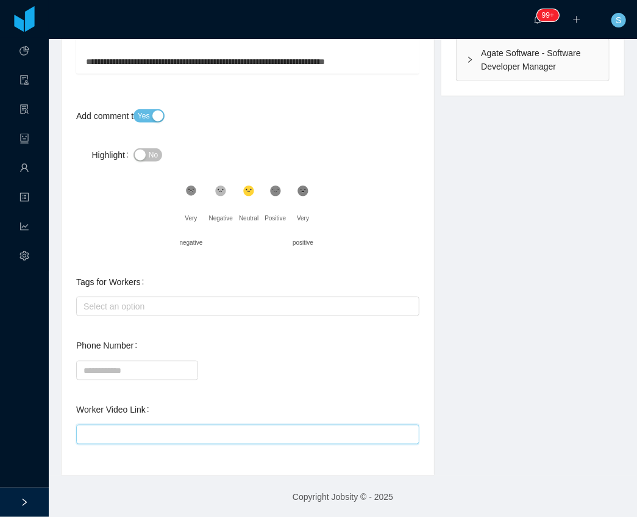
click at [220, 432] on input "Worker Video Link" at bounding box center [247, 434] width 343 height 20
paste input "**********"
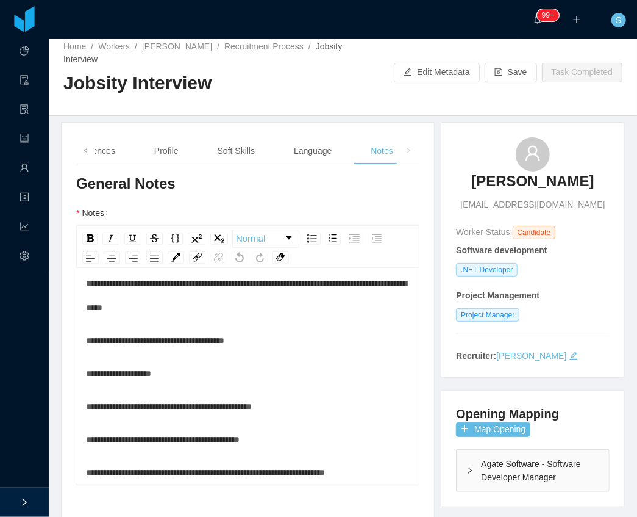
scroll to position [0, 0]
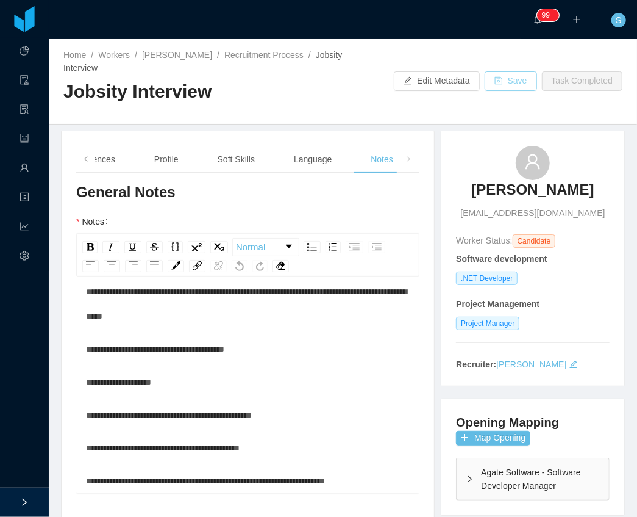
type input "**********"
click at [518, 84] on button "Save" at bounding box center [511, 81] width 52 height 20
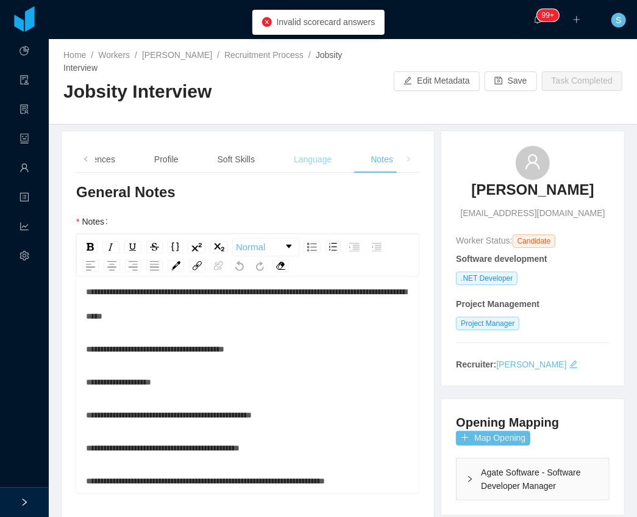
click at [315, 168] on div "Language" at bounding box center [312, 159] width 57 height 27
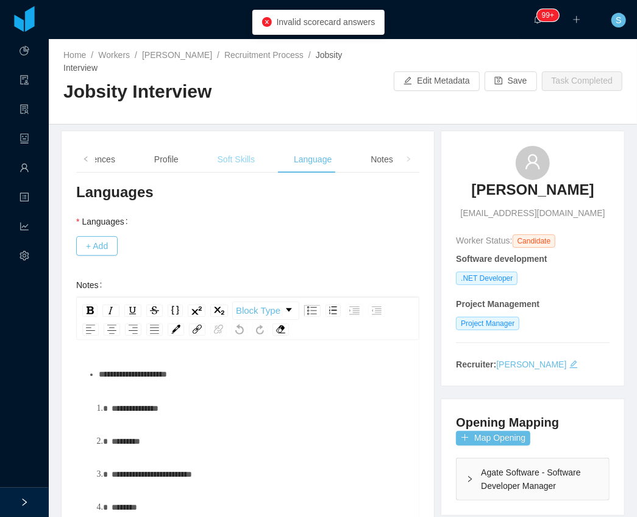
click at [238, 152] on div "Soft Skills" at bounding box center [236, 159] width 57 height 27
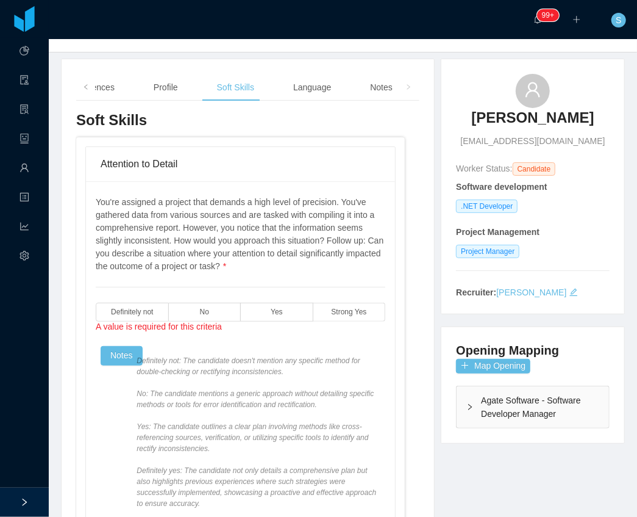
scroll to position [122, 0]
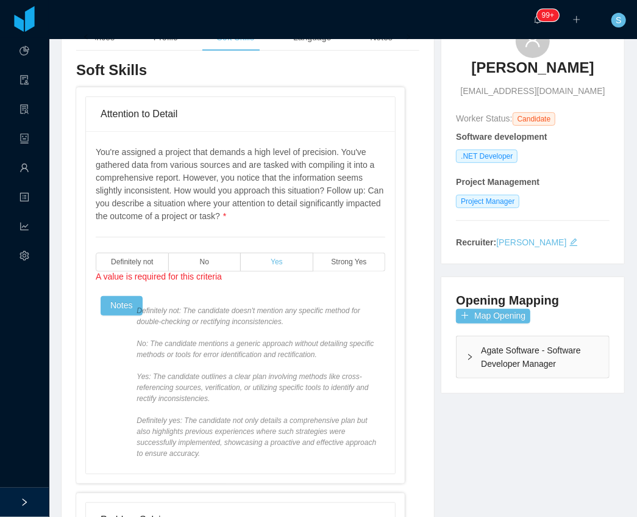
click at [244, 259] on label "Yes" at bounding box center [277, 261] width 73 height 19
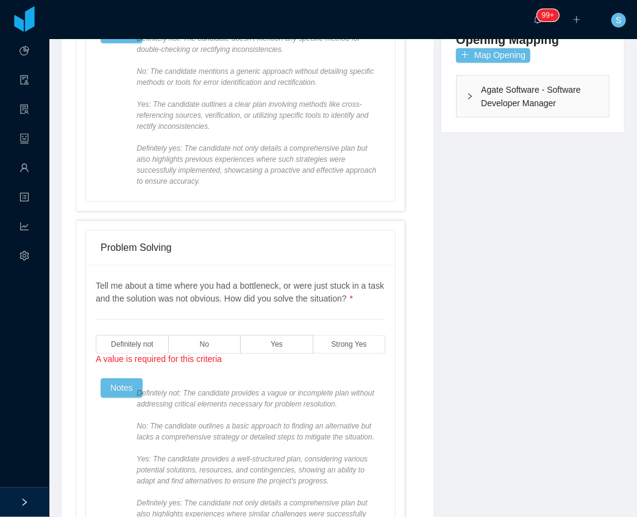
scroll to position [406, 0]
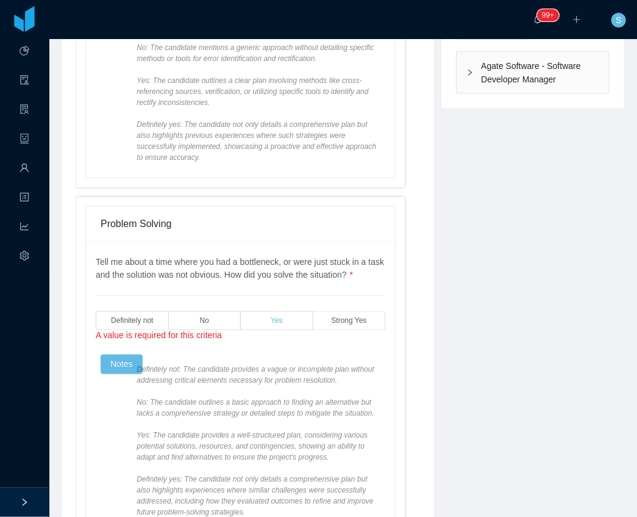
click at [255, 317] on label "Yes" at bounding box center [277, 320] width 73 height 19
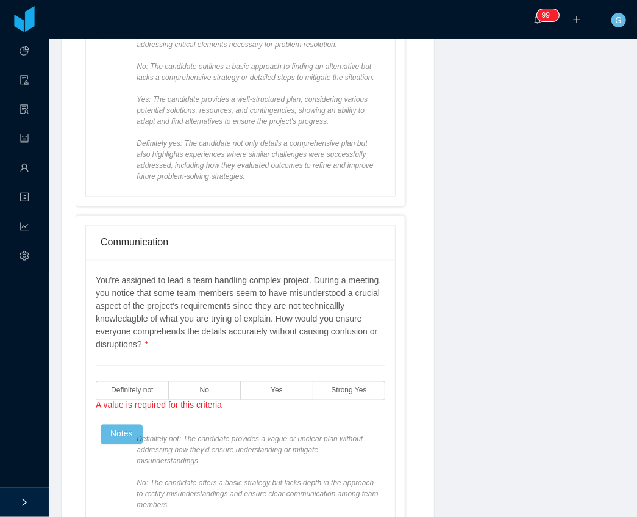
scroll to position [772, 0]
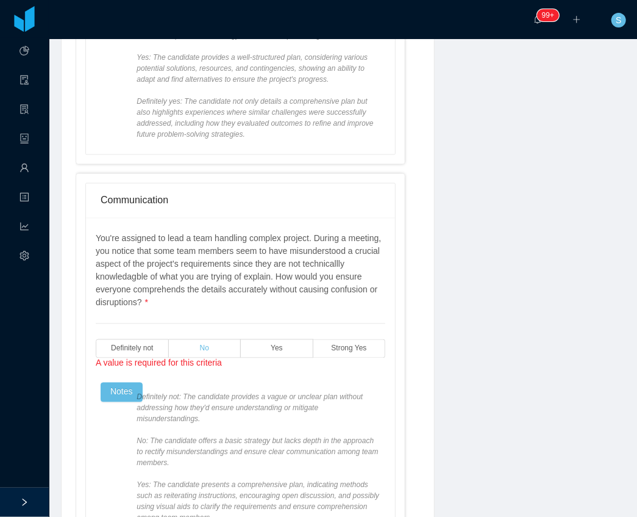
click at [212, 349] on label "No" at bounding box center [205, 348] width 73 height 19
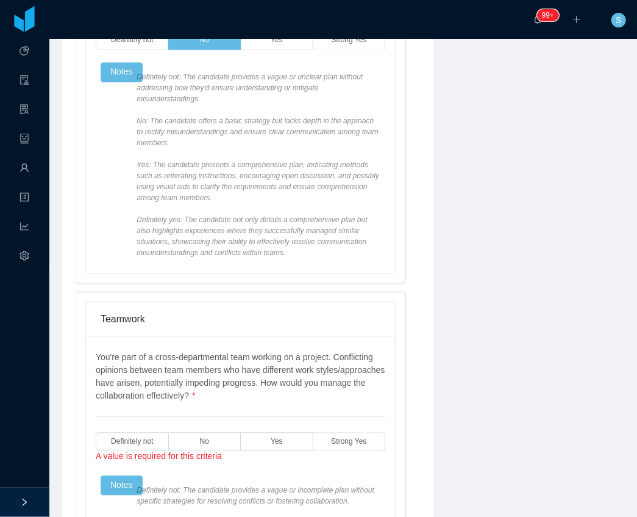
scroll to position [1098, 0]
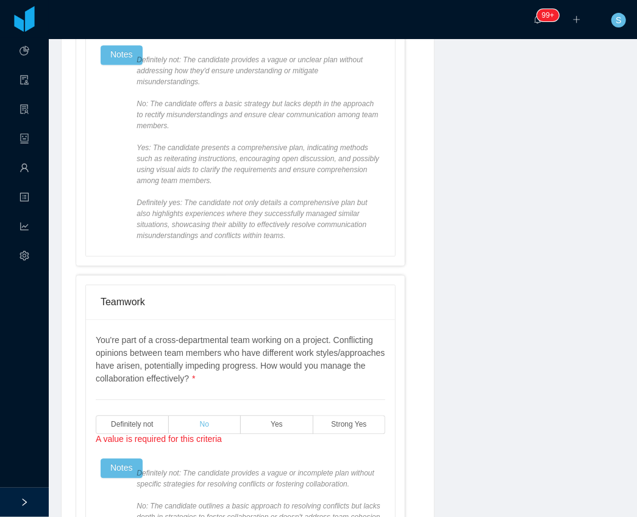
click at [214, 415] on label "No" at bounding box center [205, 424] width 73 height 19
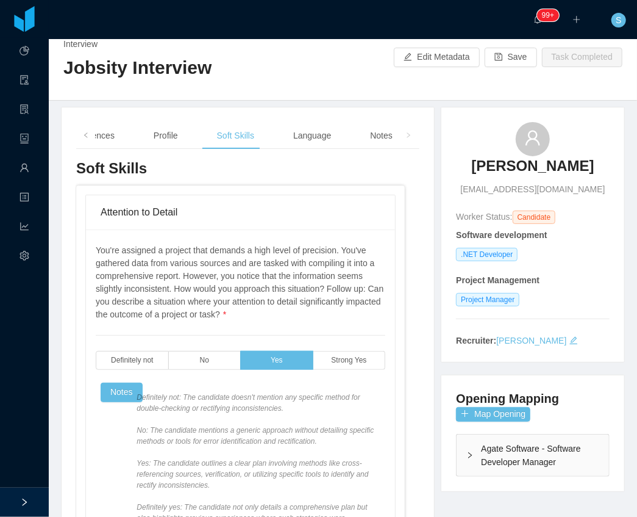
scroll to position [0, 0]
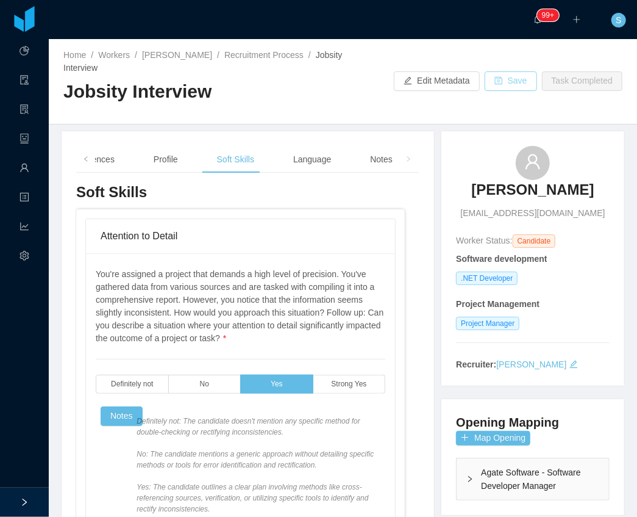
click at [498, 74] on button "Save" at bounding box center [511, 81] width 52 height 20
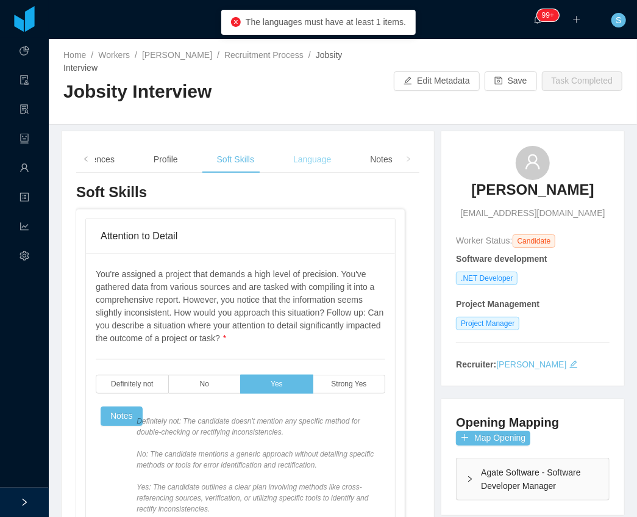
click at [313, 161] on div "Language" at bounding box center [312, 159] width 57 height 27
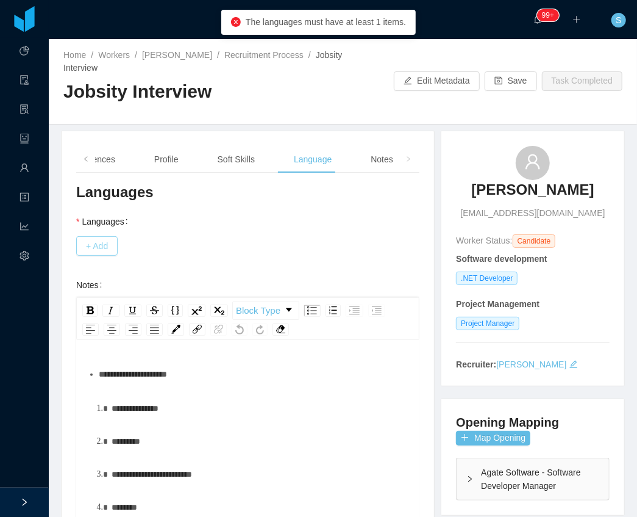
click at [117, 245] on button "+ Add" at bounding box center [96, 246] width 41 height 20
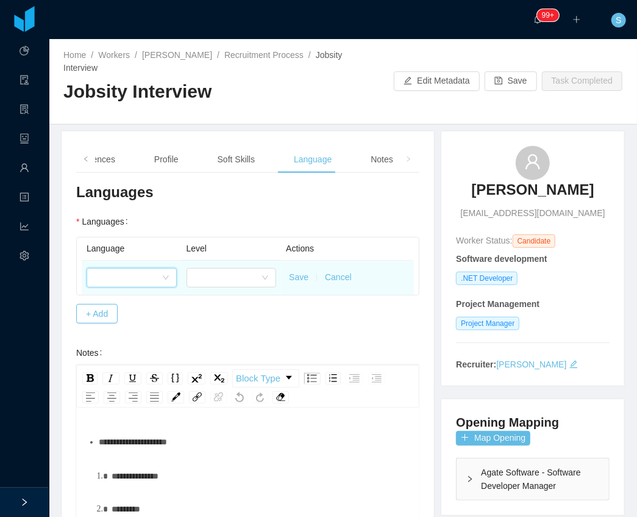
click at [123, 278] on div at bounding box center [128, 277] width 68 height 18
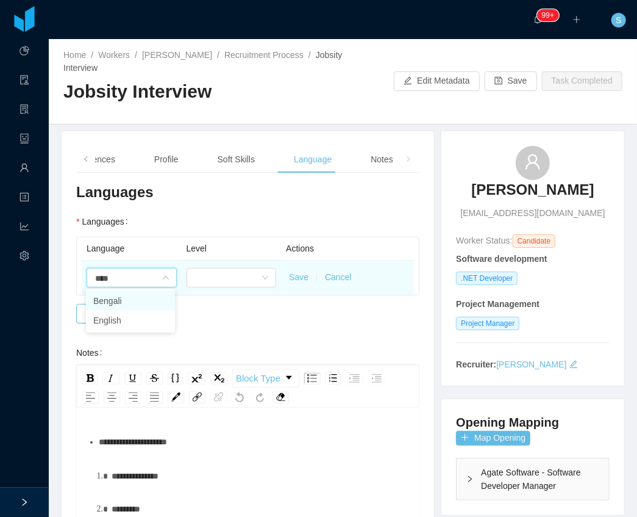
type input "*****"
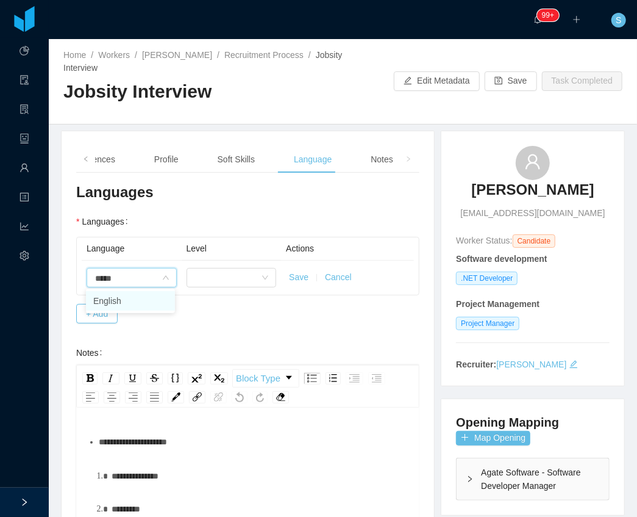
click at [129, 299] on li "English" at bounding box center [130, 301] width 89 height 20
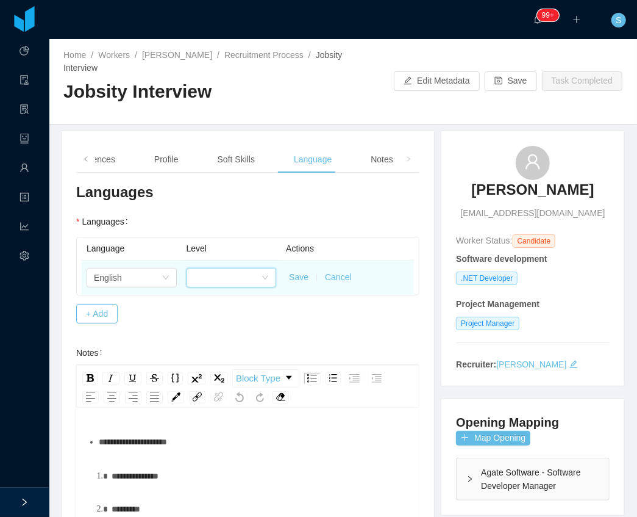
click at [229, 278] on div at bounding box center [228, 277] width 68 height 18
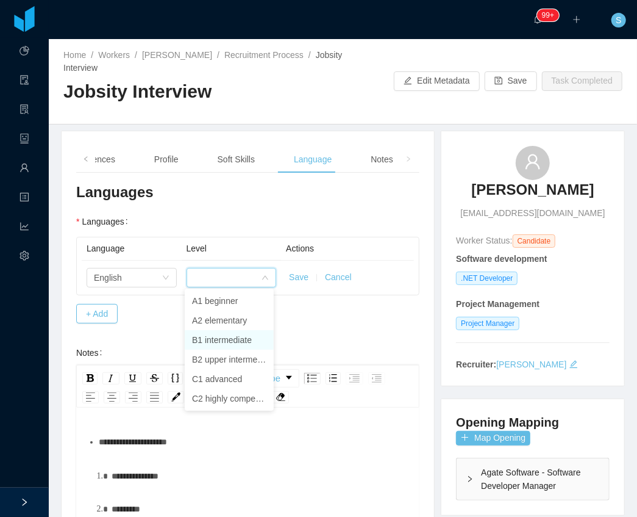
click at [222, 338] on li "B1 intermediate" at bounding box center [229, 340] width 89 height 20
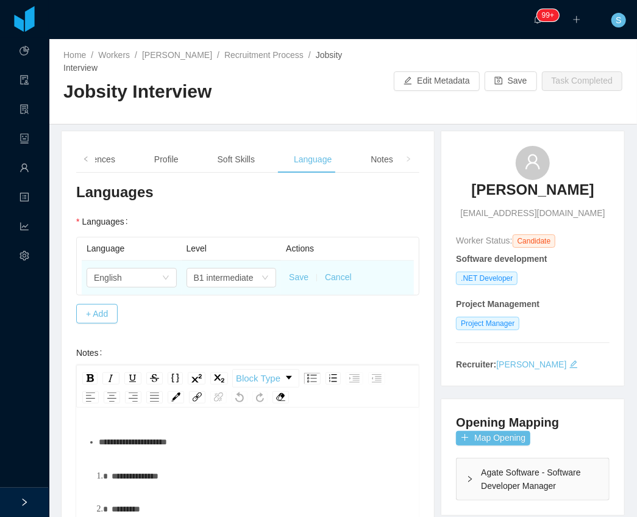
click at [299, 273] on button "Save" at bounding box center [299, 277] width 20 height 13
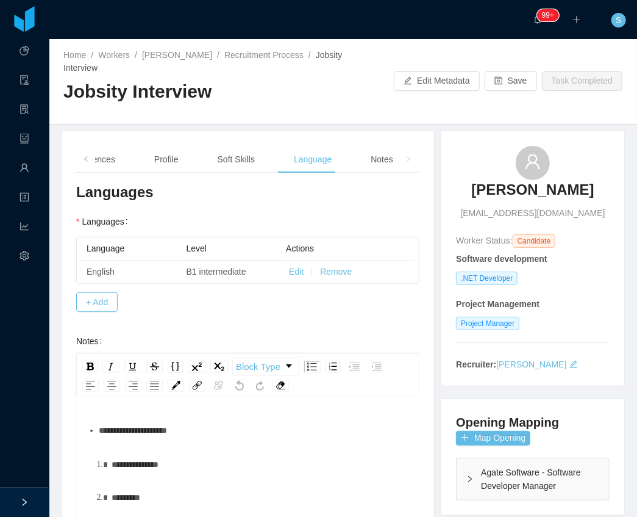
click at [299, 273] on button "Edit" at bounding box center [296, 271] width 15 height 13
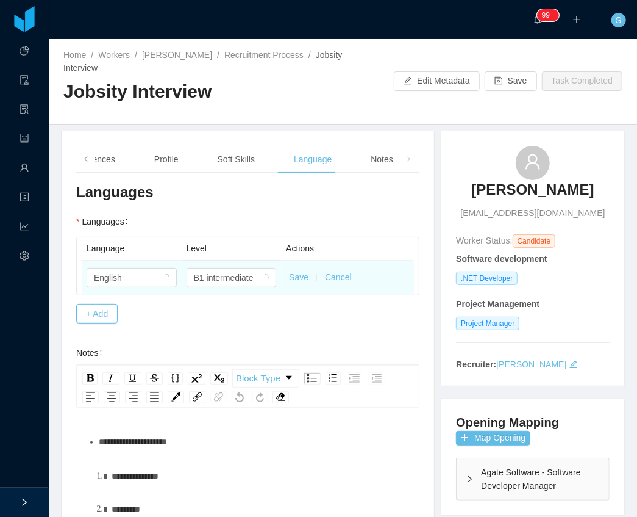
click at [292, 278] on button "Save" at bounding box center [299, 277] width 20 height 13
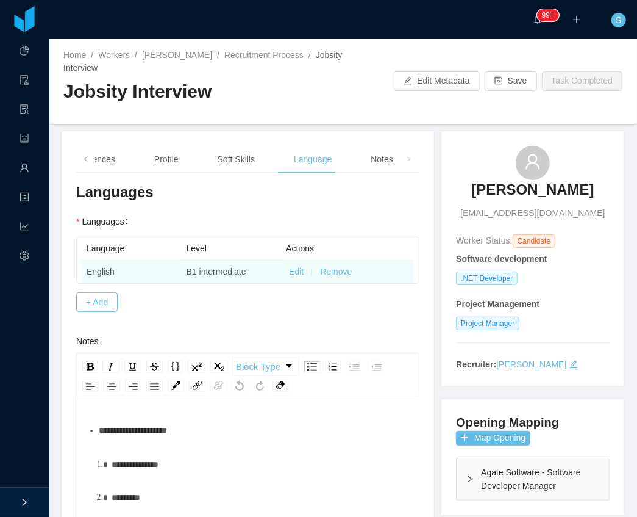
click at [223, 437] on div "**********" at bounding box center [255, 430] width 312 height 24
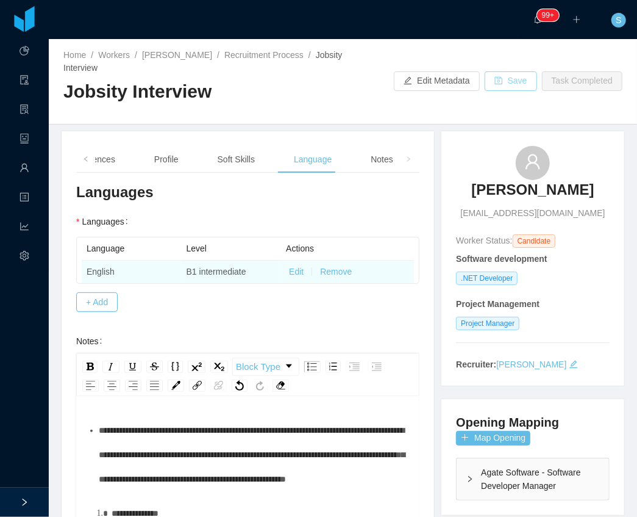
click at [495, 82] on button "Save" at bounding box center [511, 81] width 52 height 20
click at [287, 326] on div "**********" at bounding box center [247, 404] width 343 height 445
click at [524, 82] on button "Save" at bounding box center [511, 81] width 52 height 20
click at [263, 54] on icon "icon: check-circle" at bounding box center [263, 52] width 10 height 10
click at [249, 57] on link "Recruitment Process" at bounding box center [263, 55] width 79 height 10
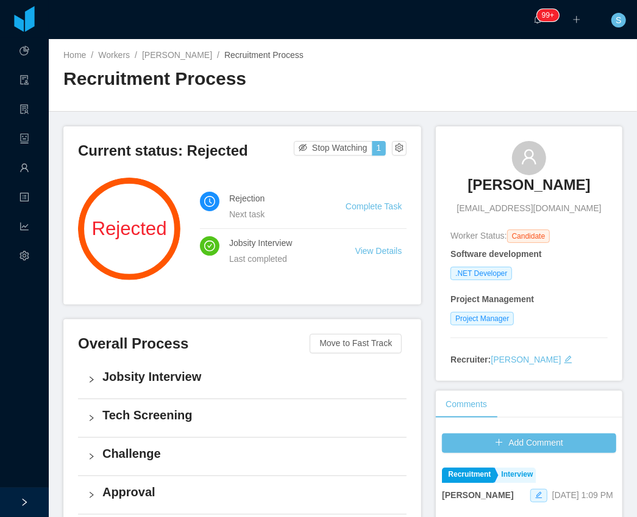
click at [361, 201] on link "Complete Task" at bounding box center [374, 206] width 56 height 10
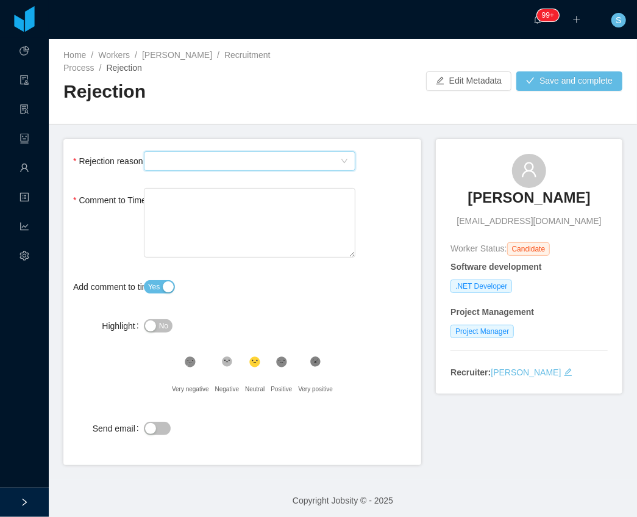
click at [272, 152] on div "Select Type" at bounding box center [245, 161] width 189 height 18
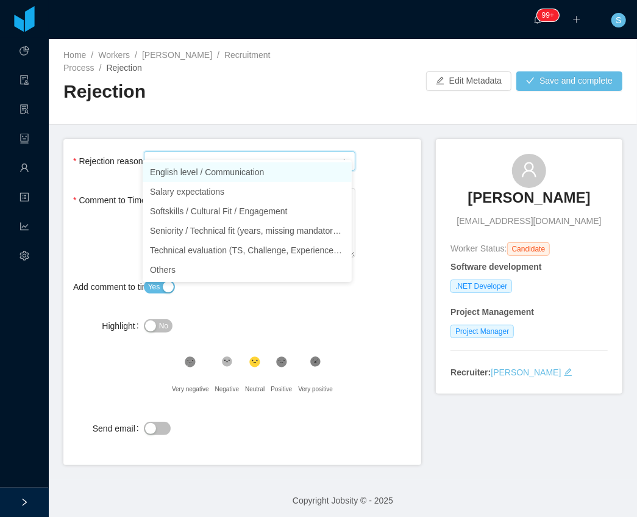
click at [228, 170] on li "English level / Communication" at bounding box center [247, 172] width 209 height 20
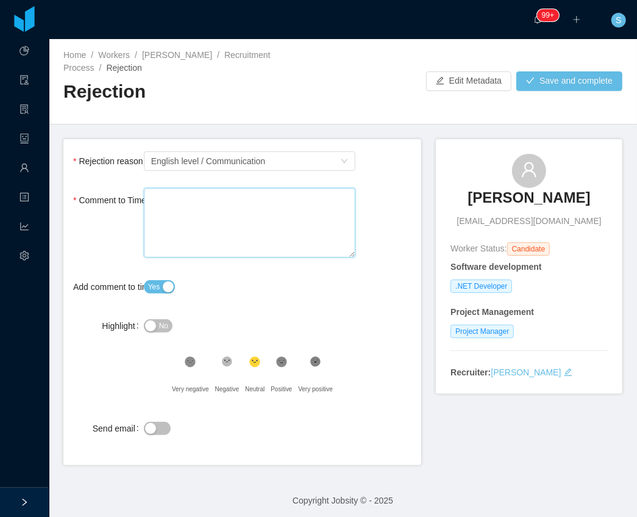
click at [232, 204] on textarea "Comment to Timeline" at bounding box center [250, 223] width 212 height 70
click at [276, 190] on textarea "Comment to Timeline" at bounding box center [250, 223] width 212 height 70
click at [232, 199] on textarea "Comment to Timeline" at bounding box center [250, 223] width 212 height 70
type textarea "*"
type textarea "**"
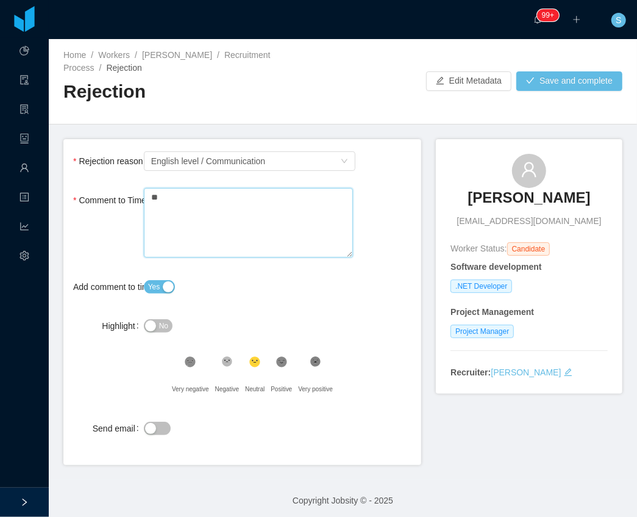
type textarea "**"
type textarea "****"
type textarea "*****"
type textarea "******"
type textarea "*******"
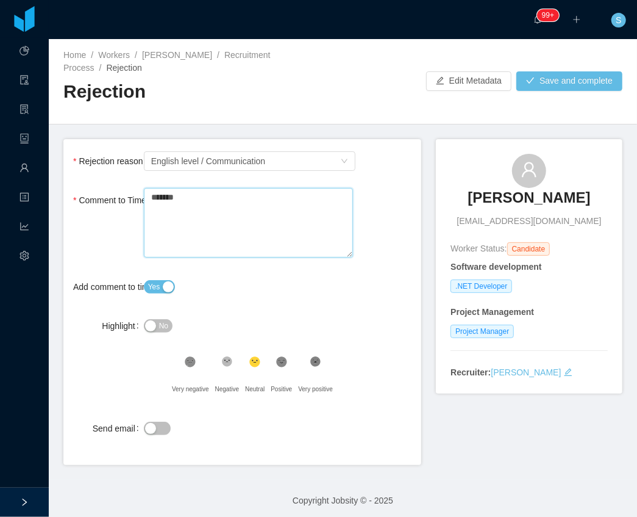
type textarea "*******"
type textarea "*********"
type textarea "**********"
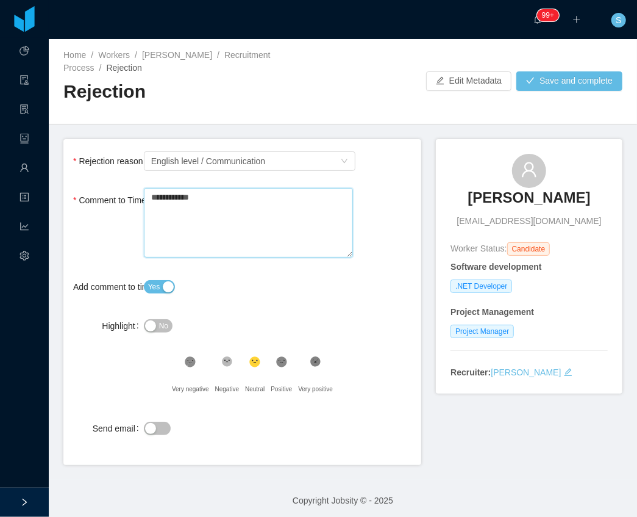
type textarea "**********"
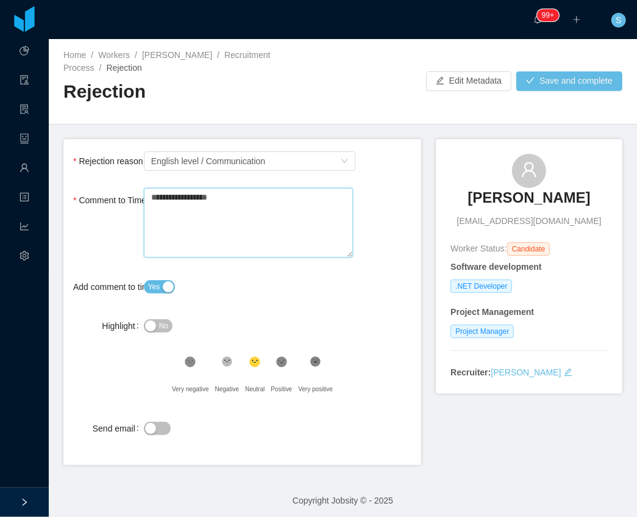
type textarea "**********"
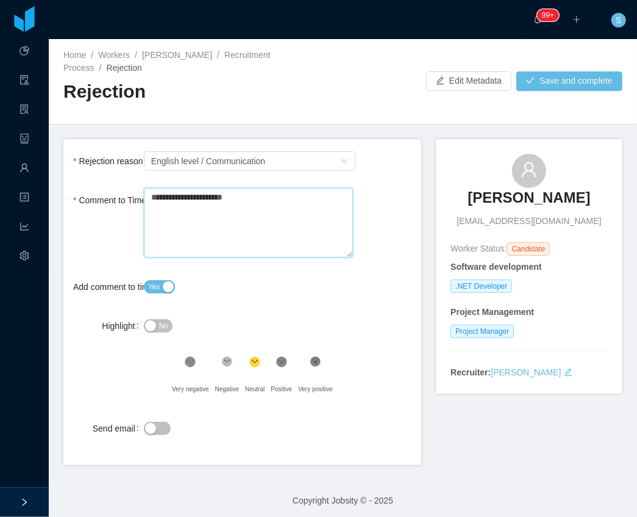
type textarea "**********"
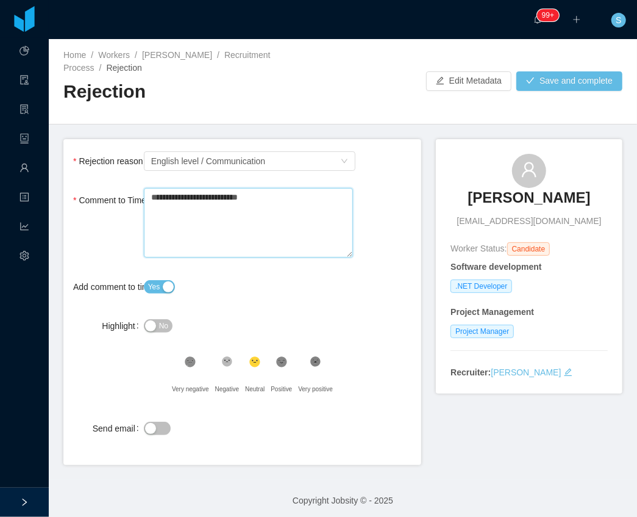
type textarea "**********"
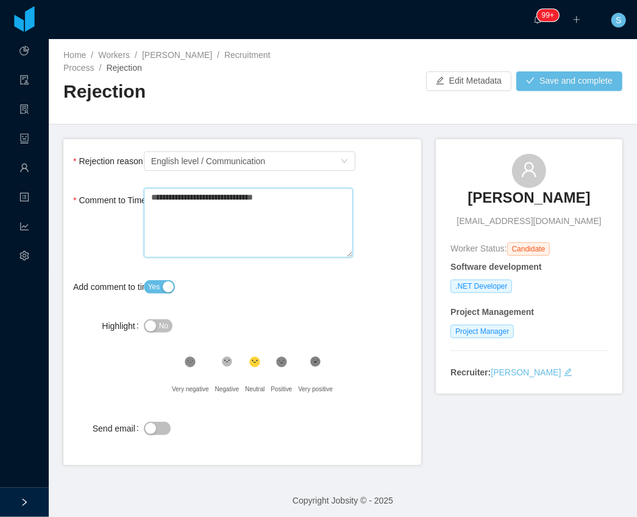
type textarea "**********"
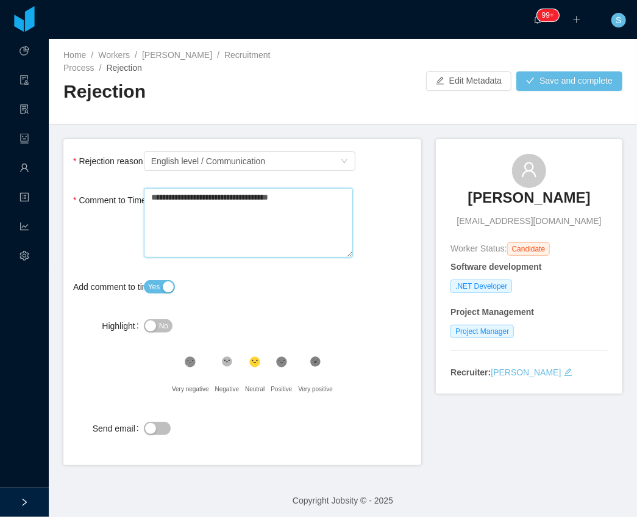
type textarea "**********"
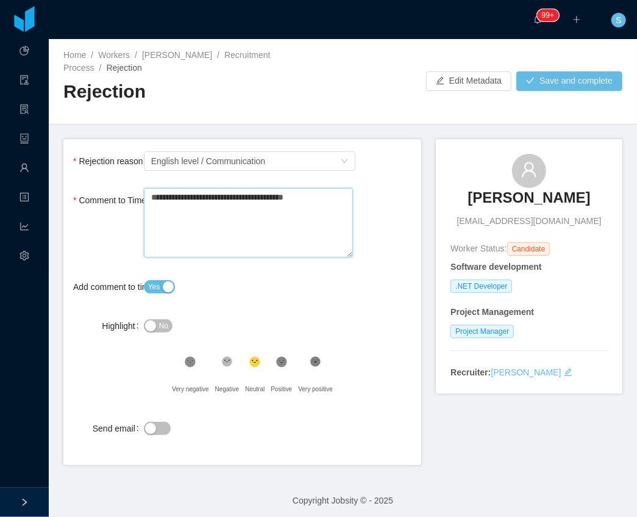
type textarea "**********"
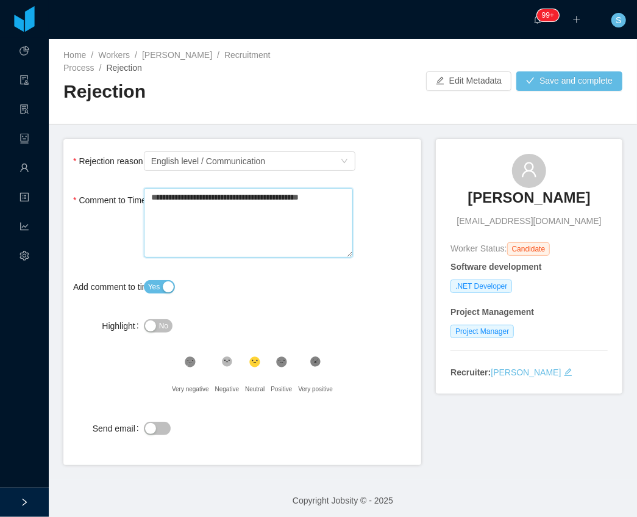
type textarea "**********"
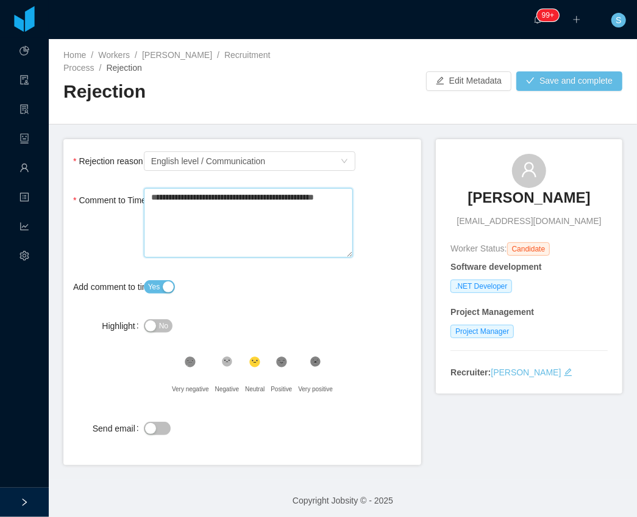
type textarea "**********"
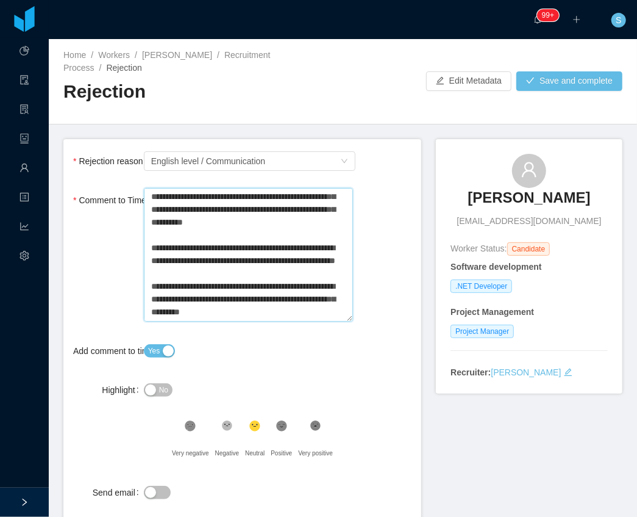
scroll to position [26, 0]
click at [195, 422] on icon at bounding box center [191, 426] width 8 height 8
click at [150, 383] on button "No" at bounding box center [158, 389] width 29 height 13
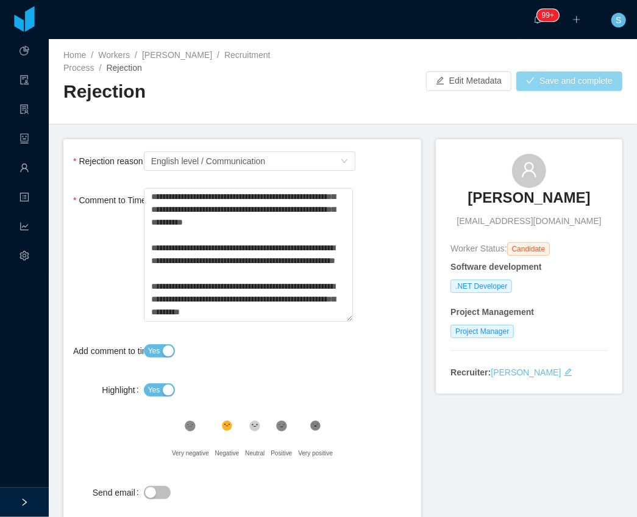
click at [576, 76] on button "Save and complete" at bounding box center [570, 81] width 106 height 20
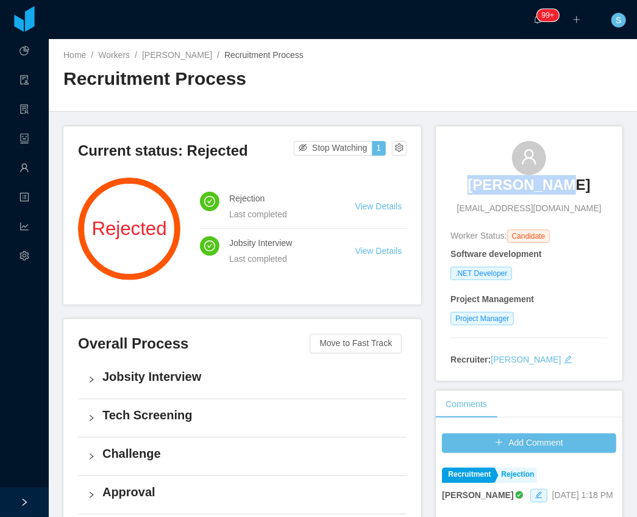
copy h3 "Elton Costa"
drag, startPoint x: 495, startPoint y: 166, endPoint x: 572, endPoint y: 176, distance: 77.4
click at [572, 176] on div "Elton Costa eltoncostabr@gmail.com" at bounding box center [529, 178] width 157 height 74
click at [29, 168] on span "Workers" at bounding box center [29, 168] width 0 height 24
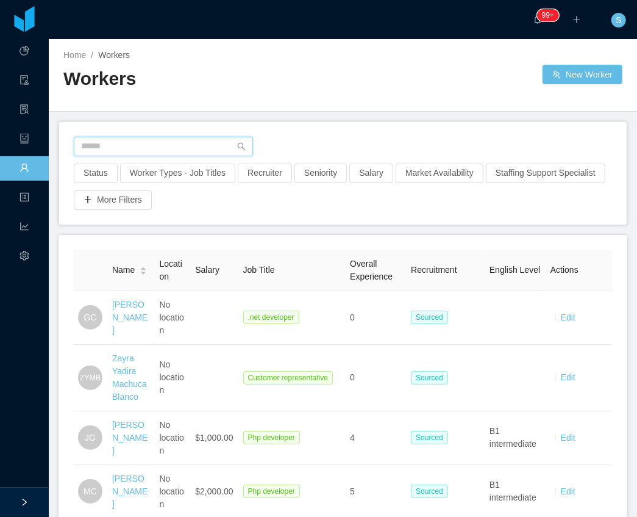
click at [174, 149] on input "text" at bounding box center [163, 147] width 179 height 20
paste input "**********"
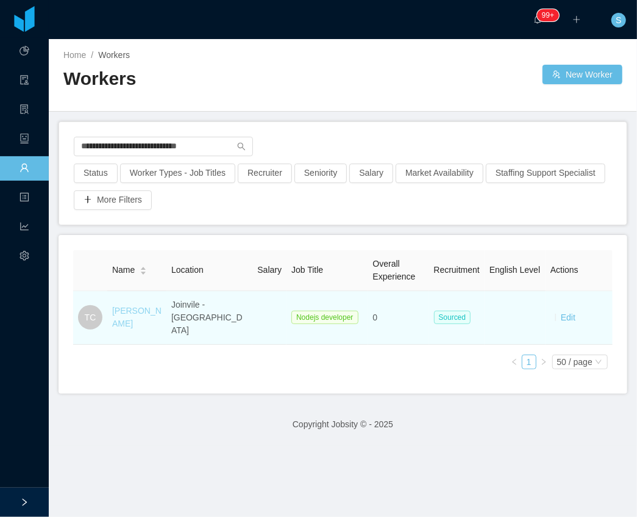
click at [148, 306] on link "Thiago Campos" at bounding box center [136, 317] width 49 height 23
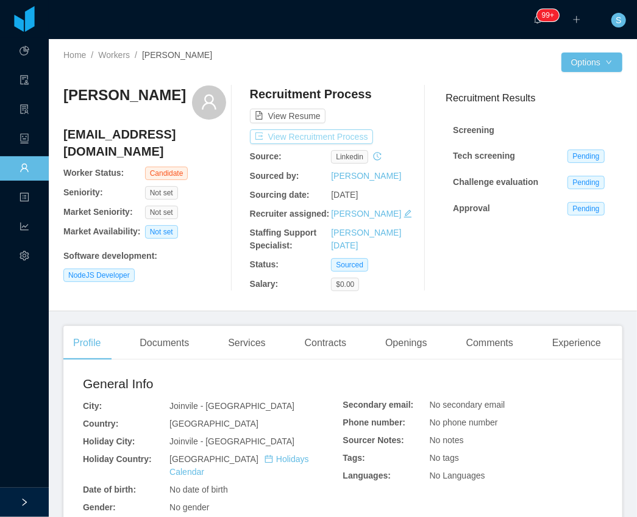
click at [346, 138] on button "View Recruitment Process" at bounding box center [311, 136] width 123 height 15
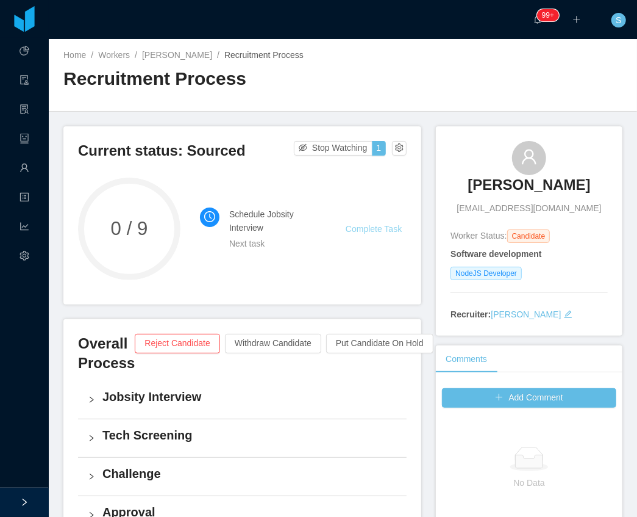
click at [354, 232] on link "Complete Task" at bounding box center [374, 229] width 56 height 10
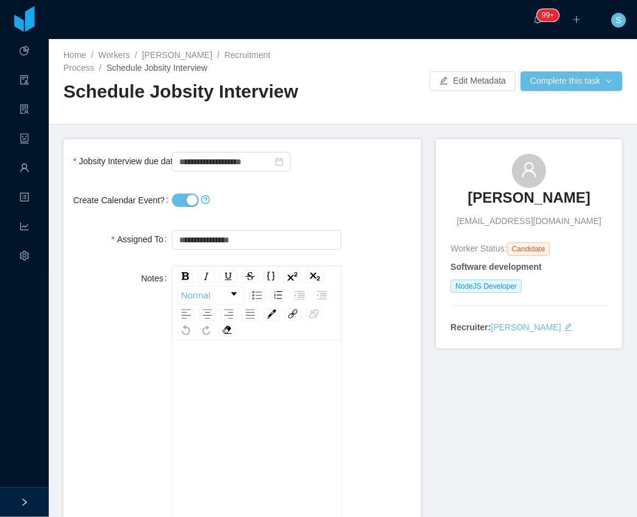
click at [175, 199] on button "Create Calendar Event?" at bounding box center [185, 199] width 27 height 13
click at [216, 163] on input "**********" at bounding box center [231, 162] width 119 height 20
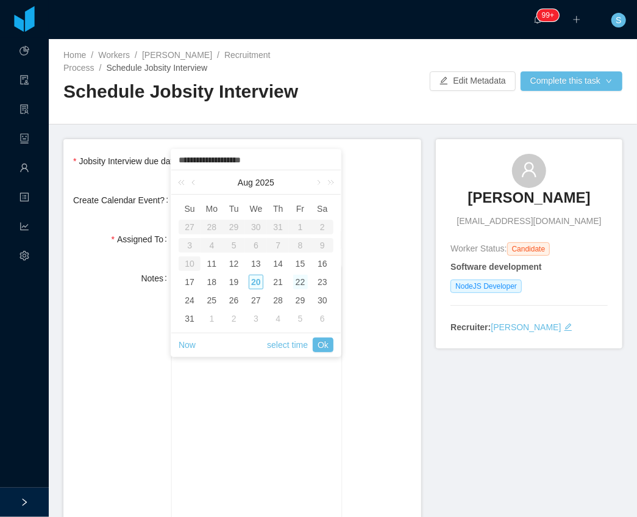
click at [259, 283] on div "20" at bounding box center [256, 281] width 15 height 15
click at [324, 348] on link "Ok" at bounding box center [323, 344] width 21 height 15
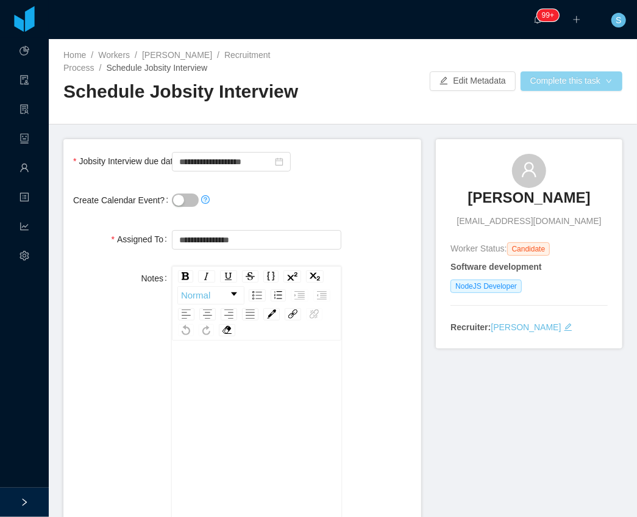
click at [569, 78] on button "Complete this task" at bounding box center [572, 81] width 102 height 20
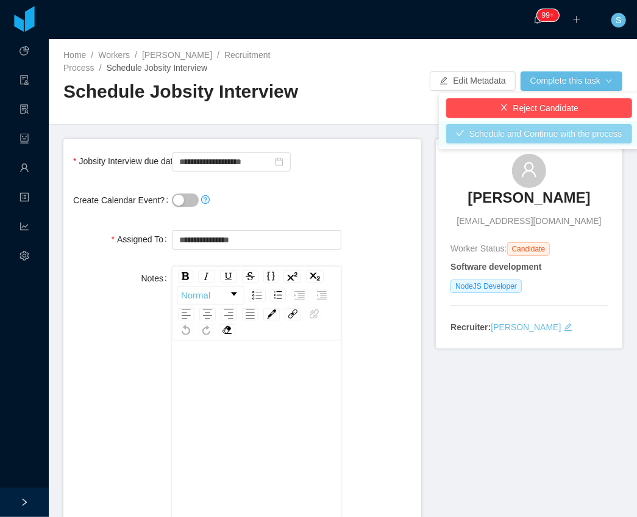
click at [534, 132] on button "Schedule and Continue with the process" at bounding box center [539, 134] width 186 height 20
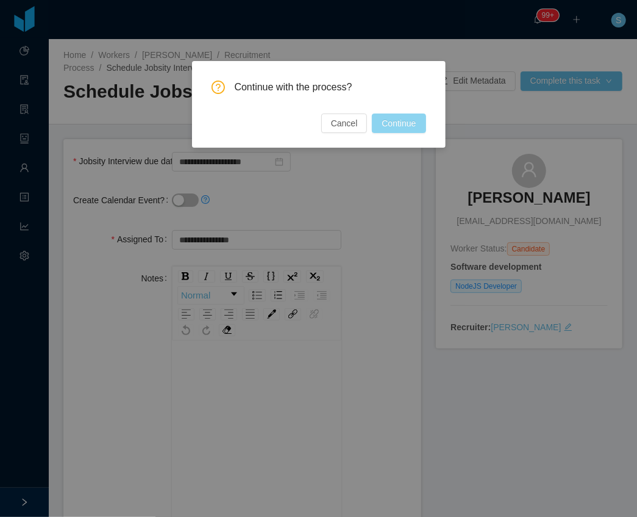
click at [407, 130] on button "Continue" at bounding box center [399, 123] width 54 height 20
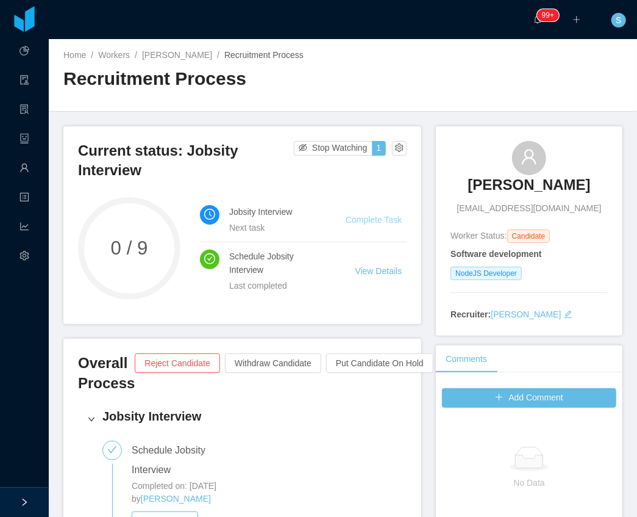
click at [352, 215] on link "Complete Task" at bounding box center [374, 220] width 56 height 10
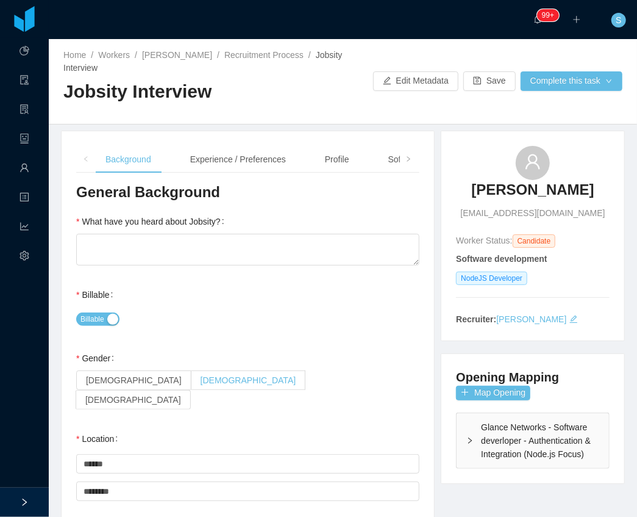
click at [201, 382] on span "[DEMOGRAPHIC_DATA]" at bounding box center [249, 380] width 96 height 10
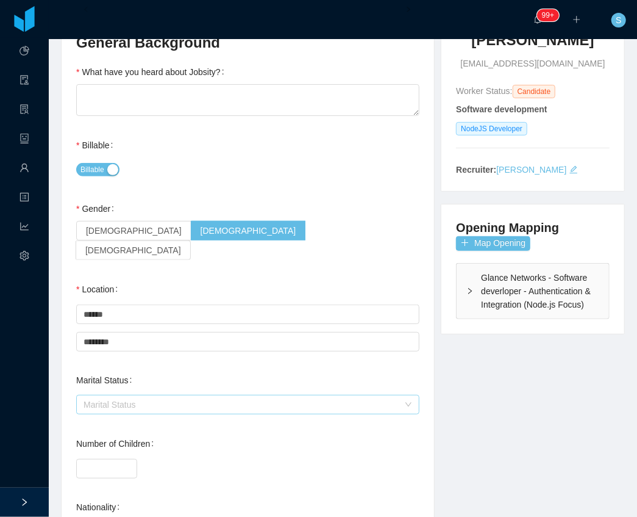
scroll to position [162, 0]
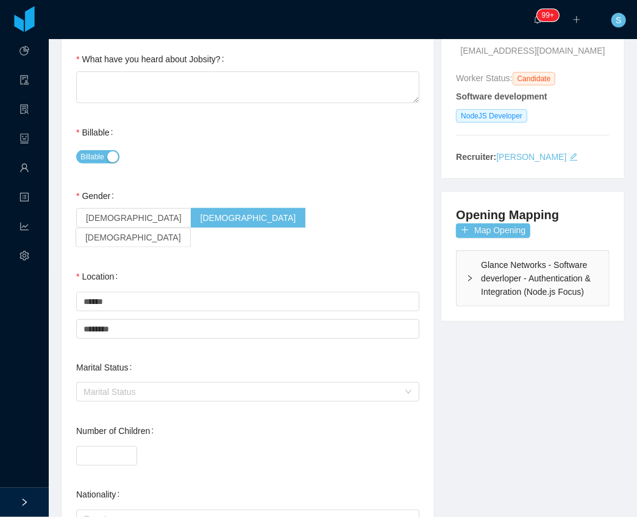
click at [362, 218] on div "Female Male Non binary" at bounding box center [247, 228] width 343 height 41
click at [168, 319] on input "********" at bounding box center [247, 329] width 343 height 20
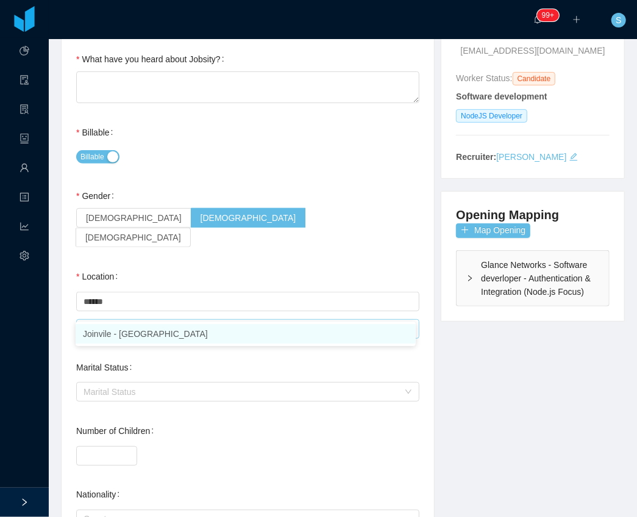
click at [168, 319] on input "********" at bounding box center [247, 329] width 343 height 20
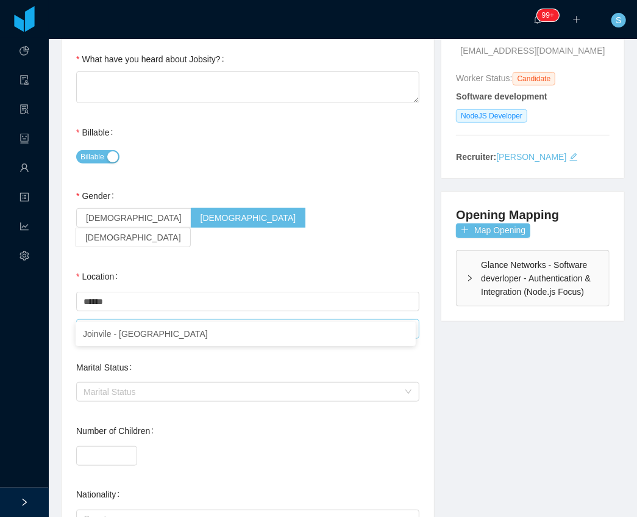
click at [156, 319] on input "********" at bounding box center [247, 329] width 343 height 20
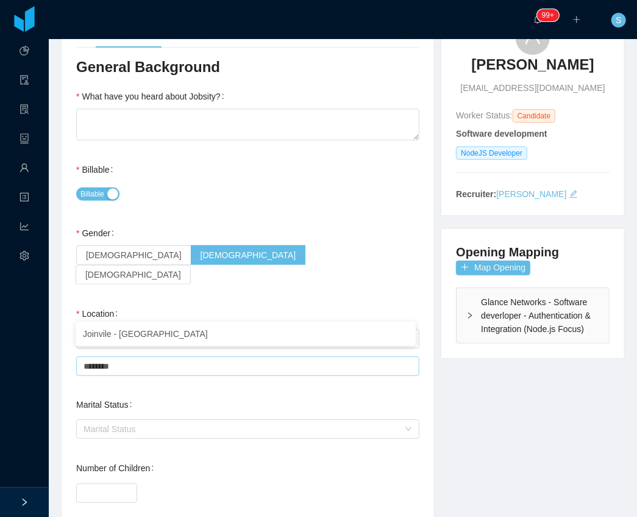
scroll to position [122, 0]
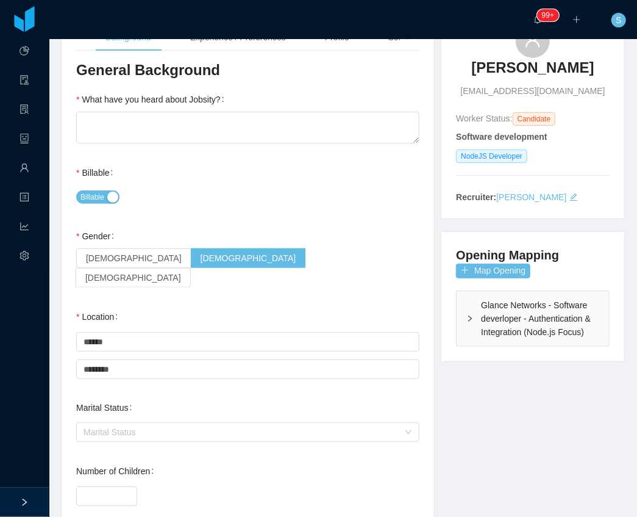
click at [392, 263] on div "Female Male Non binary" at bounding box center [247, 268] width 343 height 41
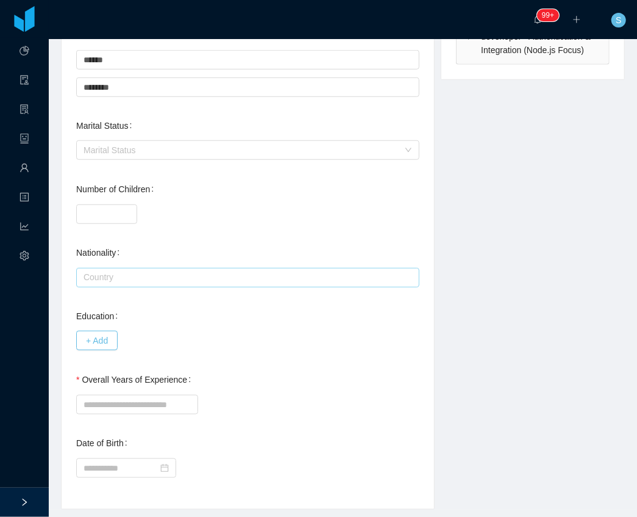
scroll to position [420, 0]
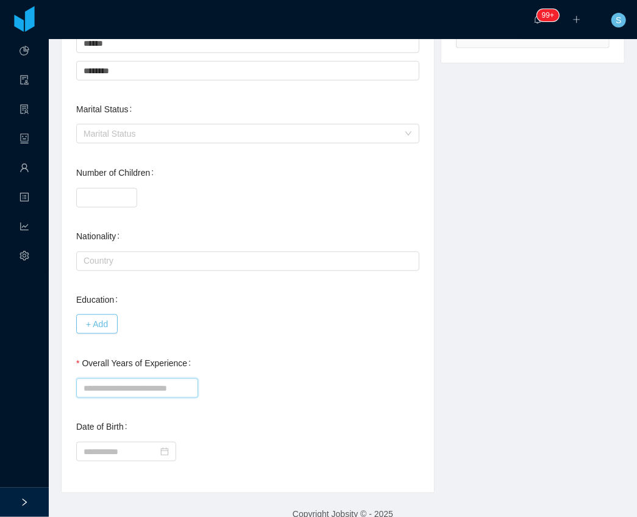
click at [187, 378] on input "Overall Years of Experience" at bounding box center [137, 388] width 122 height 20
click at [336, 315] on div "+ Add" at bounding box center [247, 324] width 343 height 24
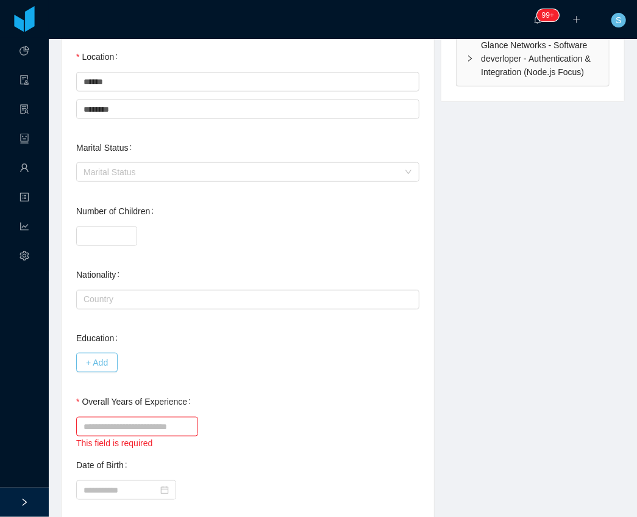
scroll to position [379, 0]
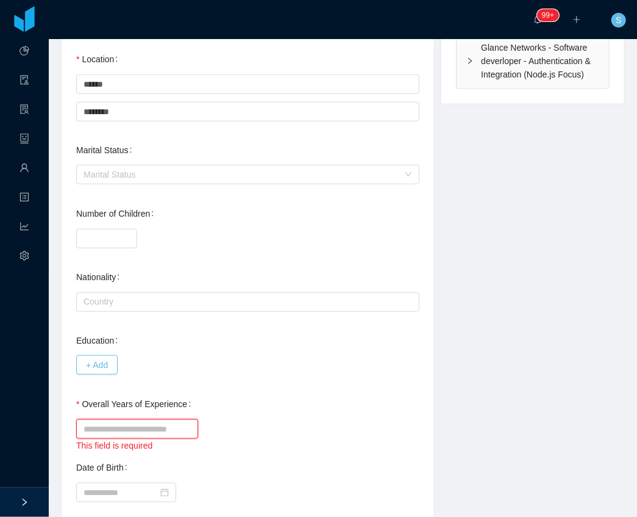
click at [146, 419] on input "Overall Years of Experience" at bounding box center [137, 429] width 122 height 20
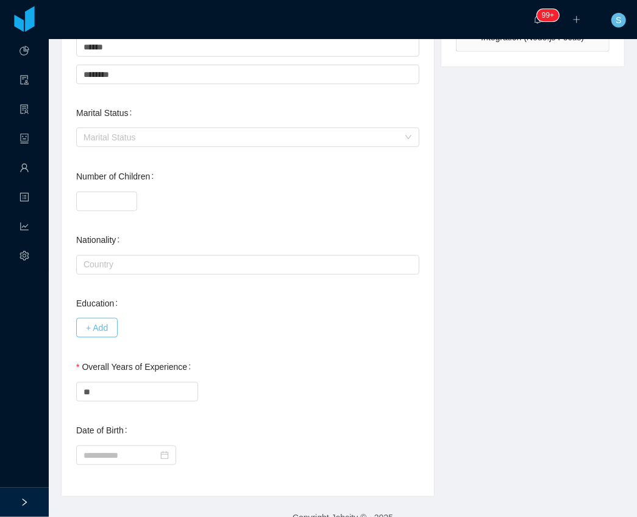
scroll to position [420, 0]
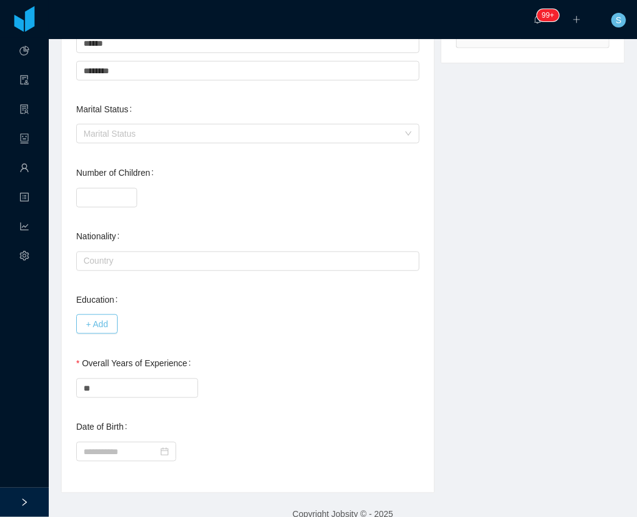
click at [371, 185] on div "*" at bounding box center [247, 197] width 343 height 24
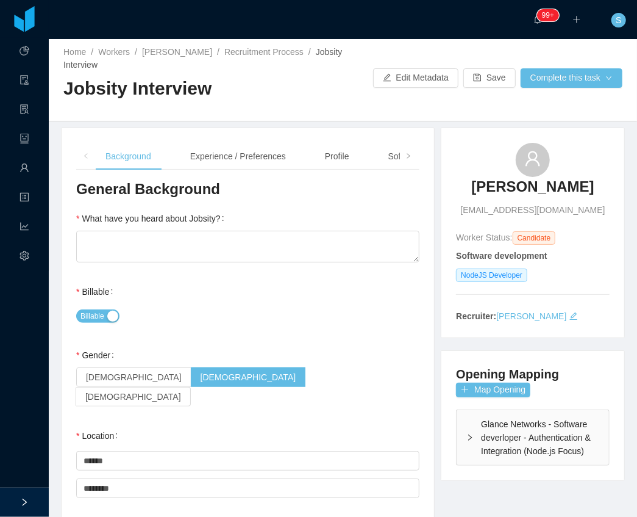
scroll to position [0, 0]
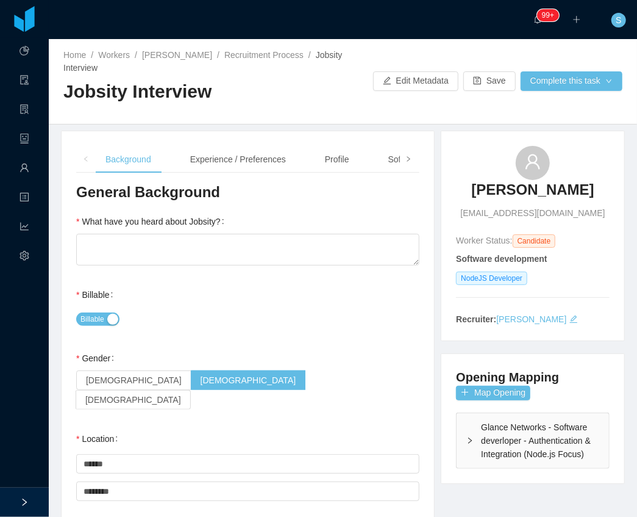
click at [409, 157] on span at bounding box center [408, 158] width 7 height 13
click at [407, 157] on icon "icon: right" at bounding box center [409, 159] width 6 height 6
click at [382, 162] on div "Notes" at bounding box center [381, 159] width 42 height 27
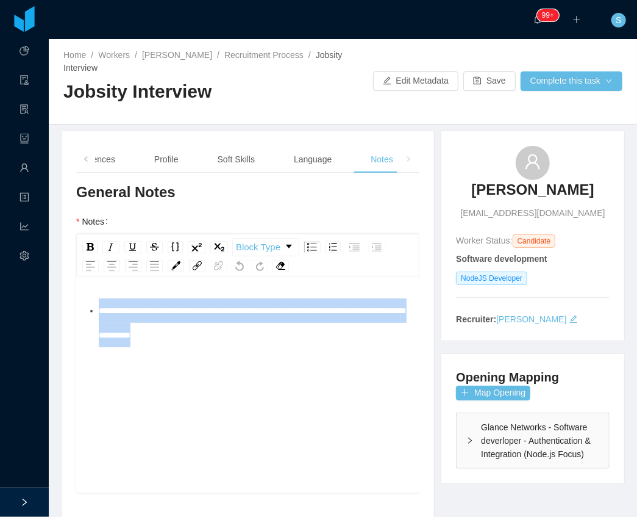
drag, startPoint x: 283, startPoint y: 330, endPoint x: 75, endPoint y: 302, distance: 209.8
click at [75, 302] on div "Background Experience / Preferences Profile Soft Skills Language Notes General …" at bounding box center [248, 512] width 373 height 763
click at [290, 347] on div "**********" at bounding box center [248, 404] width 324 height 213
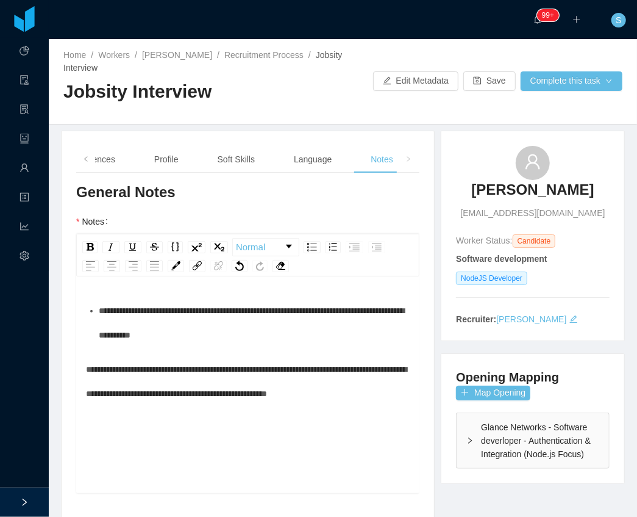
click at [115, 406] on div "**********" at bounding box center [248, 381] width 324 height 49
click at [193, 406] on div "**********" at bounding box center [248, 381] width 324 height 49
click at [160, 406] on div "**********" at bounding box center [248, 381] width 324 height 49
click at [152, 406] on div "**********" at bounding box center [248, 381] width 324 height 49
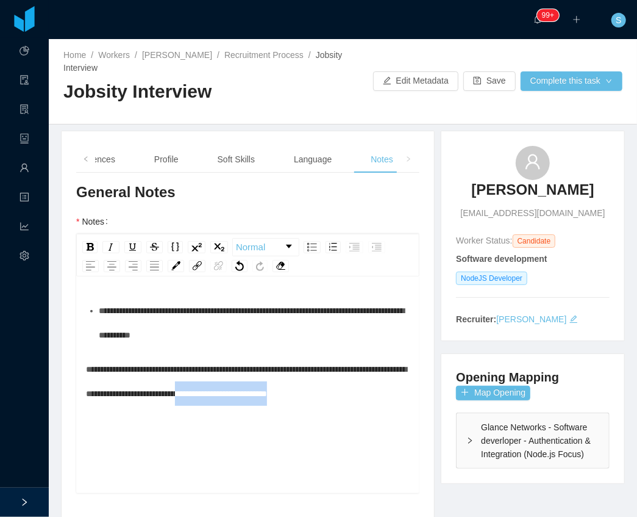
drag, startPoint x: 150, startPoint y: 417, endPoint x: 297, endPoint y: 394, distance: 148.8
click at [297, 394] on div "**********" at bounding box center [248, 381] width 324 height 49
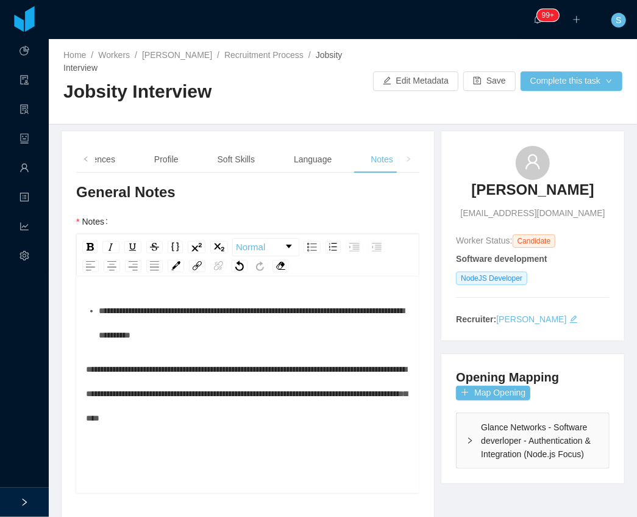
click at [327, 422] on div "**********" at bounding box center [248, 393] width 324 height 73
click at [187, 430] on div "**********" at bounding box center [248, 393] width 324 height 73
drag, startPoint x: 183, startPoint y: 445, endPoint x: 139, endPoint y: 439, distance: 44.3
click at [139, 430] on div "**********" at bounding box center [248, 393] width 324 height 73
click at [87, 473] on div "**********" at bounding box center [247, 385] width 343 height 213
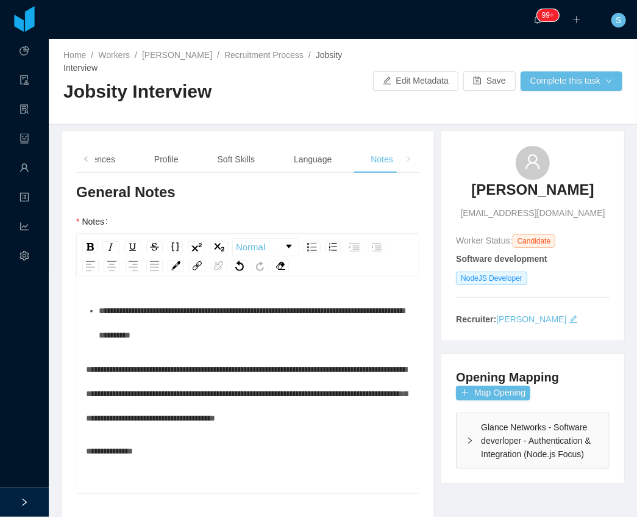
click at [87, 455] on span "**********" at bounding box center [109, 450] width 47 height 9
click at [221, 430] on div "**********" at bounding box center [248, 393] width 324 height 73
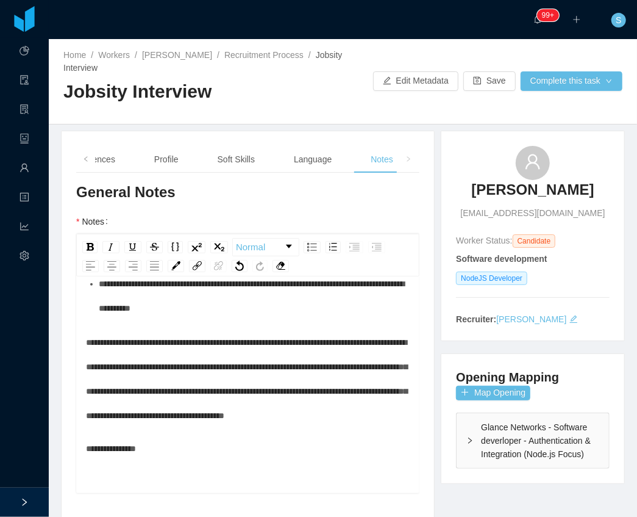
scroll to position [28, 0]
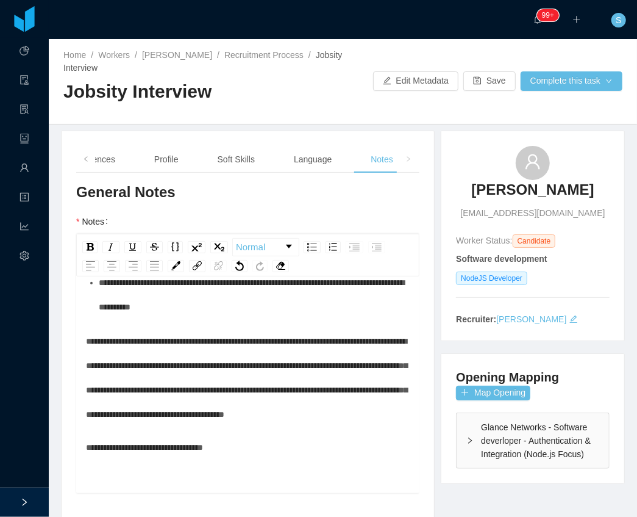
click at [248, 459] on div "**********" at bounding box center [248, 447] width 324 height 24
drag, startPoint x: 84, startPoint y: 468, endPoint x: 91, endPoint y: 469, distance: 7.3
click at [85, 468] on div "**********" at bounding box center [247, 385] width 343 height 213
click at [84, 474] on div "**********" at bounding box center [247, 385] width 343 height 213
click at [86, 451] on span "**********" at bounding box center [144, 447] width 117 height 9
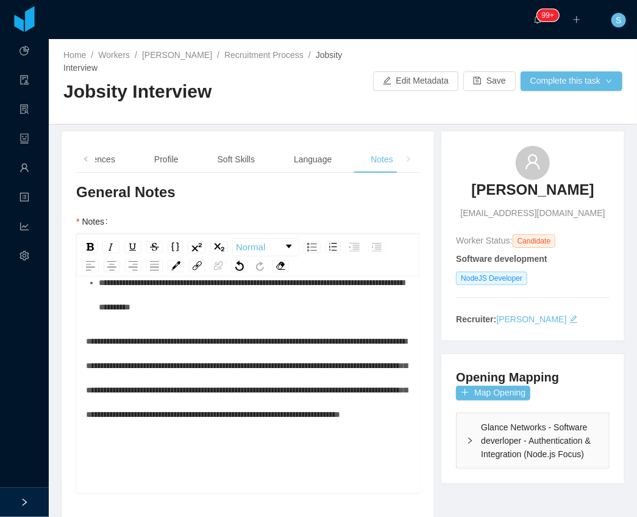
click at [381, 426] on div "**********" at bounding box center [248, 378] width 324 height 98
click at [383, 426] on div "**********" at bounding box center [248, 378] width 324 height 98
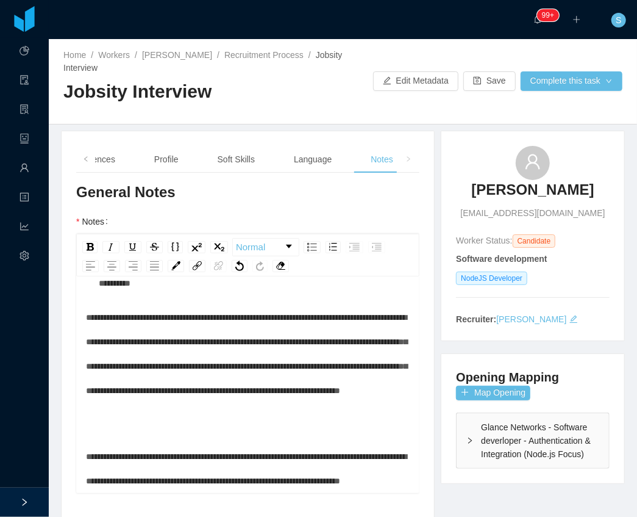
scroll to position [101, 0]
click at [204, 487] on div "**********" at bounding box center [248, 468] width 324 height 49
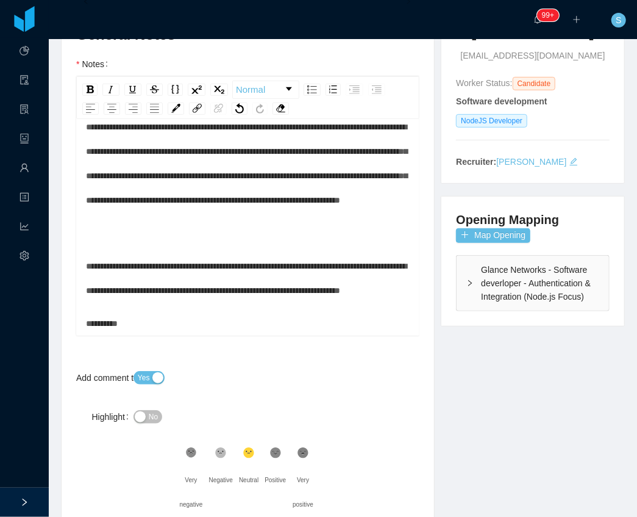
scroll to position [203, 0]
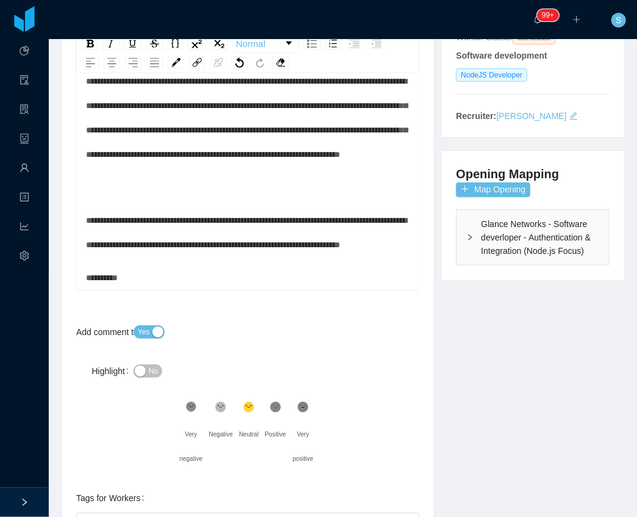
click at [196, 410] on icon at bounding box center [192, 407] width 8 height 8
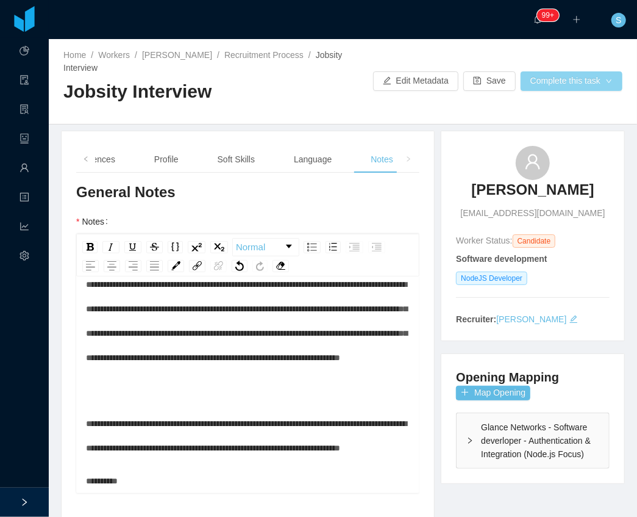
click at [580, 84] on button "Complete this task" at bounding box center [572, 81] width 102 height 20
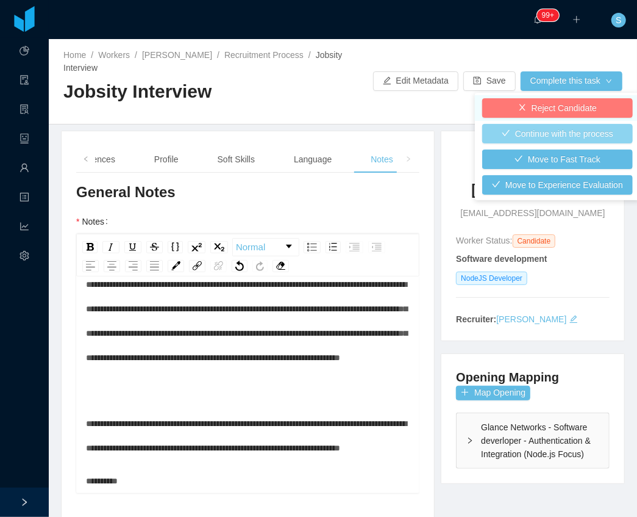
drag, startPoint x: 565, startPoint y: 137, endPoint x: 557, endPoint y: 99, distance: 38.5
click at [557, 99] on ul "Reject Candidate Continue with the process Move to Fast Track Move to Experienc…" at bounding box center [557, 146] width 165 height 107
click at [556, 106] on button "Reject Candidate" at bounding box center [557, 108] width 151 height 20
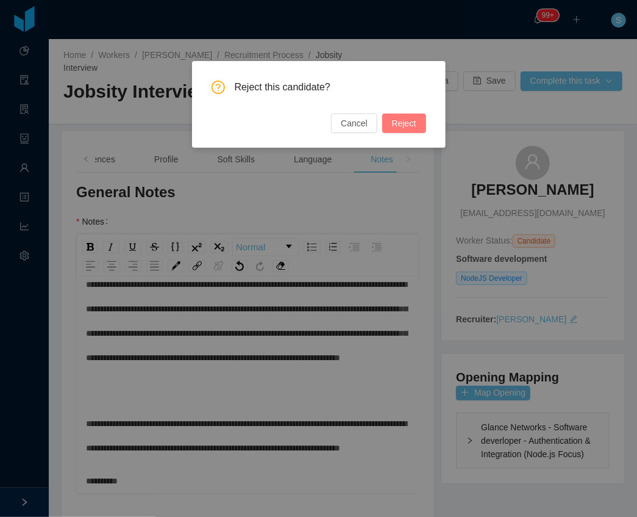
click at [400, 129] on button "Reject" at bounding box center [404, 123] width 44 height 20
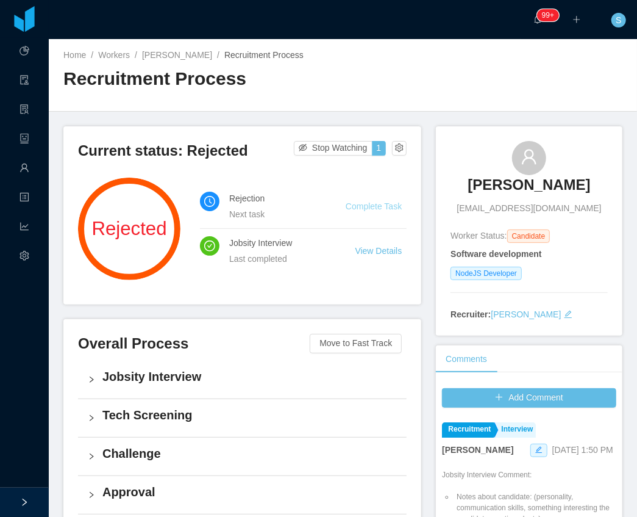
click at [385, 207] on link "Complete Task" at bounding box center [374, 206] width 56 height 10
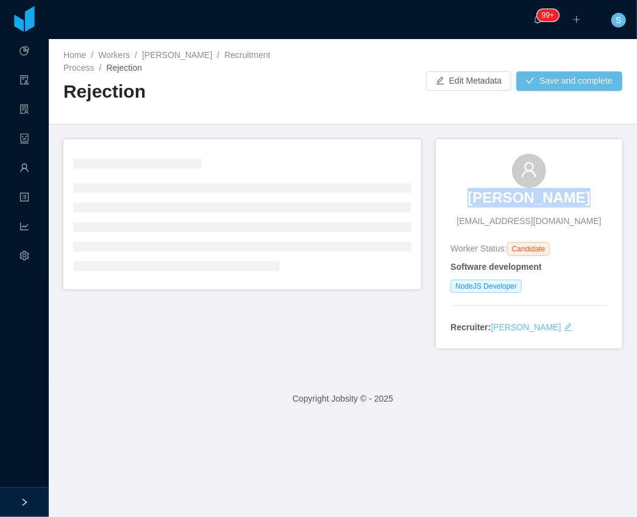
drag, startPoint x: 474, startPoint y: 163, endPoint x: 578, endPoint y: 185, distance: 105.4
click at [578, 185] on div "Thiago Campos thiagomarcelodecampos@gmail.com" at bounding box center [529, 191] width 157 height 74
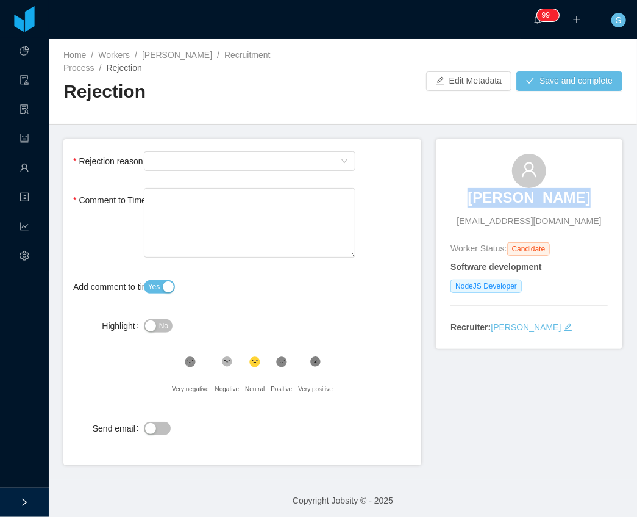
copy h3 "Thiago Campos"
click at [202, 152] on div "Select Type" at bounding box center [245, 161] width 189 height 18
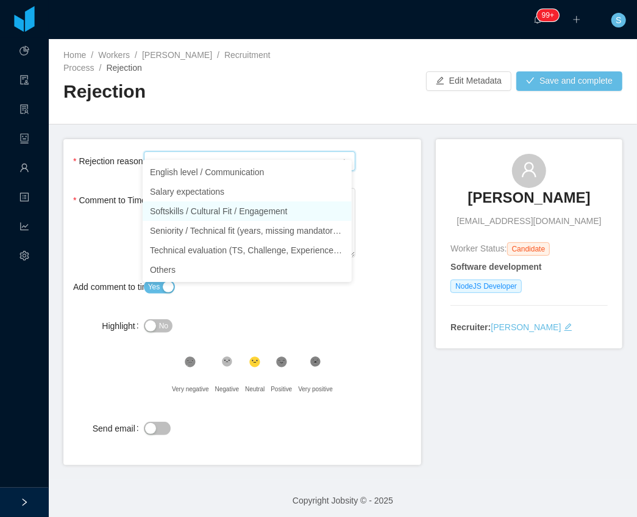
click at [244, 210] on li "Softskills / Cultural Fit / Engagement" at bounding box center [247, 211] width 209 height 20
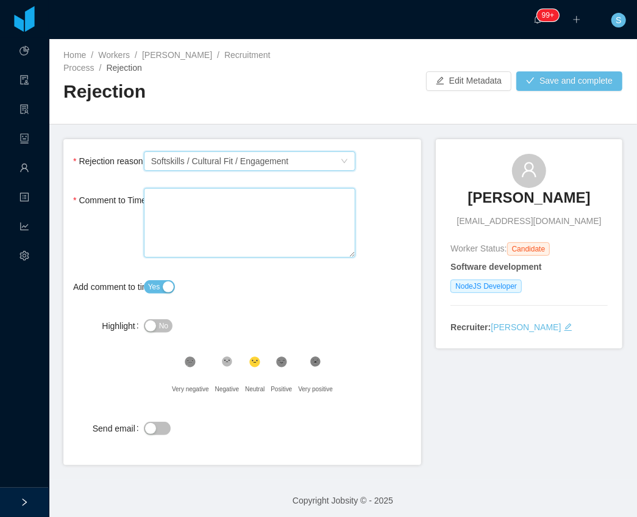
click at [205, 223] on textarea "Comment to Timeline" at bounding box center [250, 223] width 212 height 70
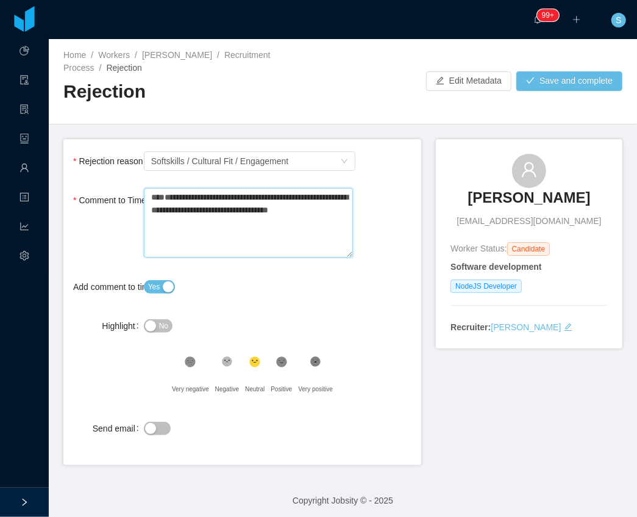
paste textarea "******"
click at [212, 212] on textarea "**********" at bounding box center [248, 223] width 209 height 70
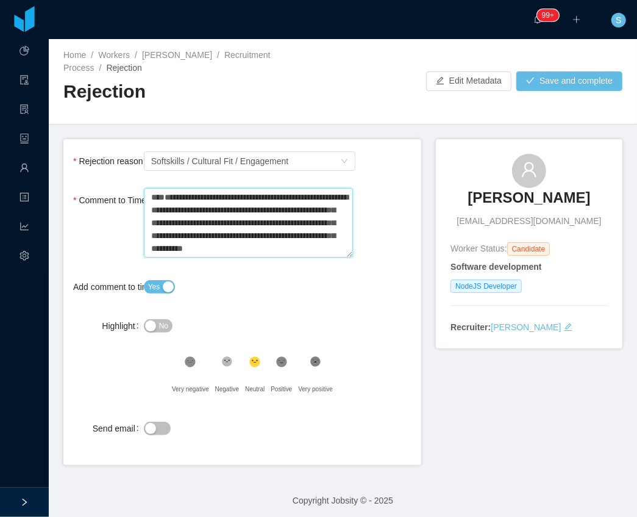
click at [273, 234] on textarea "**********" at bounding box center [248, 223] width 209 height 70
drag, startPoint x: 275, startPoint y: 235, endPoint x: 248, endPoint y: 222, distance: 30.3
click at [243, 223] on textarea "**********" at bounding box center [248, 223] width 209 height 70
click at [335, 237] on textarea "**********" at bounding box center [248, 223] width 209 height 70
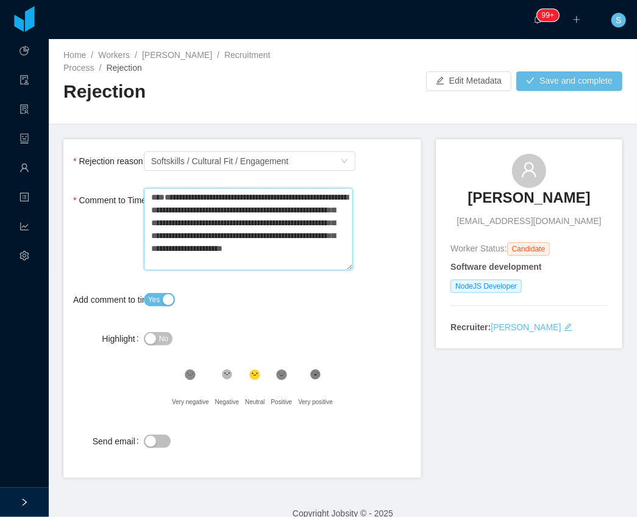
drag, startPoint x: 189, startPoint y: 248, endPoint x: 156, endPoint y: 182, distance: 73.9
click at [156, 188] on textarea "**********" at bounding box center [248, 229] width 209 height 82
click at [218, 365] on div ".st1{fill:#262626}" at bounding box center [227, 377] width 24 height 24
drag, startPoint x: 168, startPoint y: 238, endPoint x: 113, endPoint y: 161, distance: 94.8
click at [113, 161] on form "**********" at bounding box center [242, 308] width 358 height 338
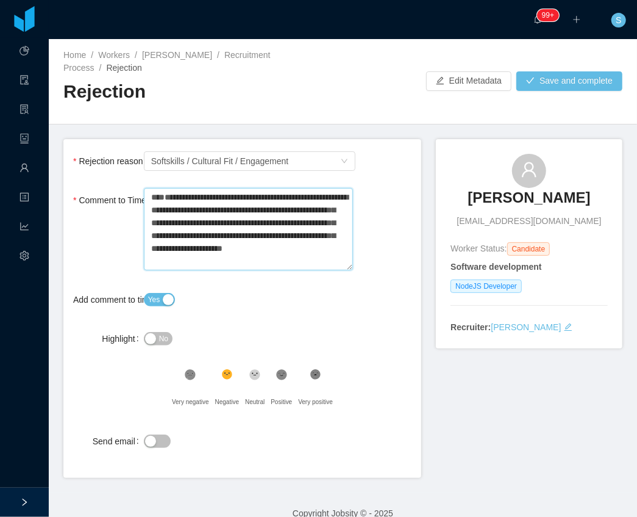
paste textarea "**********"
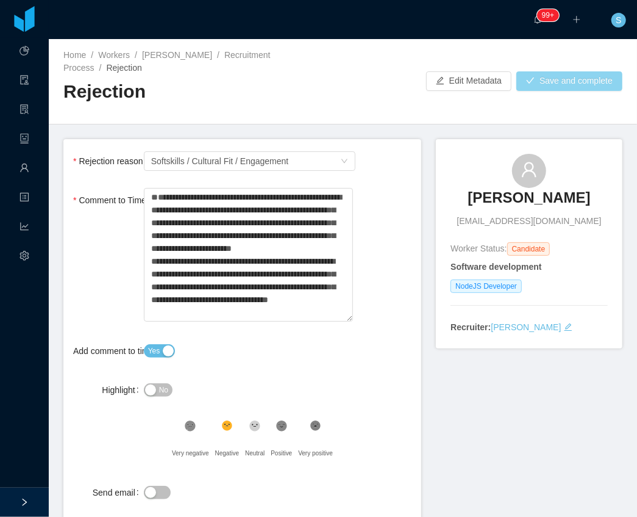
click at [582, 79] on button "Save and complete" at bounding box center [570, 81] width 106 height 20
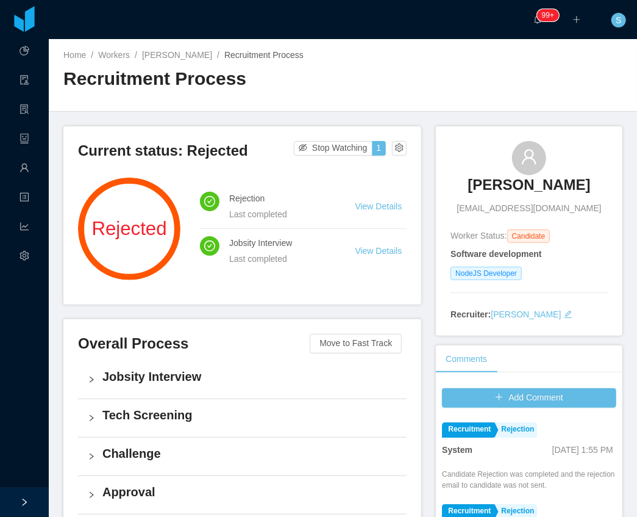
click at [403, 81] on div "Home / Workers / Thiago Campos / Recruitment Process / Recruitment Process" at bounding box center [343, 75] width 589 height 73
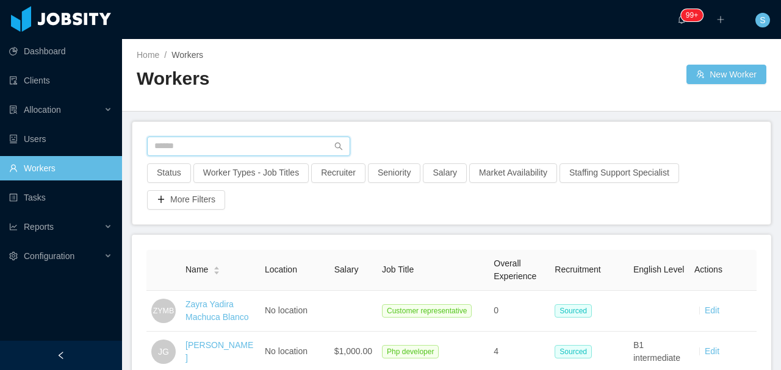
click at [181, 144] on input "text" at bounding box center [248, 147] width 203 height 20
paste input "**********"
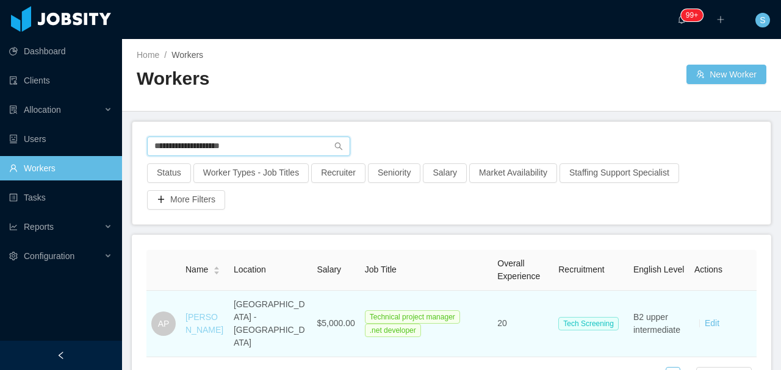
type input "**********"
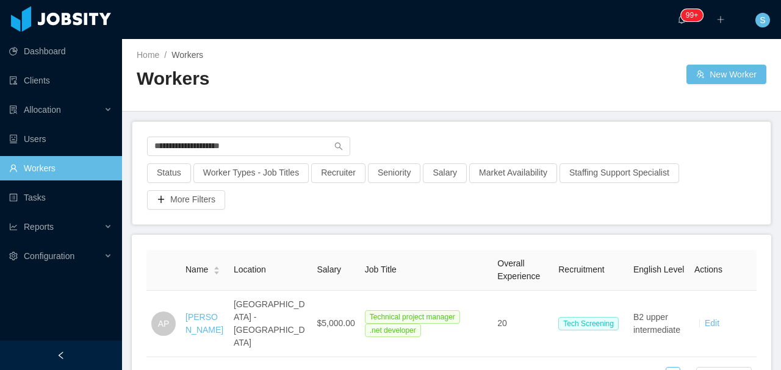
click at [202, 312] on link "Adrián Pulvirenti" at bounding box center [204, 323] width 38 height 23
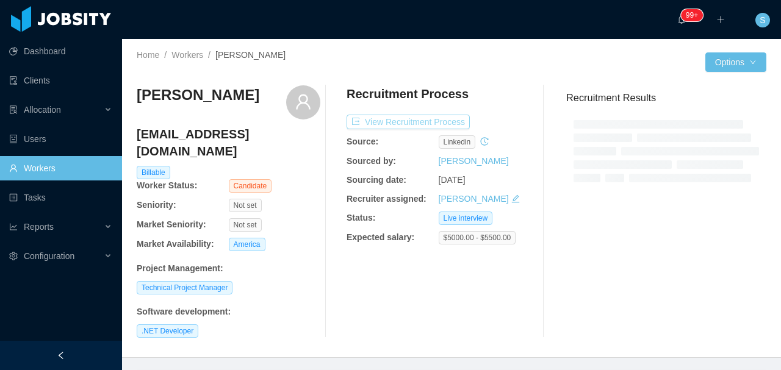
click at [424, 126] on button "View Recruitment Process" at bounding box center [407, 122] width 123 height 15
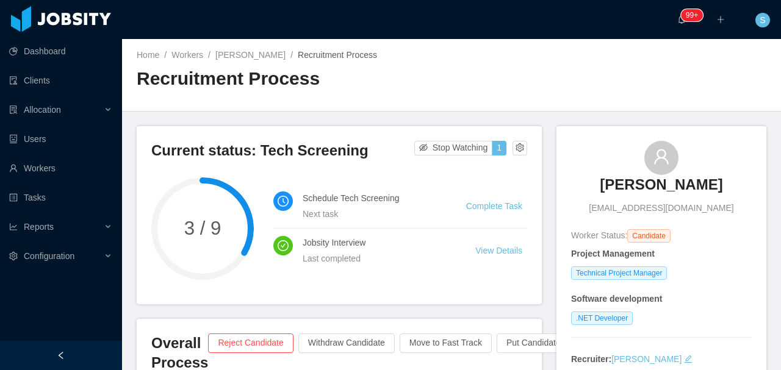
copy h3 "[PERSON_NAME]"
drag, startPoint x: 599, startPoint y: 159, endPoint x: 738, endPoint y: 176, distance: 140.2
click at [738, 176] on div "Adrián Pulvirenti adripulvi@hotmail.com" at bounding box center [661, 178] width 181 height 74
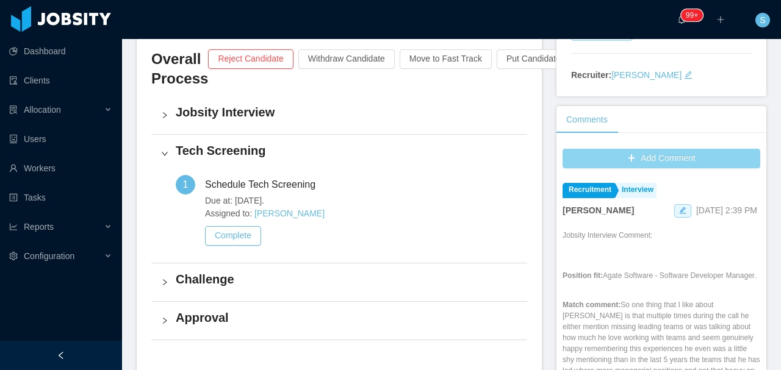
click at [648, 154] on button "Add Comment" at bounding box center [661, 159] width 198 height 20
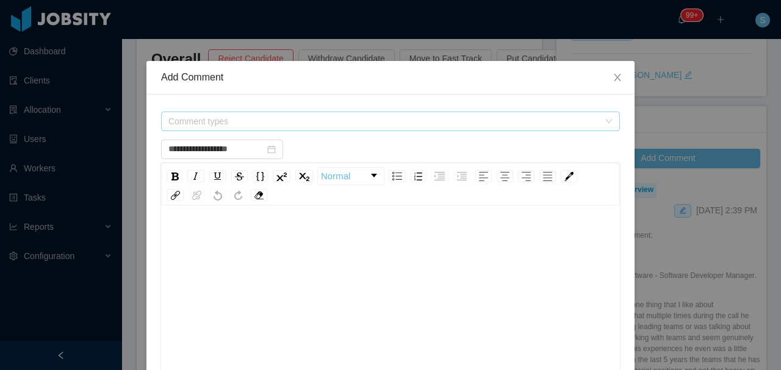
click at [348, 124] on span "Comment types" at bounding box center [383, 121] width 431 height 12
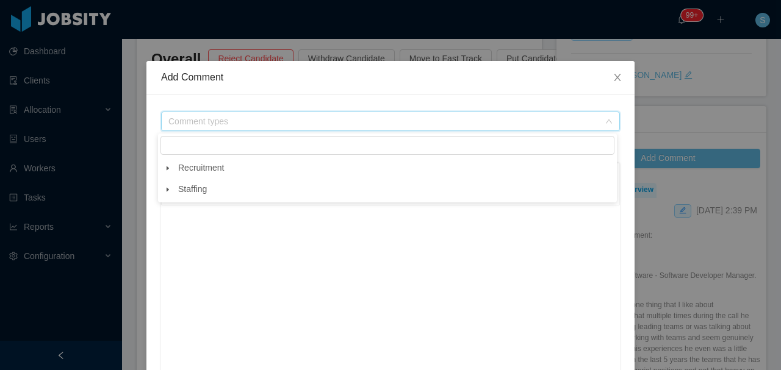
click at [160, 167] on span at bounding box center [167, 168] width 15 height 15
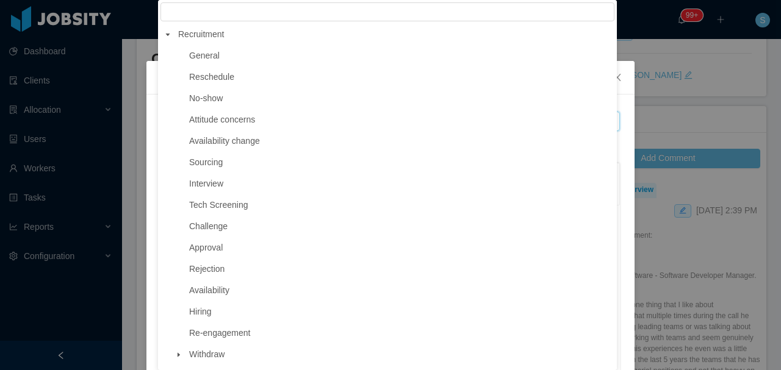
click at [168, 28] on span at bounding box center [167, 34] width 15 height 15
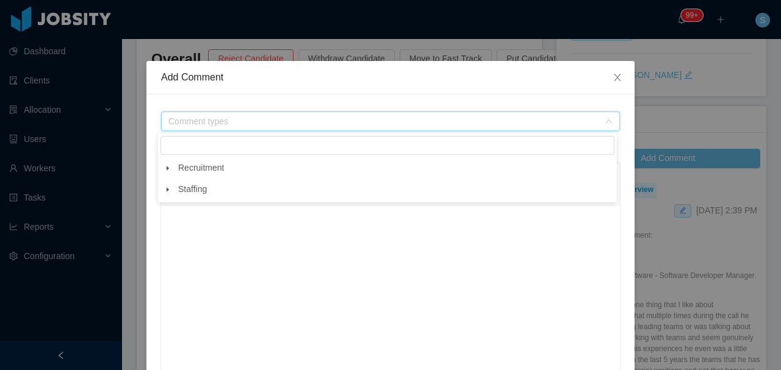
click at [172, 189] on span at bounding box center [167, 189] width 15 height 15
click at [170, 170] on icon "icon: caret-down" at bounding box center [168, 168] width 6 height 6
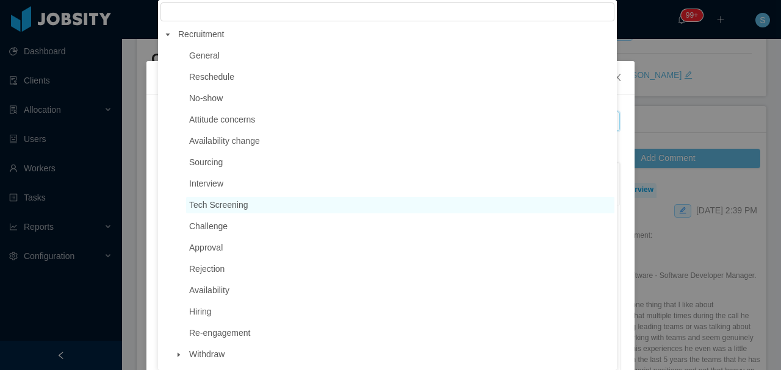
click at [238, 212] on span "Tech Screening" at bounding box center [400, 205] width 428 height 16
type input "**********"
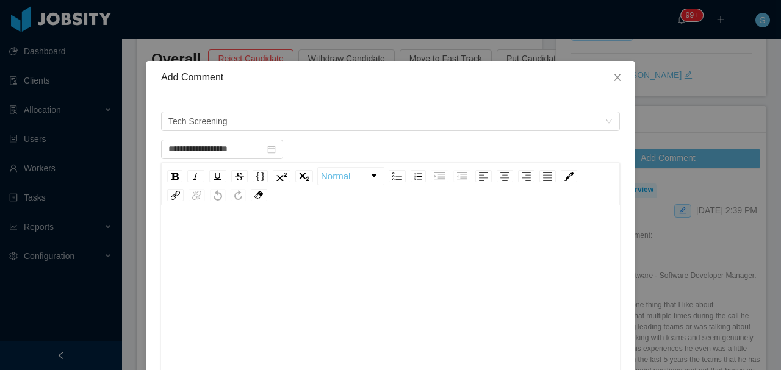
click at [257, 223] on div "rdw-wrapper" at bounding box center [390, 315] width 459 height 213
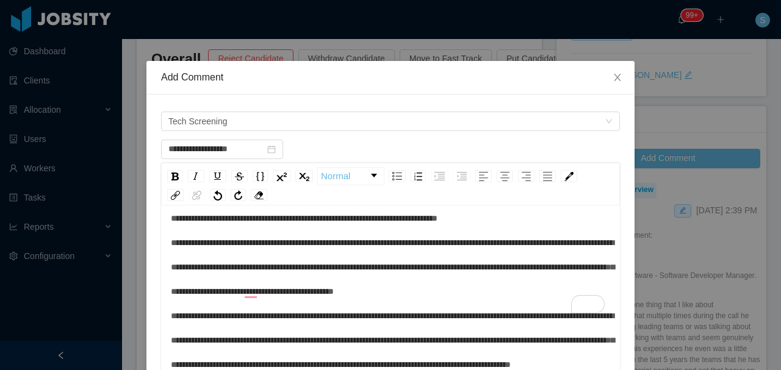
scroll to position [126, 0]
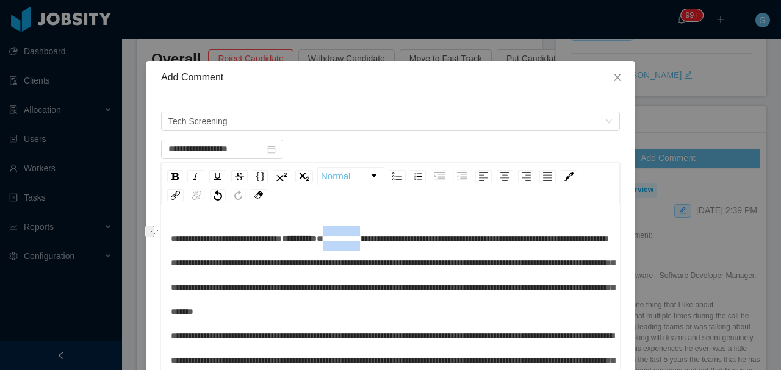
drag, startPoint x: 406, startPoint y: 238, endPoint x: 348, endPoint y: 238, distance: 57.9
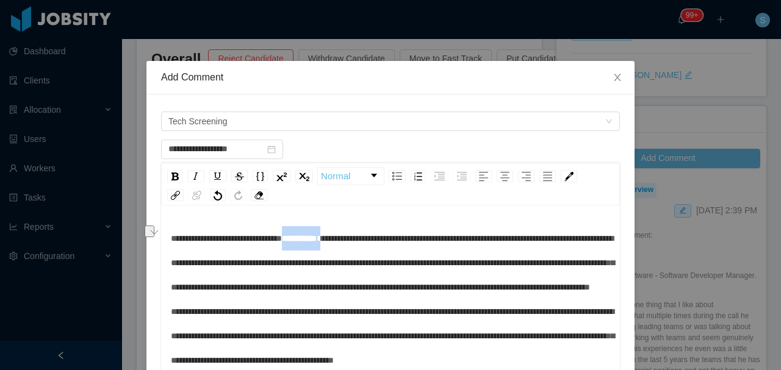
drag, startPoint x: 339, startPoint y: 236, endPoint x: 299, endPoint y: 234, distance: 40.3
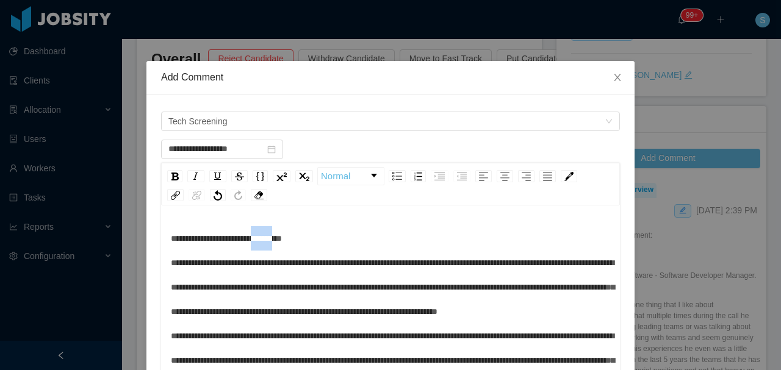
drag, startPoint x: 292, startPoint y: 240, endPoint x: 267, endPoint y: 238, distance: 25.1
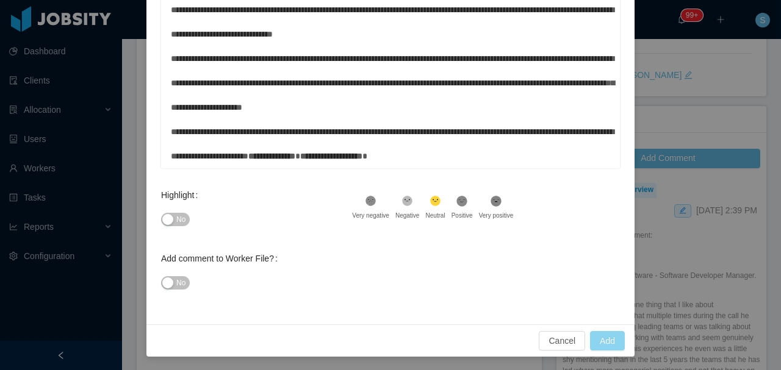
type input "**********"
click at [603, 336] on button "Add" at bounding box center [607, 341] width 35 height 20
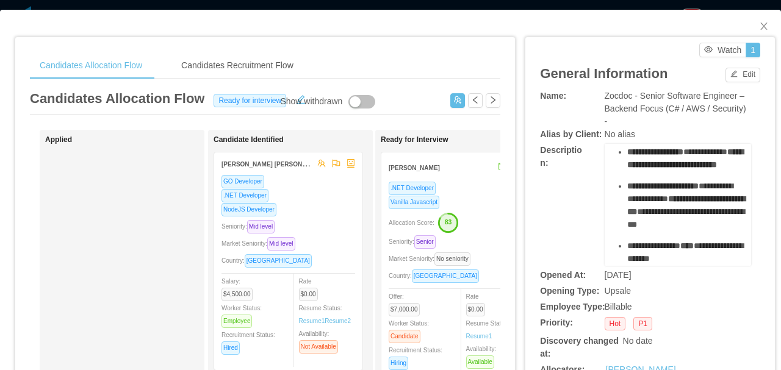
scroll to position [447, 0]
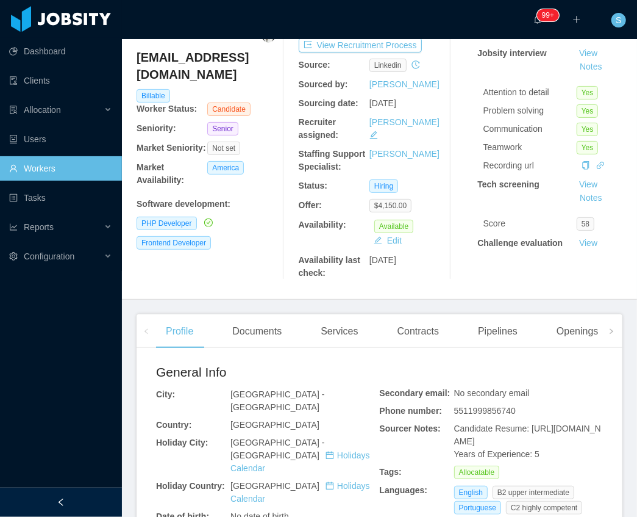
scroll to position [40, 0]
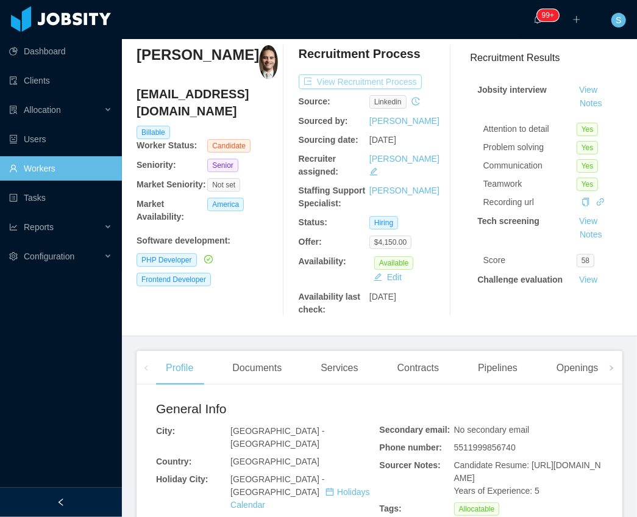
click at [370, 82] on button "View Recruitment Process" at bounding box center [360, 81] width 123 height 15
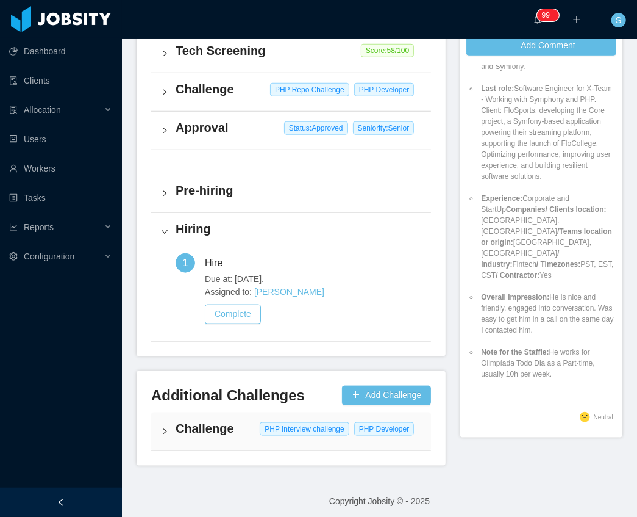
scroll to position [388, 0]
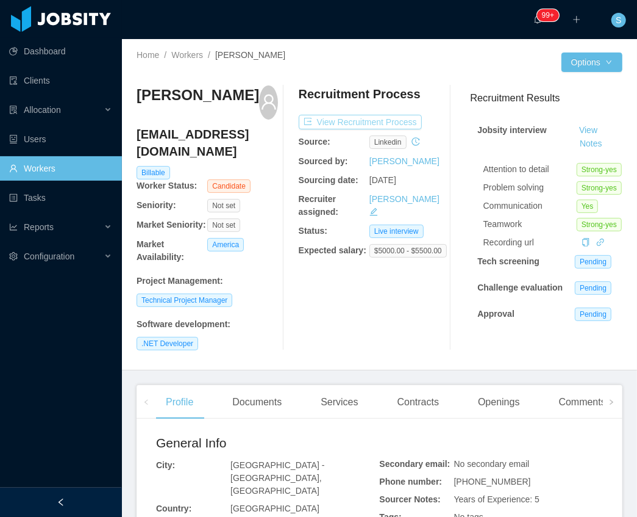
click at [349, 119] on button "View Recruitment Process" at bounding box center [360, 122] width 123 height 15
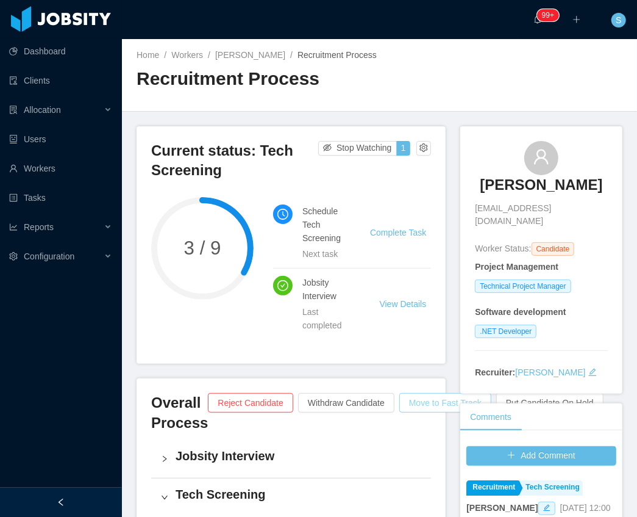
click at [417, 370] on button "Move to Fast Track" at bounding box center [445, 403] width 92 height 20
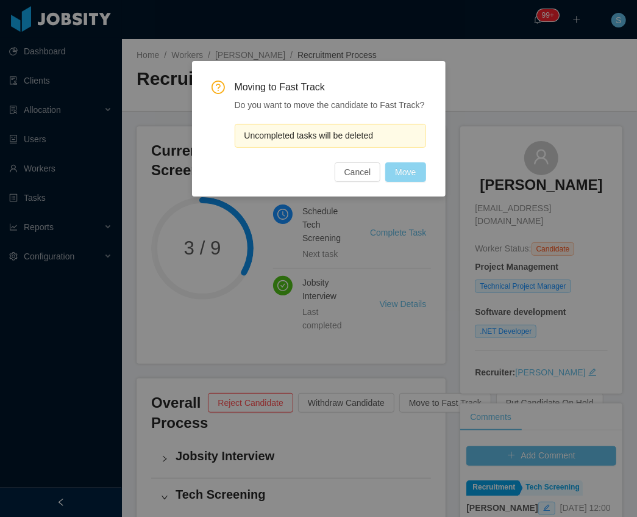
click at [407, 177] on button "Move" at bounding box center [405, 172] width 40 height 20
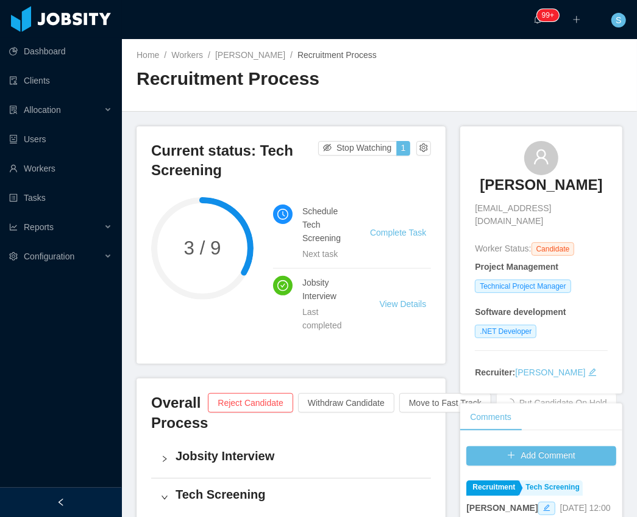
click at [93, 370] on div at bounding box center [61, 501] width 122 height 29
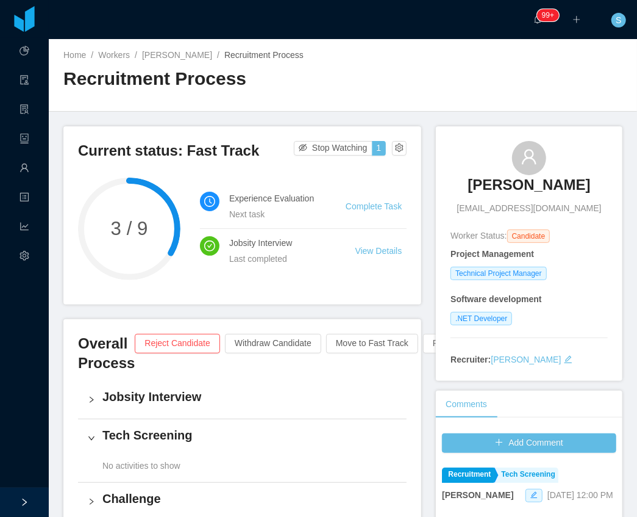
copy h3 "[PERSON_NAME]"
drag, startPoint x: 473, startPoint y: 148, endPoint x: 584, endPoint y: 171, distance: 113.4
click at [584, 171] on div "Adrián Pulvirenti adripulvi@hotmail.com" at bounding box center [529, 178] width 157 height 74
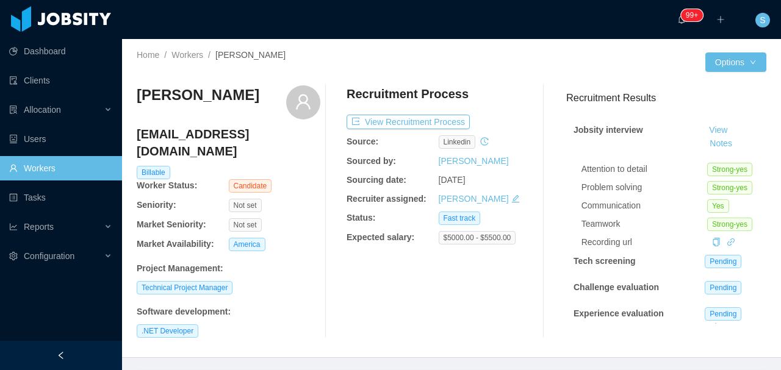
click at [248, 137] on h4 "[EMAIL_ADDRESS][DOMAIN_NAME]" at bounding box center [229, 143] width 184 height 34
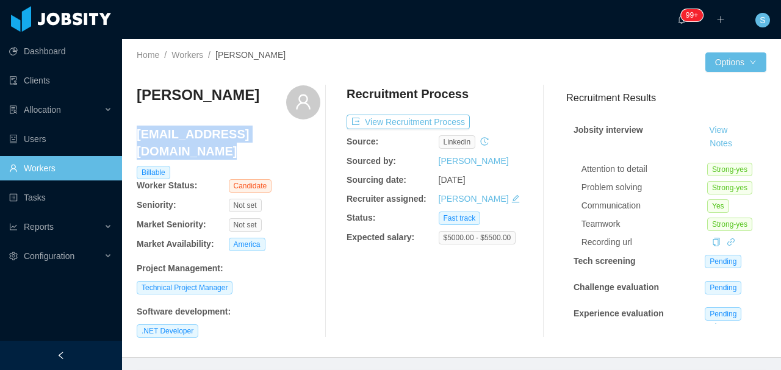
click at [248, 137] on h4 "[EMAIL_ADDRESS][DOMAIN_NAME]" at bounding box center [229, 143] width 184 height 34
copy h4 "[EMAIL_ADDRESS][DOMAIN_NAME]"
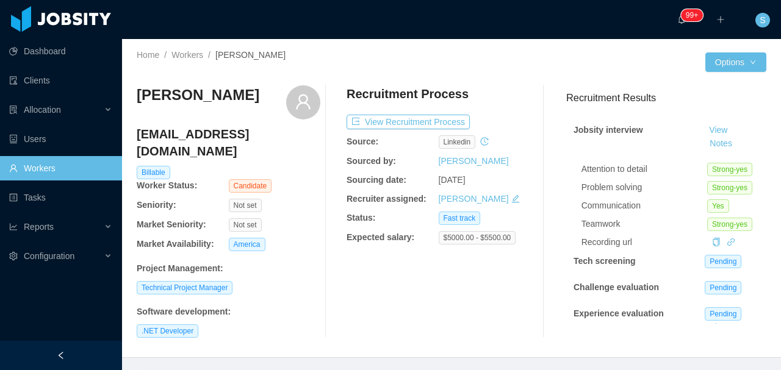
click at [237, 93] on h3 "[PERSON_NAME]" at bounding box center [198, 95] width 123 height 20
copy div "[PERSON_NAME]"
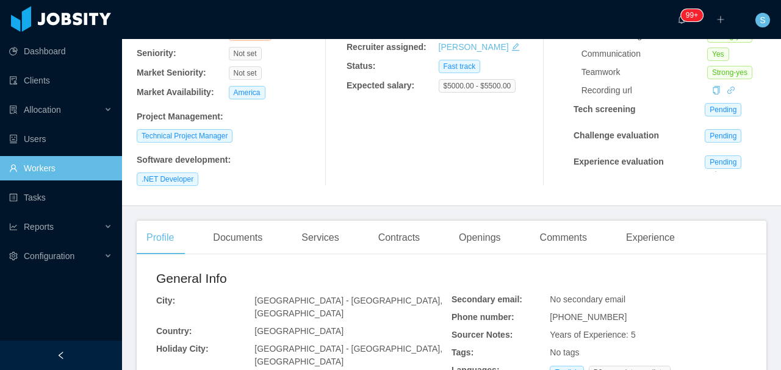
scroll to position [162, 0]
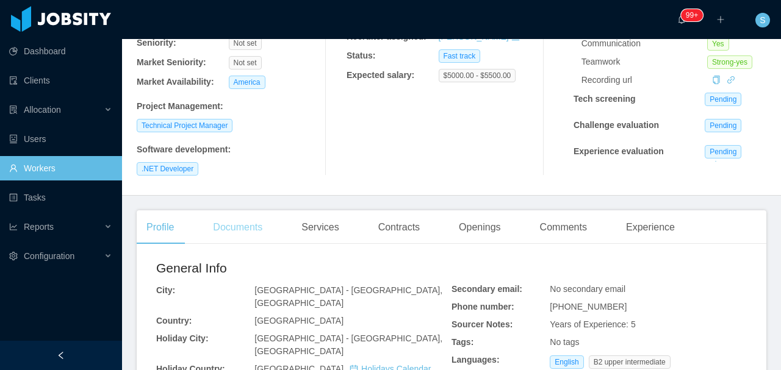
click at [255, 210] on div "Documents" at bounding box center [237, 227] width 69 height 34
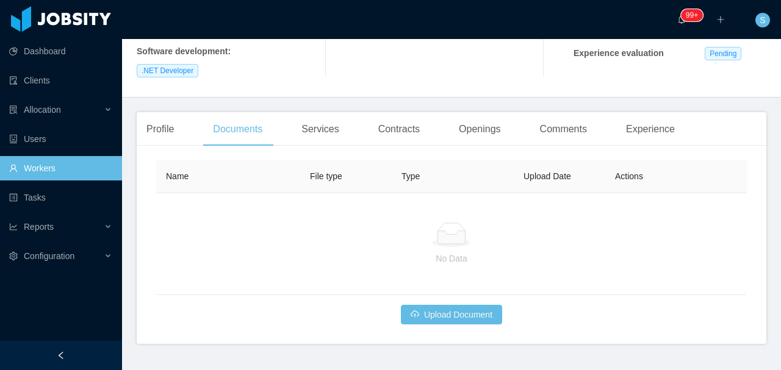
scroll to position [282, 0]
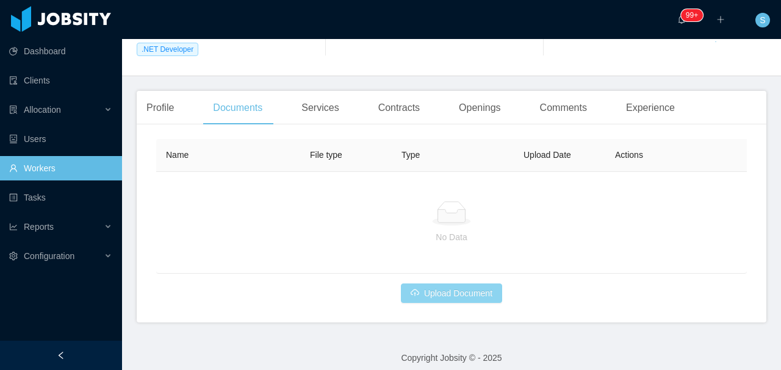
click at [444, 290] on button "Upload Document" at bounding box center [451, 294] width 101 height 20
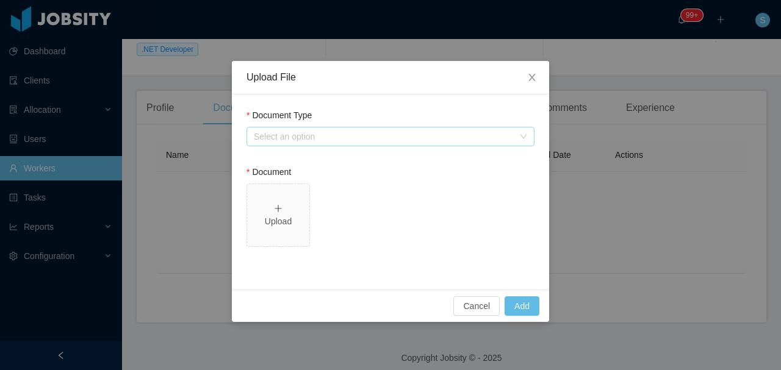
click at [409, 131] on div "Select an option" at bounding box center [384, 137] width 260 height 12
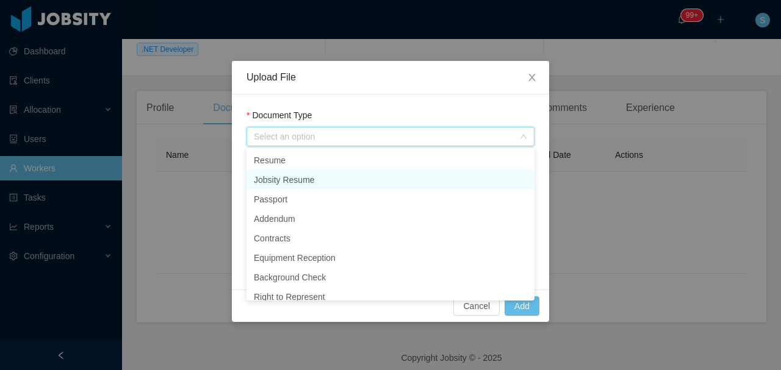
click at [302, 176] on li "Jobsity Resume" at bounding box center [390, 180] width 288 height 20
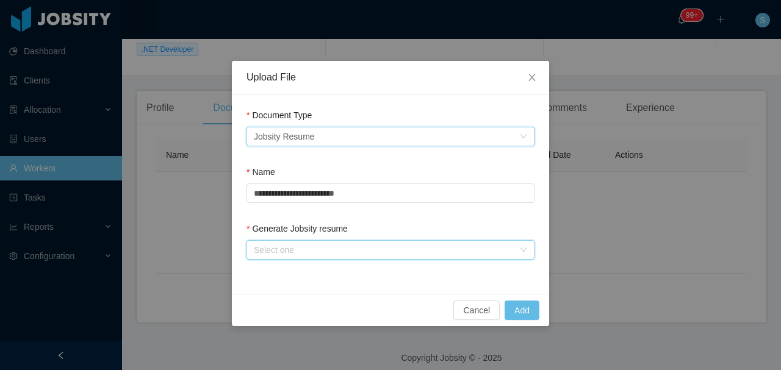
click at [344, 257] on div "Select one" at bounding box center [386, 250] width 265 height 18
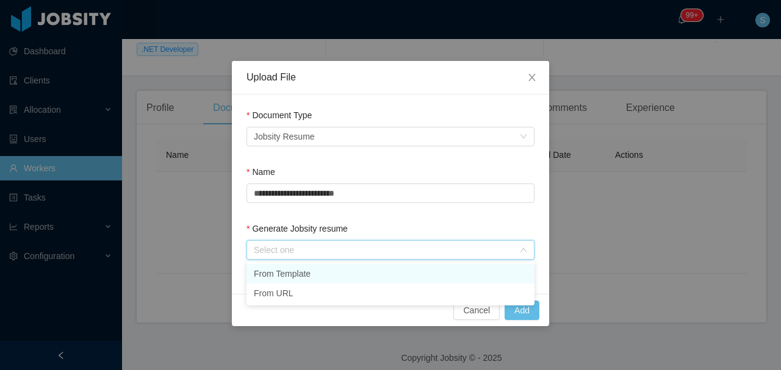
click at [313, 277] on li "From Template" at bounding box center [390, 274] width 288 height 20
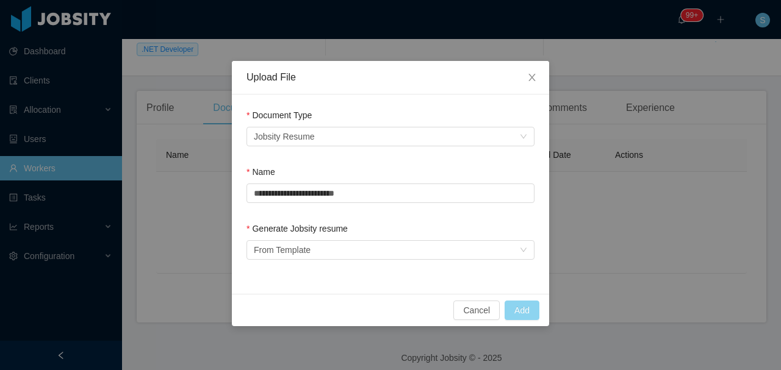
click at [510, 312] on button "Add" at bounding box center [521, 311] width 35 height 20
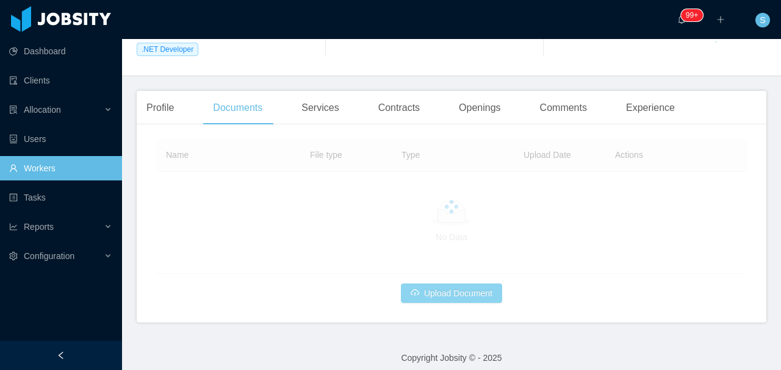
scroll to position [220, 0]
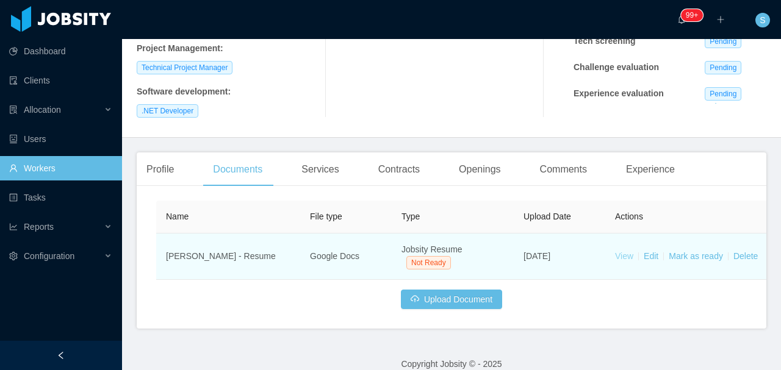
click at [624, 251] on link "View" at bounding box center [624, 256] width 18 height 10
click at [618, 251] on link "View" at bounding box center [624, 256] width 18 height 10
